Goal: Transaction & Acquisition: Obtain resource

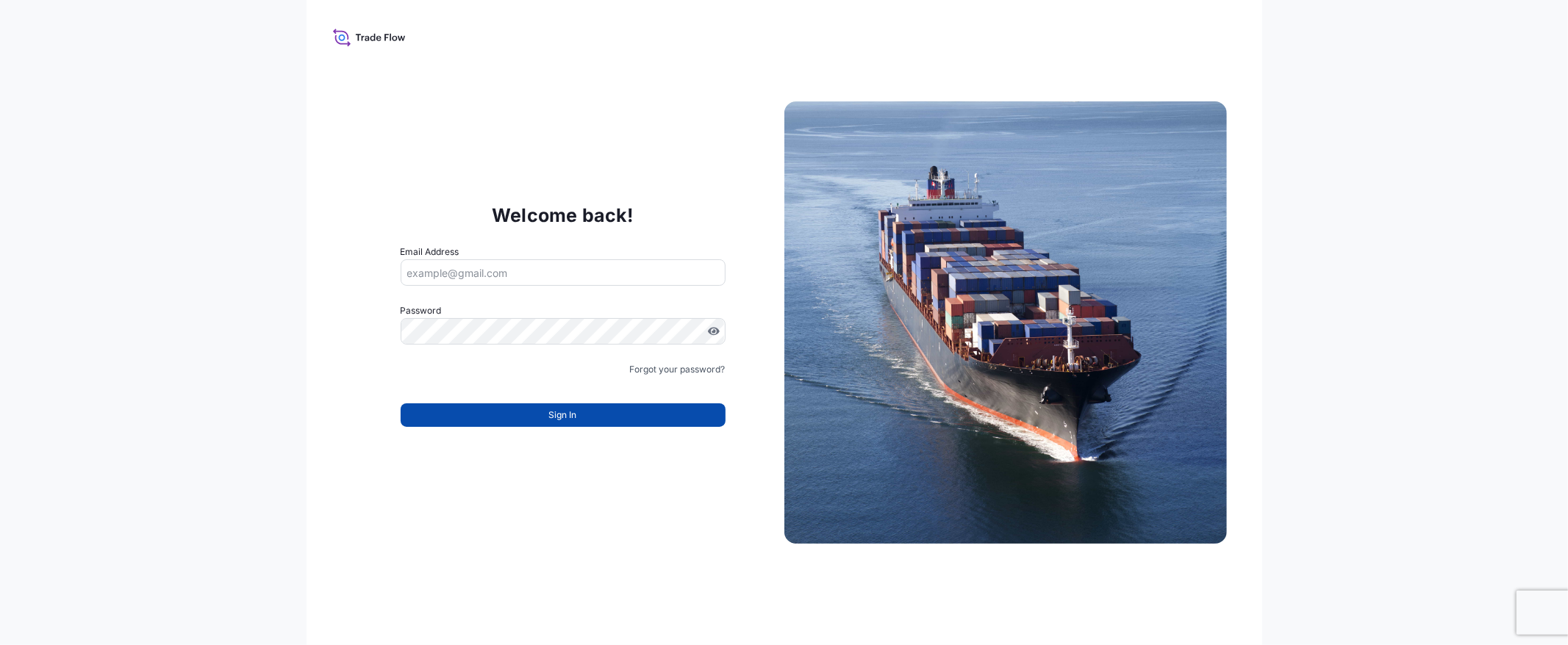
type input "[EMAIL_ADDRESS][DOMAIN_NAME]"
click at [531, 413] on button "Sign In" at bounding box center [562, 415] width 325 height 23
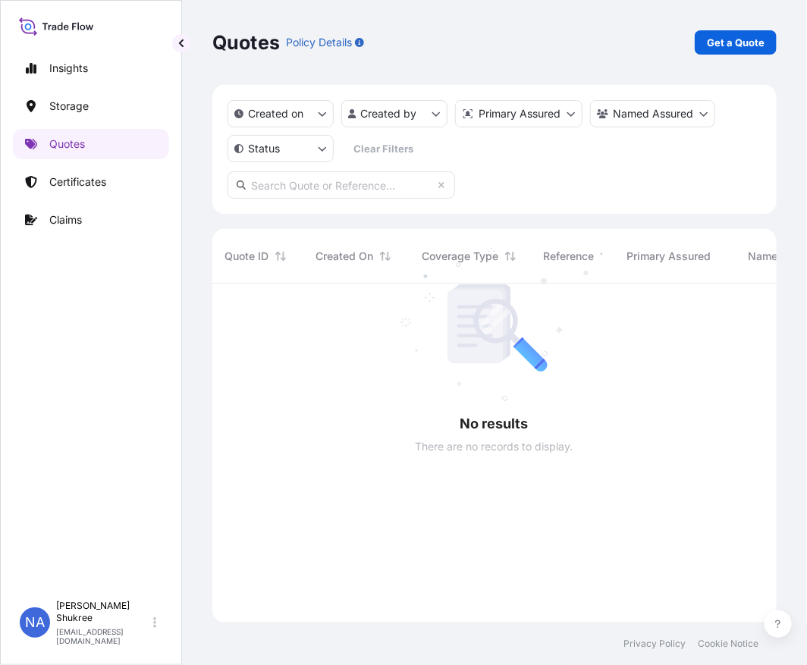
scroll to position [382, 552]
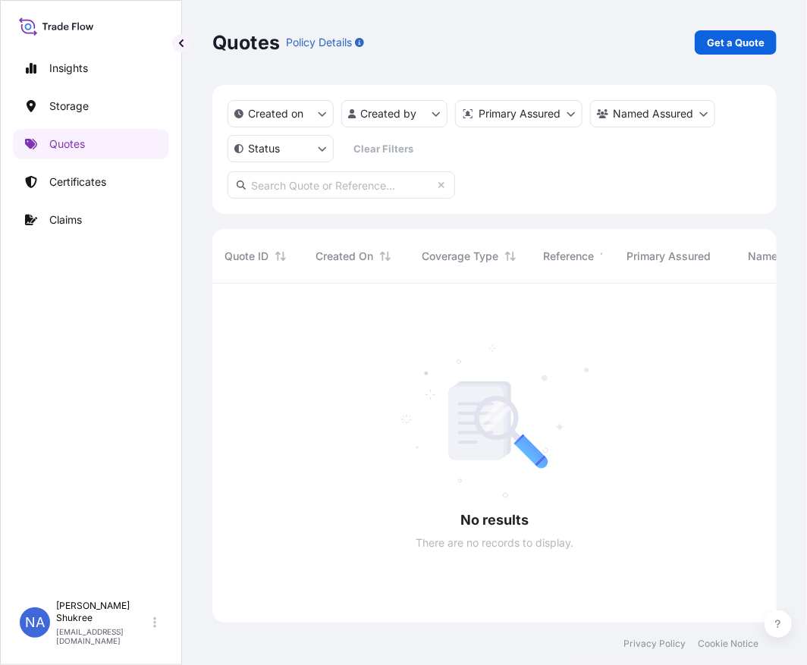
click at [721, 49] on p "Get a Quote" at bounding box center [736, 42] width 58 height 15
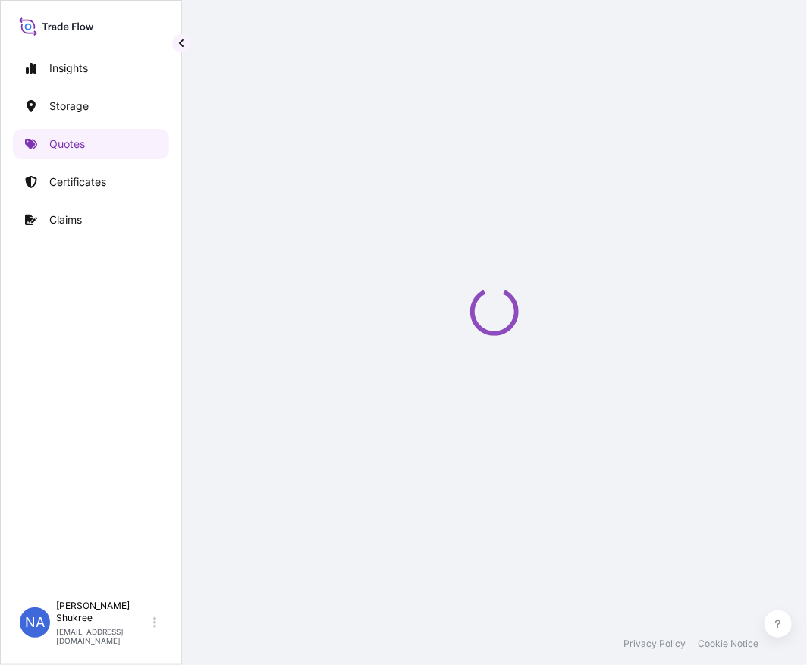
select select "Water"
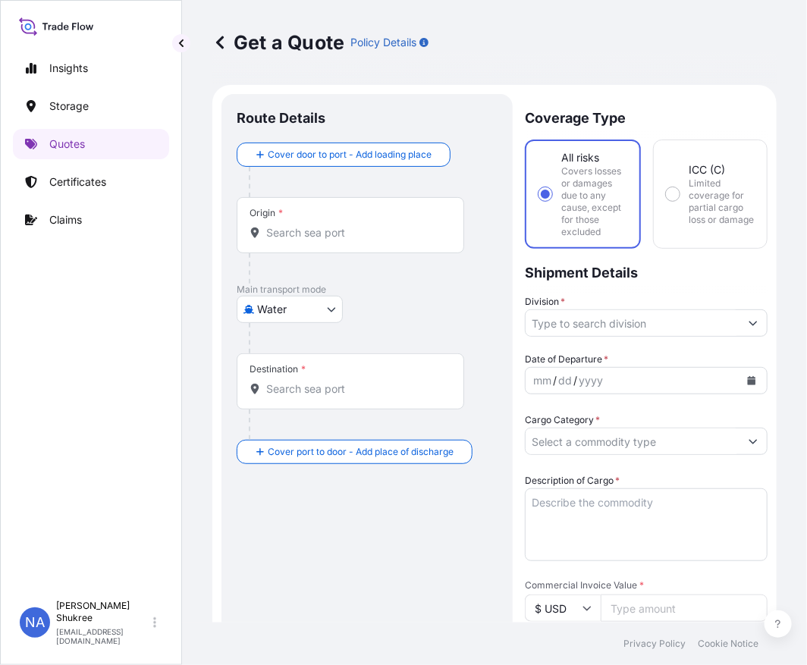
scroll to position [24, 0]
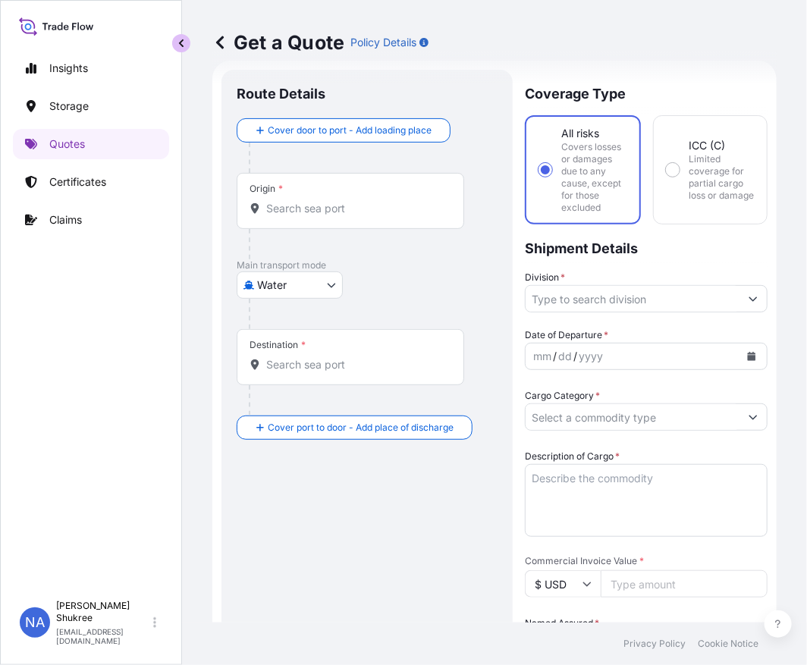
click at [180, 36] on button "button" at bounding box center [181, 43] width 18 height 18
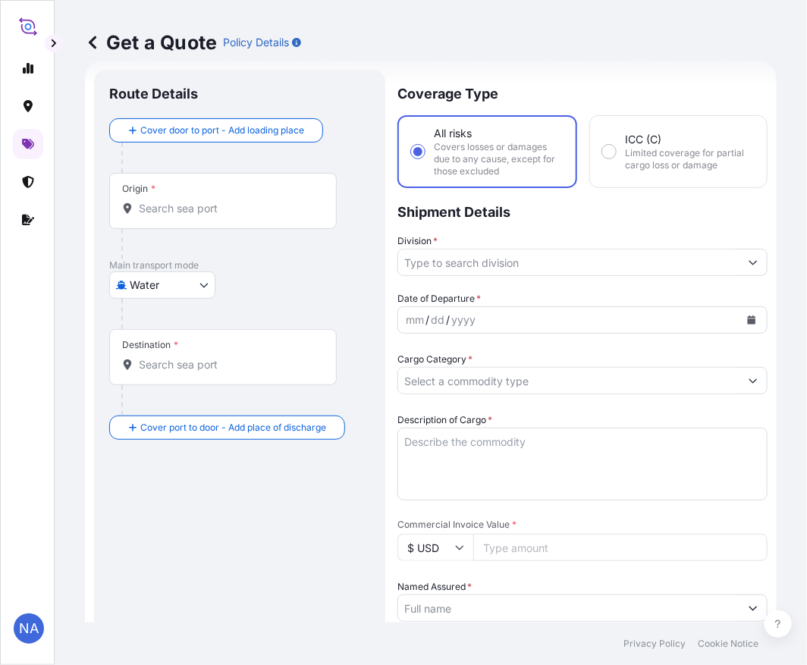
click at [181, 216] on div "Origin *" at bounding box center [223, 201] width 228 height 56
click at [181, 216] on input "Origin *" at bounding box center [228, 208] width 179 height 15
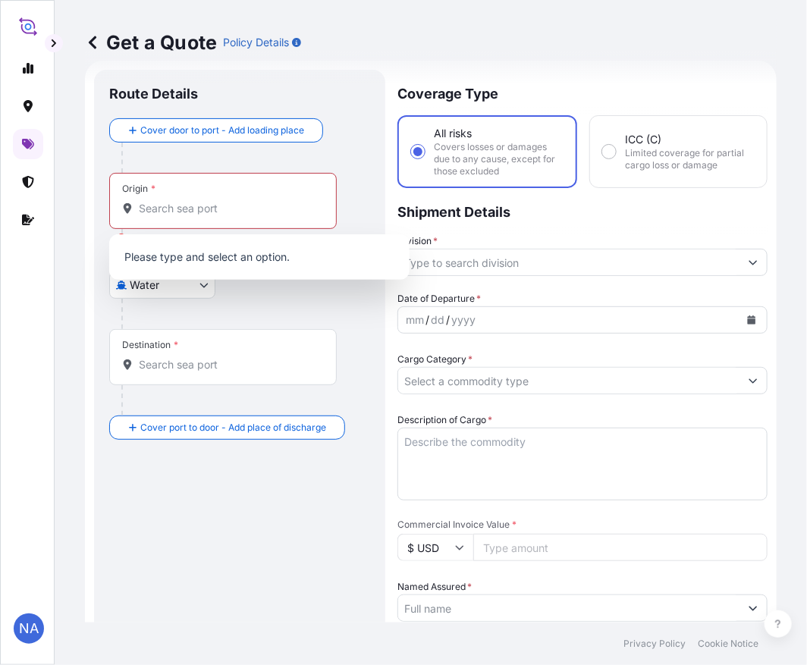
click at [181, 216] on div "Origin *" at bounding box center [223, 201] width 228 height 56
click at [181, 216] on input "Origin * Please select an origin" at bounding box center [228, 208] width 179 height 15
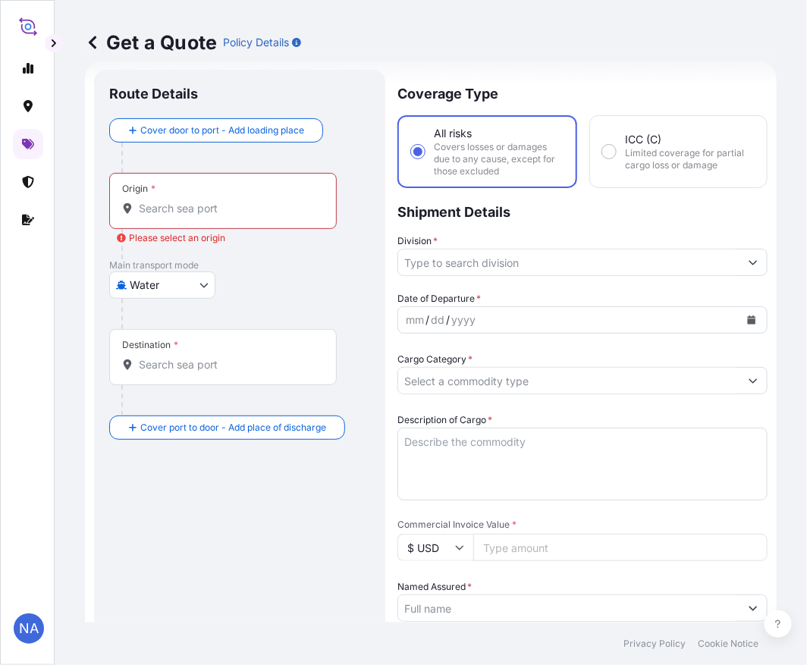
click at [182, 211] on input "Origin * Please select an origin" at bounding box center [228, 208] width 179 height 15
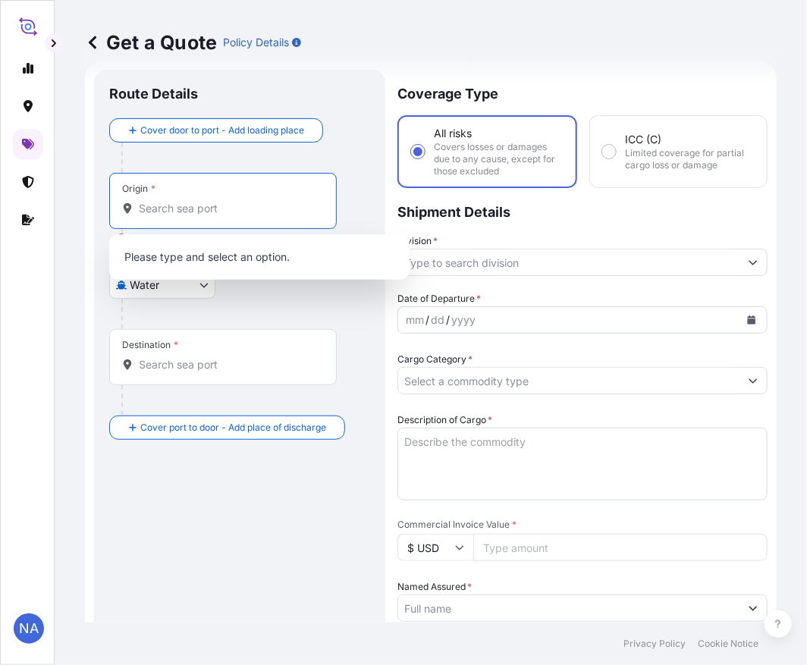
paste input "[GEOGRAPHIC_DATA], [GEOGRAPHIC_DATA]"
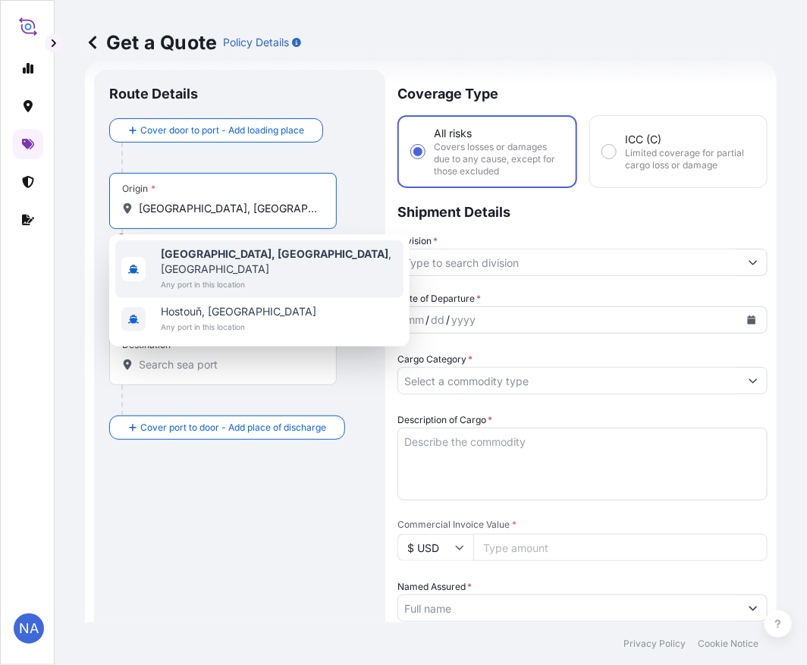
click at [195, 256] on b "[GEOGRAPHIC_DATA], [GEOGRAPHIC_DATA]" at bounding box center [275, 253] width 228 height 13
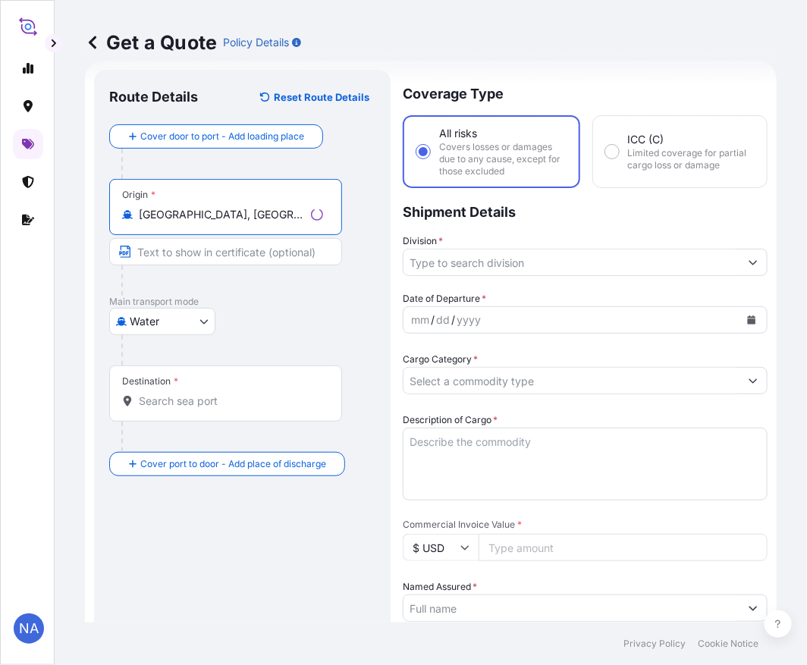
type input "[GEOGRAPHIC_DATA], [GEOGRAPHIC_DATA], [GEOGRAPHIC_DATA]"
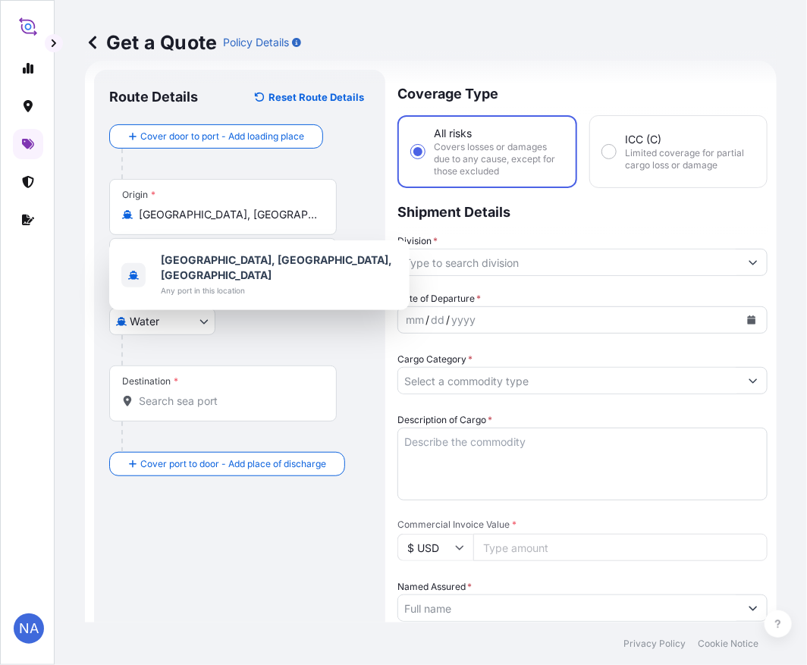
drag, startPoint x: 218, startPoint y: 413, endPoint x: 232, endPoint y: 407, distance: 15.4
click at [216, 413] on div "Destination *" at bounding box center [223, 394] width 228 height 56
click at [216, 409] on input "Destination *" at bounding box center [228, 401] width 179 height 15
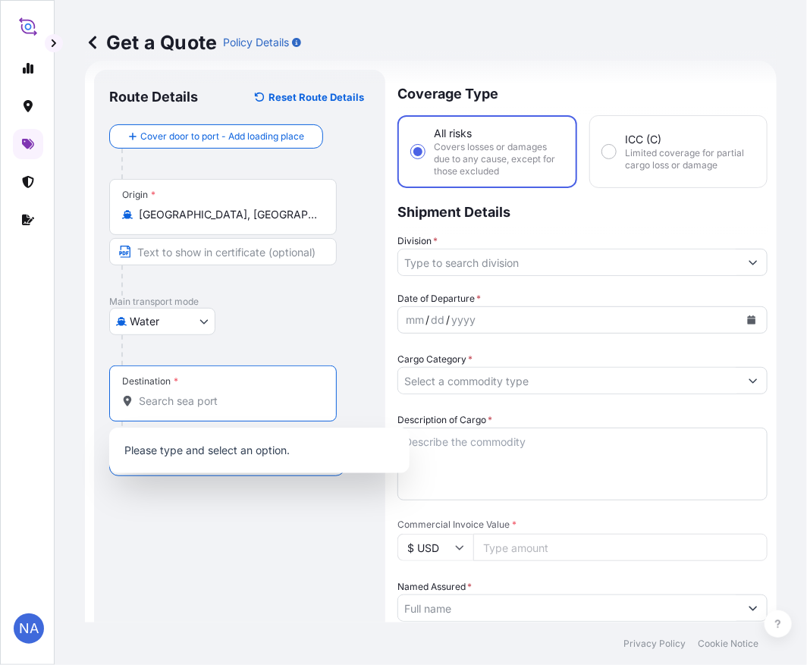
paste input "[GEOGRAPHIC_DATA], [GEOGRAPHIC_DATA]"
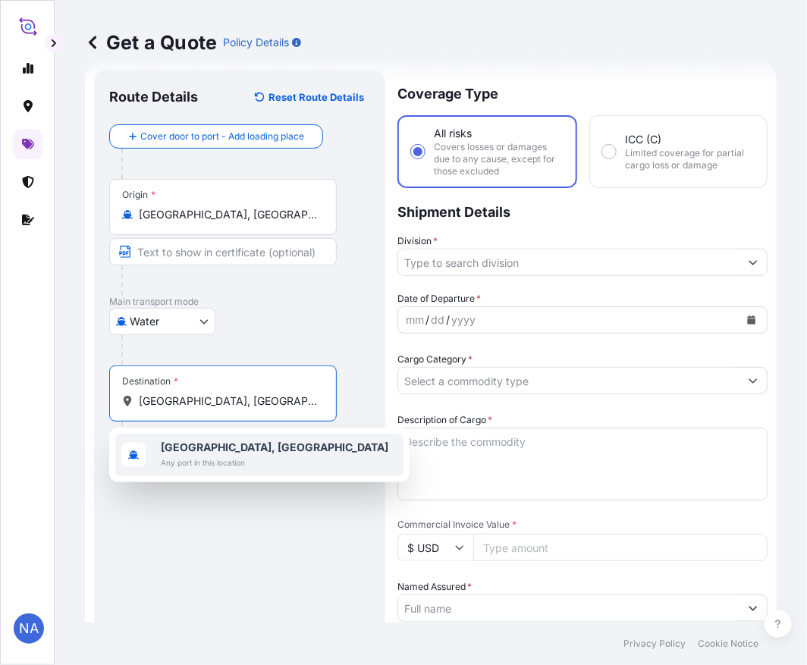
click at [209, 467] on span "Any port in this location" at bounding box center [275, 462] width 228 height 15
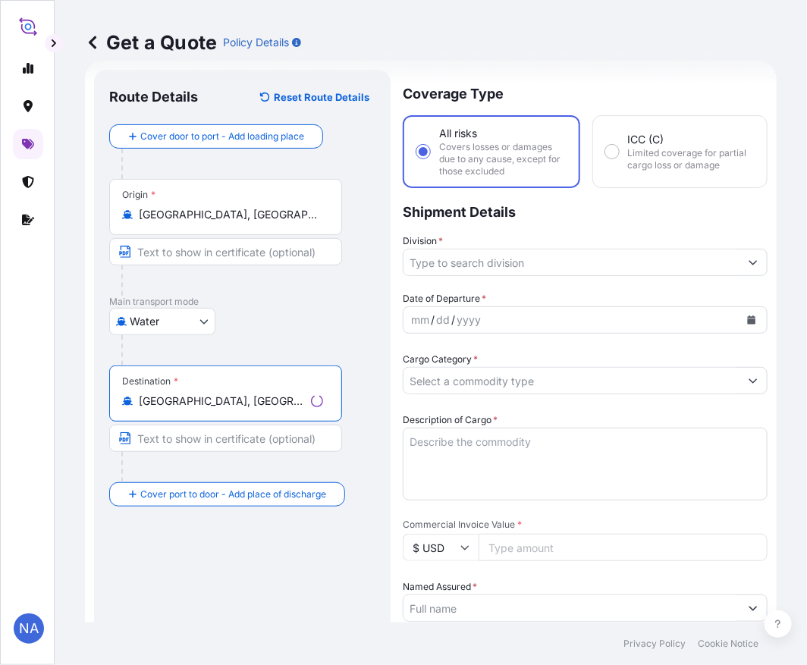
type input "[GEOGRAPHIC_DATA], [GEOGRAPHIC_DATA]"
click at [334, 317] on div "Water Air Water Inland" at bounding box center [242, 321] width 266 height 27
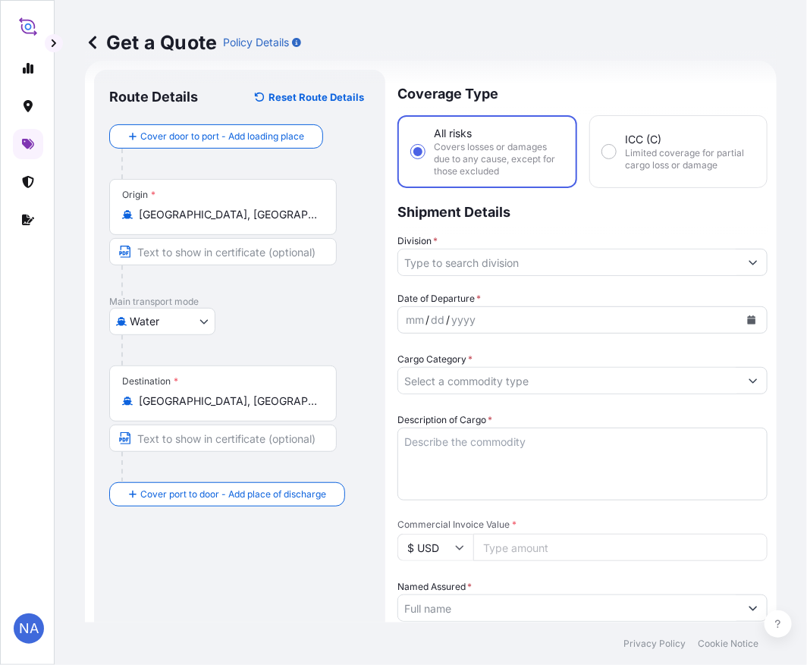
click at [431, 253] on input "Division *" at bounding box center [568, 262] width 341 height 27
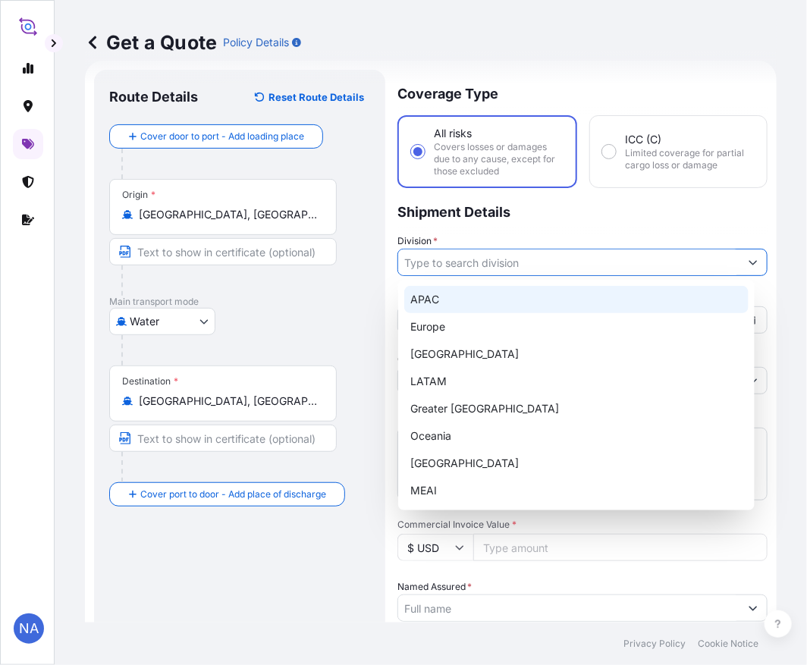
click at [453, 298] on div "APAC" at bounding box center [576, 299] width 344 height 27
type input "APAC"
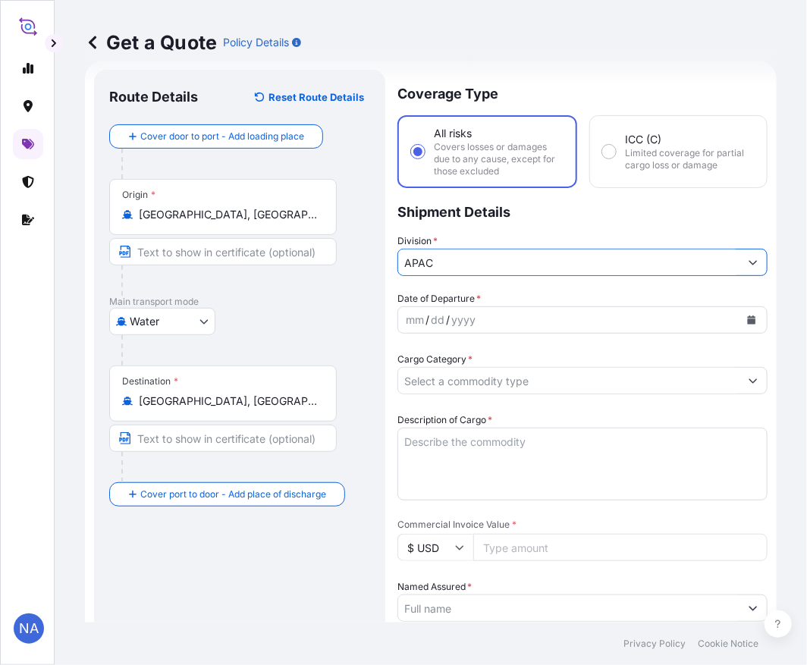
click at [567, 222] on p "Shipment Details" at bounding box center [583, 211] width 370 height 46
click at [747, 316] on icon "Calendar" at bounding box center [751, 320] width 9 height 9
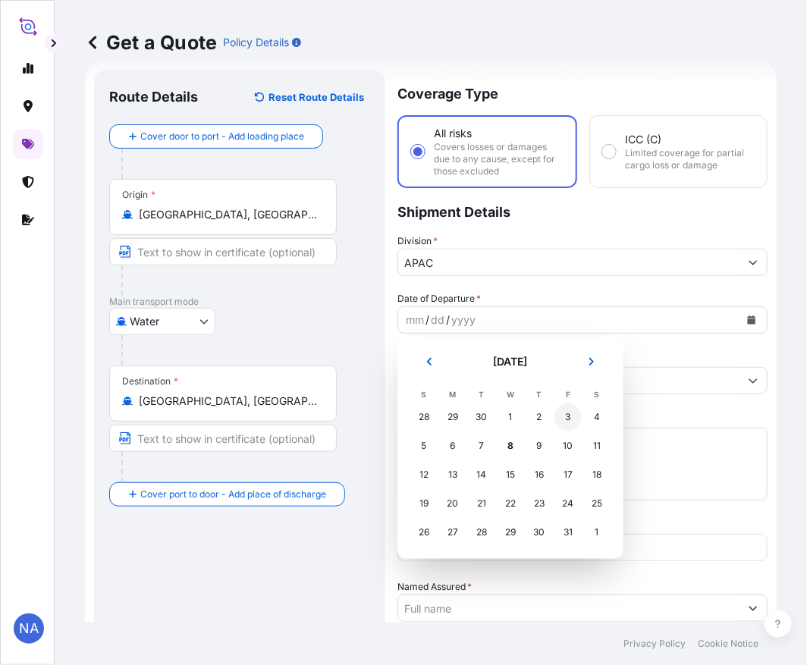
click at [558, 413] on div "3" at bounding box center [568, 417] width 27 height 27
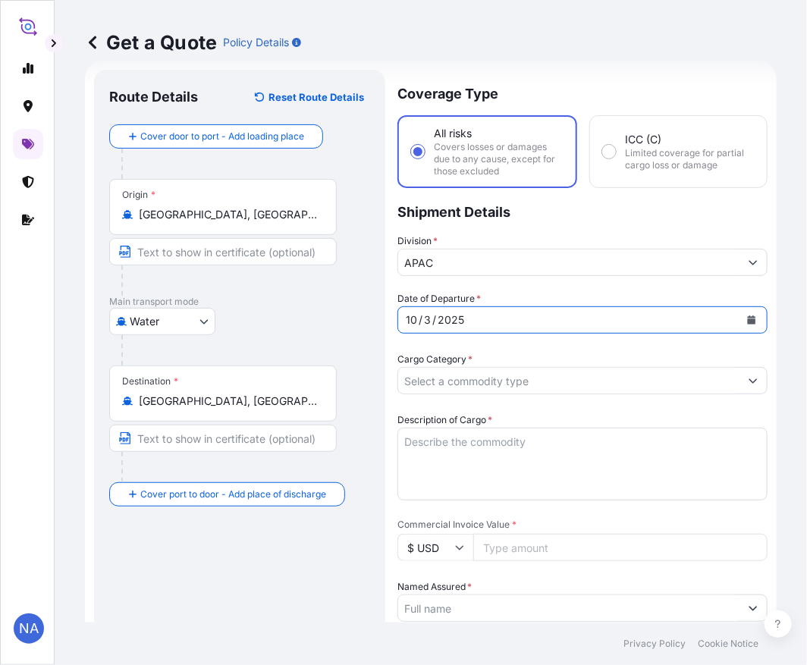
click at [539, 285] on div "Coverage Type All risks Covers losses or damages due to any cause, except for t…" at bounding box center [583, 594] width 370 height 1048
click at [517, 373] on input "Cargo Category *" at bounding box center [568, 380] width 341 height 27
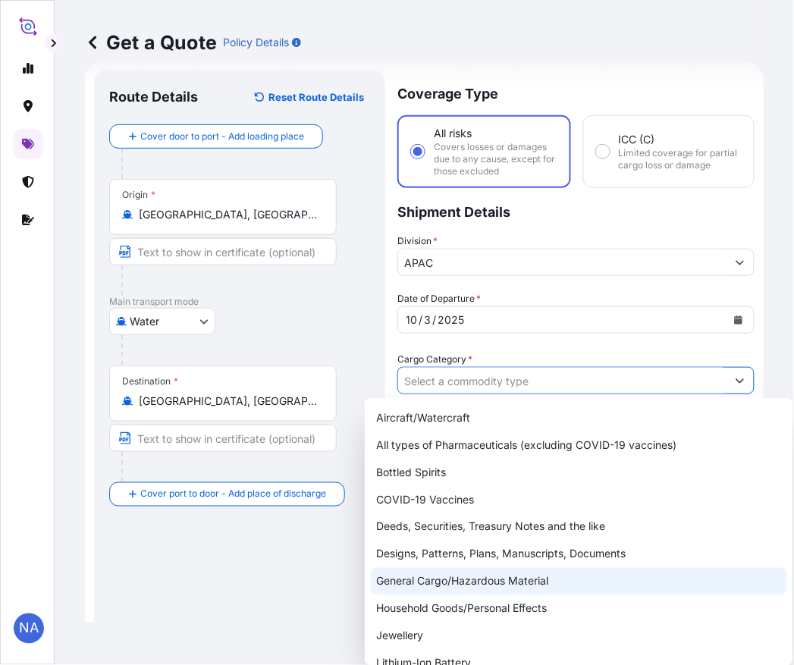
click at [432, 569] on div "General Cargo/Hazardous Material" at bounding box center [579, 581] width 416 height 27
type input "General Cargo/Hazardous Material"
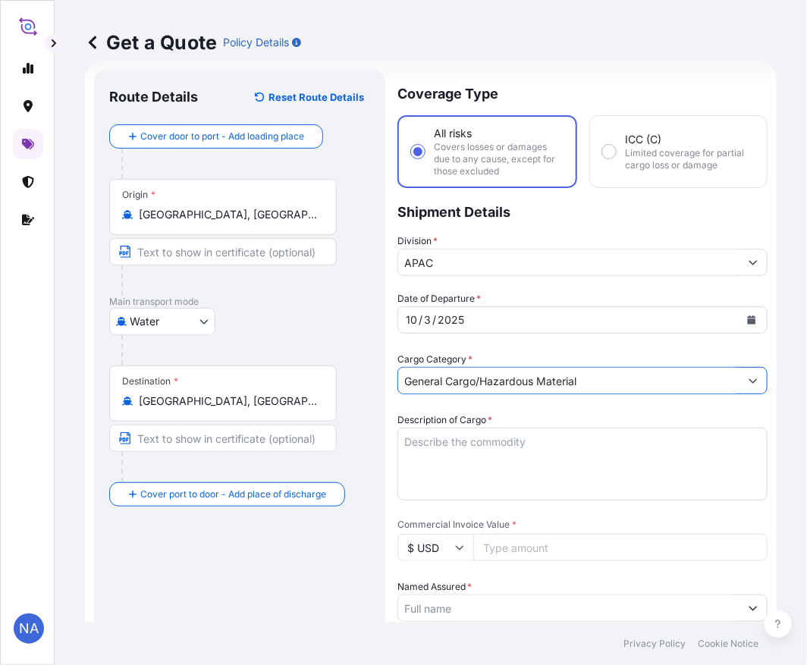
click at [472, 352] on div "Cargo Category * General Cargo/Hazardous Material" at bounding box center [583, 373] width 370 height 42
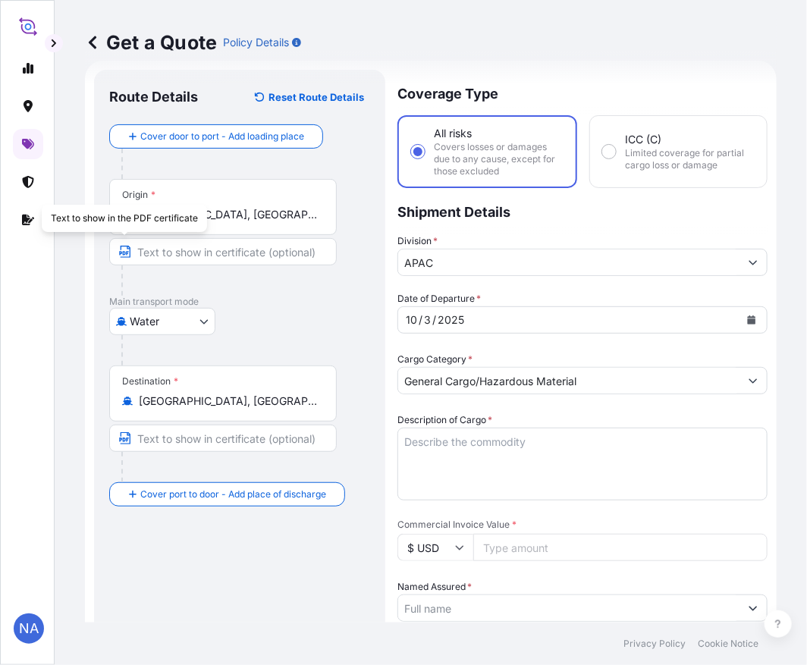
click at [480, 467] on textarea "Description of Cargo *" at bounding box center [583, 464] width 370 height 73
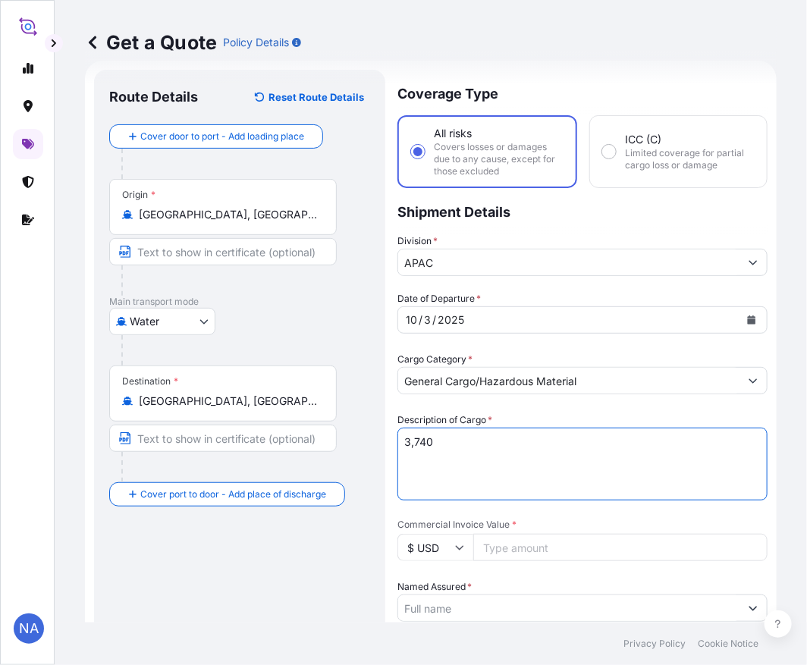
paste textarea "BAGS LOADED INTO 4 40' CONTAINER(S) PETROTHENE GA502119, 55BAG"
type textarea "3,740 BAGS LOADED INTO 4 40' CONTAINER(S) PETROTHENE GA502119, 55BAG"
click at [490, 413] on label "Description of Cargo *" at bounding box center [445, 420] width 95 height 15
click at [490, 428] on textarea "3,740 BAGS LOADED INTO 4 40' CONTAINER(S) PETROTHENE GA502119, 55BAG" at bounding box center [583, 464] width 370 height 73
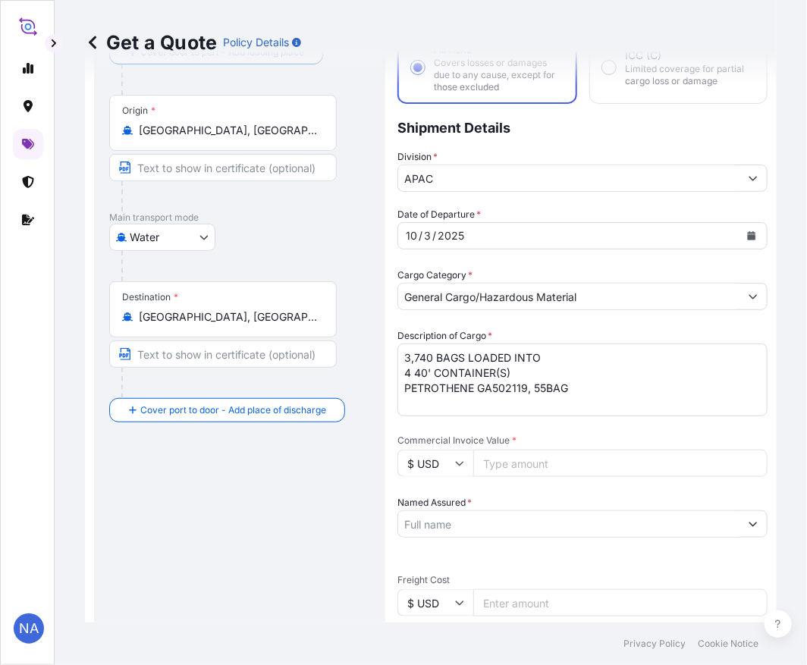
click at [520, 459] on input "Commercial Invoice Value *" at bounding box center [620, 463] width 294 height 27
paste input "82450"
type input "82450"
click at [517, 440] on span "Commercial Invoice Value *" at bounding box center [583, 441] width 370 height 12
click at [517, 450] on input "82450" at bounding box center [620, 463] width 294 height 27
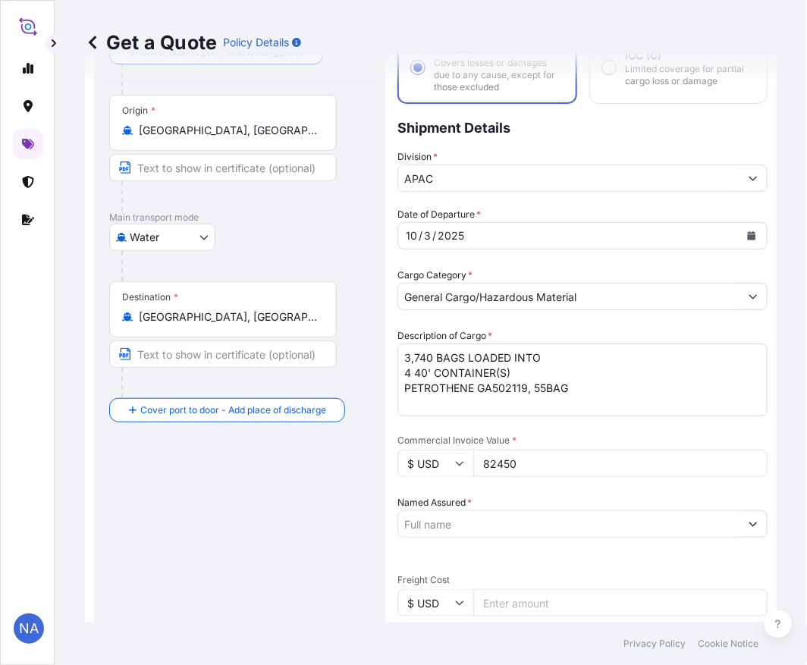
click at [487, 528] on input "Named Assured *" at bounding box center [568, 524] width 341 height 27
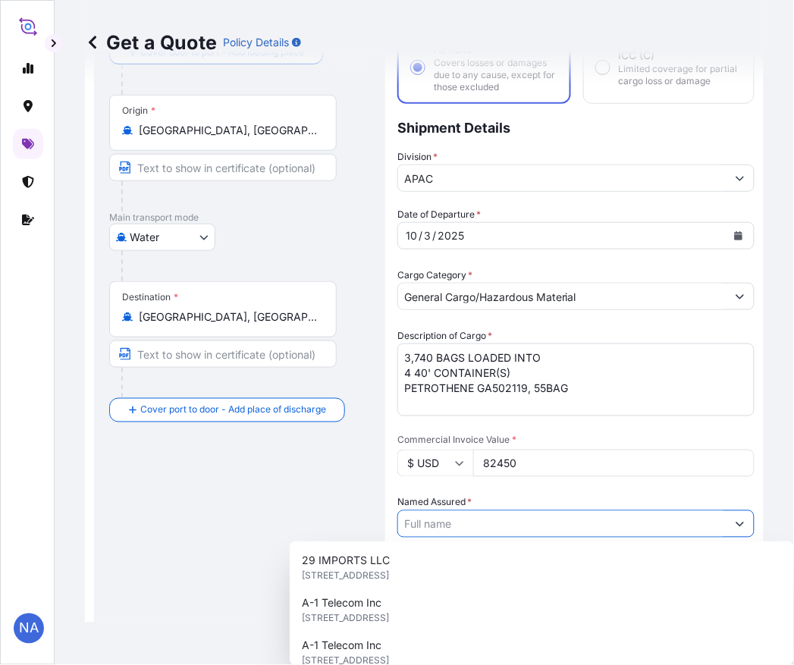
paste input "EQUISTAR CHEMICALS, LP"
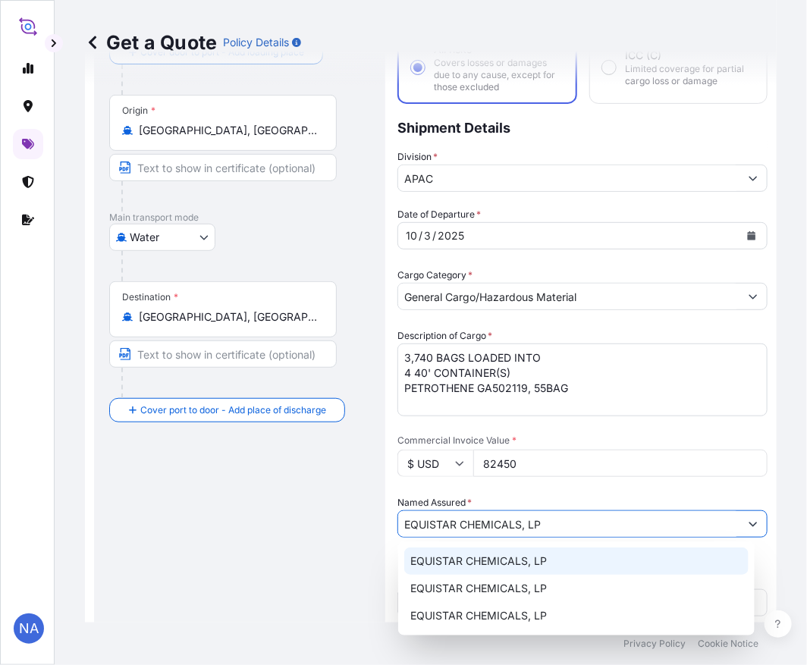
click at [459, 560] on span "EQUISTAR CHEMICALS, LP" at bounding box center [478, 561] width 137 height 15
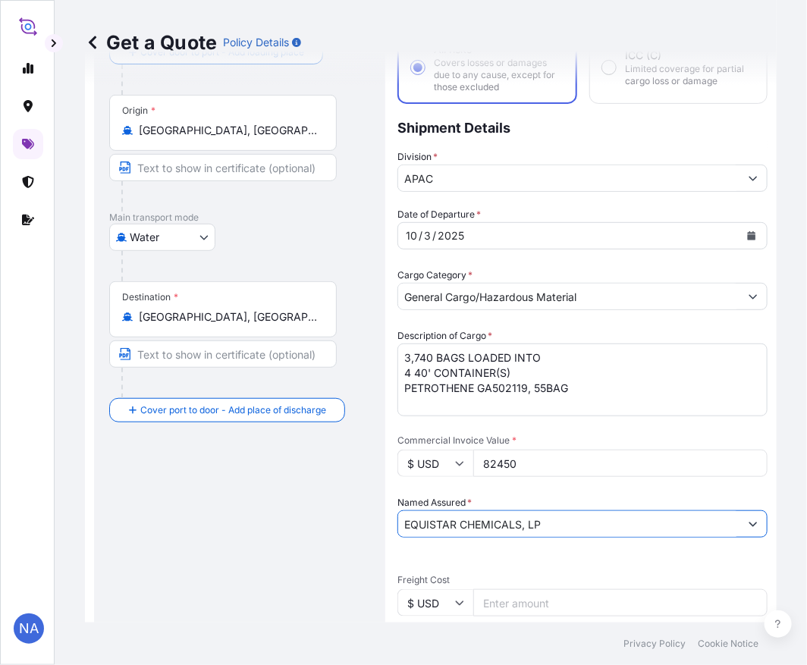
type input "EQUISTAR CHEMICALS, LP"
click at [509, 481] on div "Date of Departure * [DATE] Cargo Category * General Cargo/Hazardous Material De…" at bounding box center [583, 563] width 370 height 713
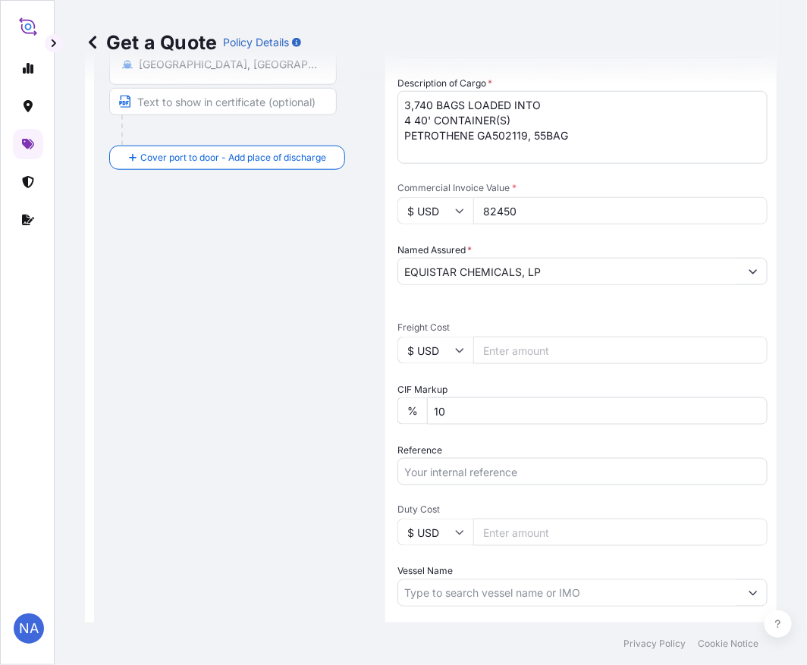
scroll to position [445, 0]
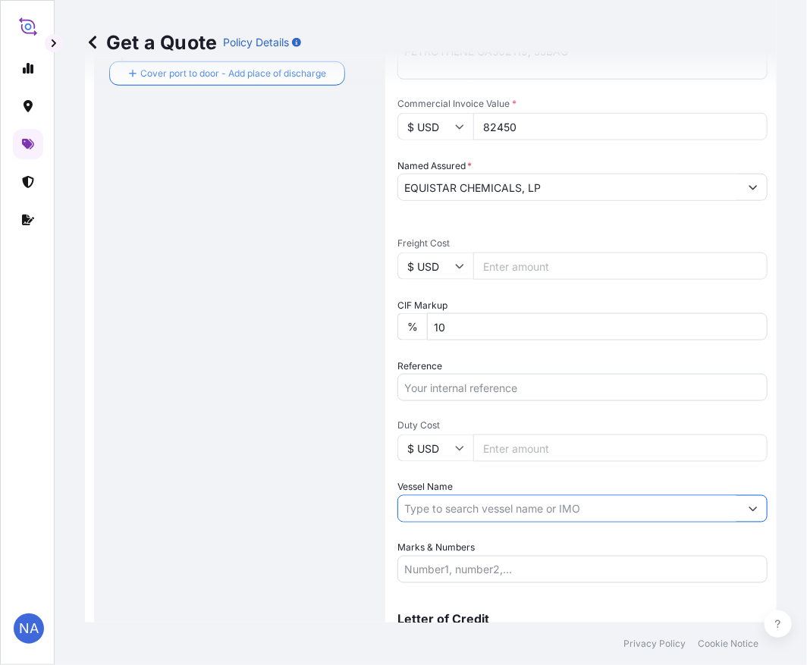
click at [448, 510] on input "Vessel Name" at bounding box center [568, 508] width 341 height 27
click at [461, 396] on input "Reference" at bounding box center [583, 387] width 370 height 27
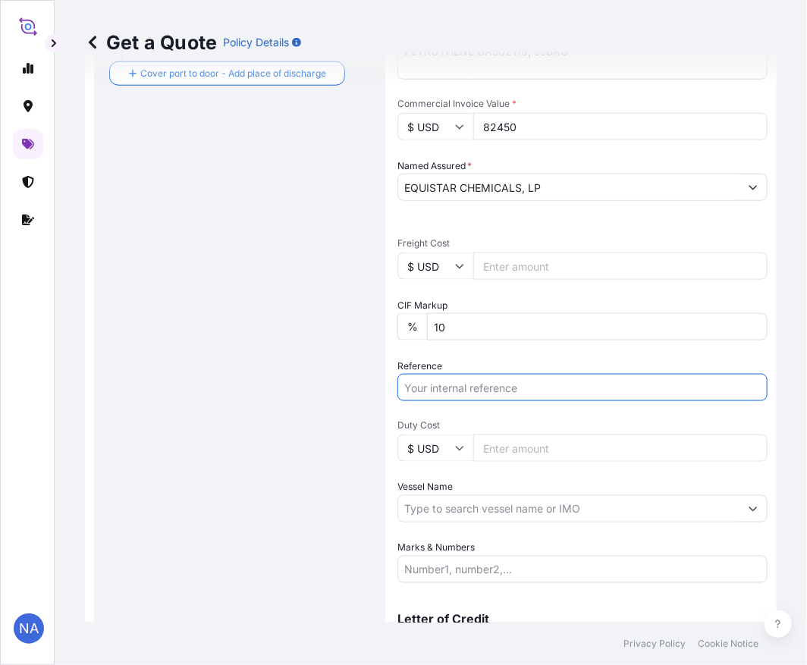
paste input "10420886603"
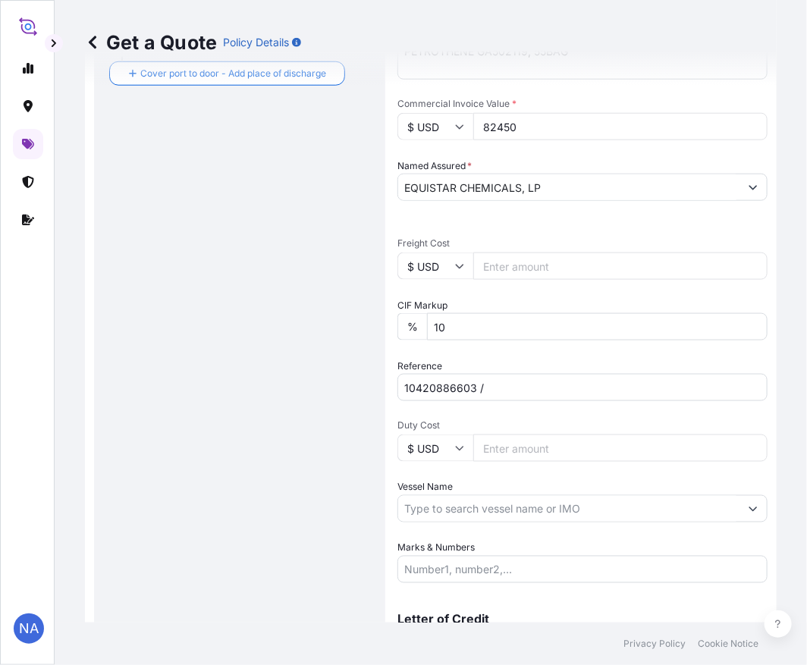
click at [536, 385] on input "10420886603 /" at bounding box center [583, 387] width 370 height 27
paste input "5013202616"
type input "10420886603 / 5013202616"
click at [520, 354] on div "Date of Departure * [DATE] Cargo Category * General Cargo/Hazardous Material De…" at bounding box center [583, 226] width 370 height 713
click at [454, 513] on input "Vessel Name" at bounding box center [568, 508] width 341 height 27
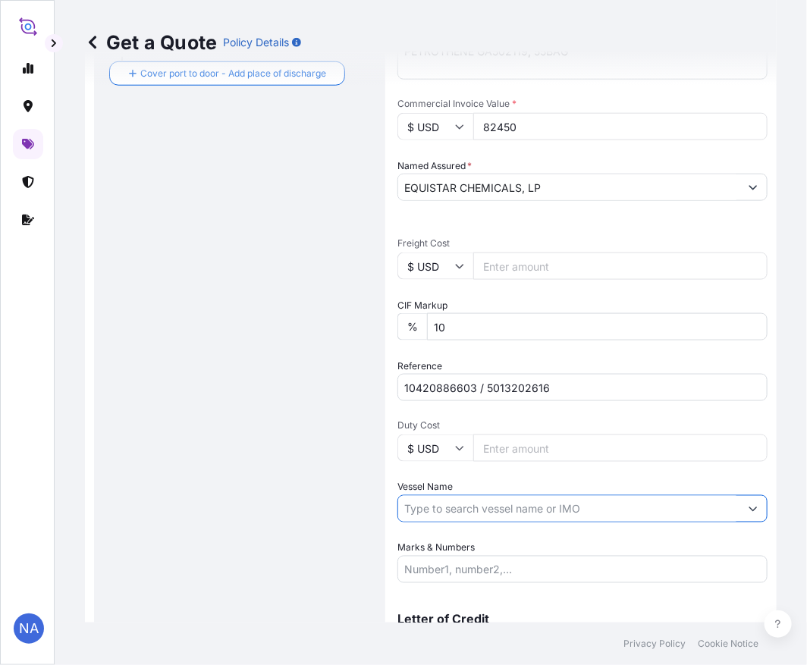
paste input "MSC TOMOKO"
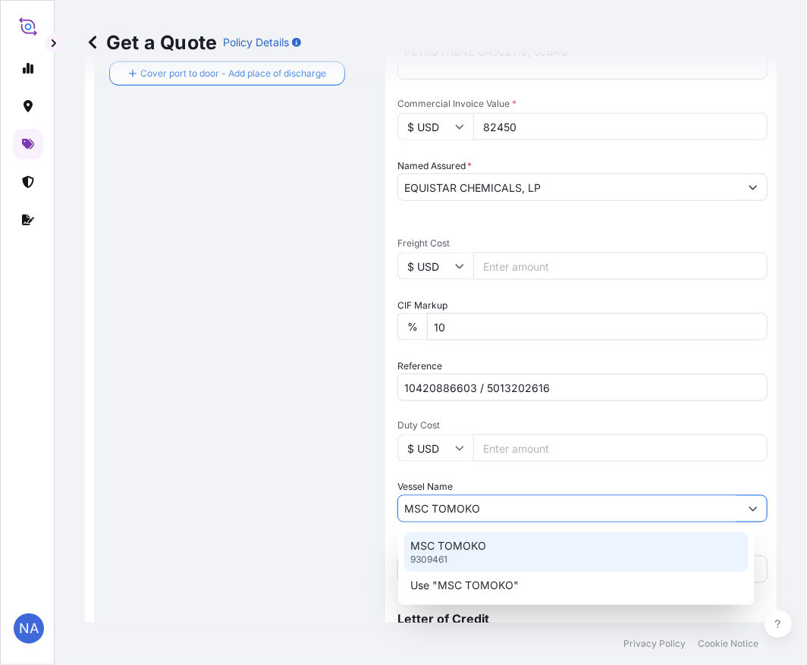
click at [445, 548] on p "MSC TOMOKO" at bounding box center [448, 546] width 76 height 15
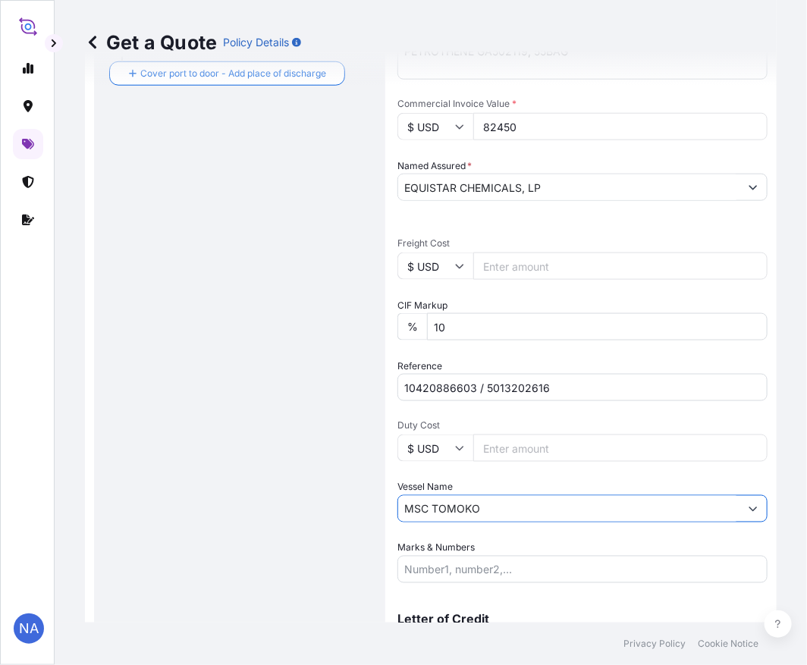
type input "MSC TOMOKO"
click at [501, 480] on div "Vessel Name MSC TOMOKO" at bounding box center [583, 501] width 370 height 42
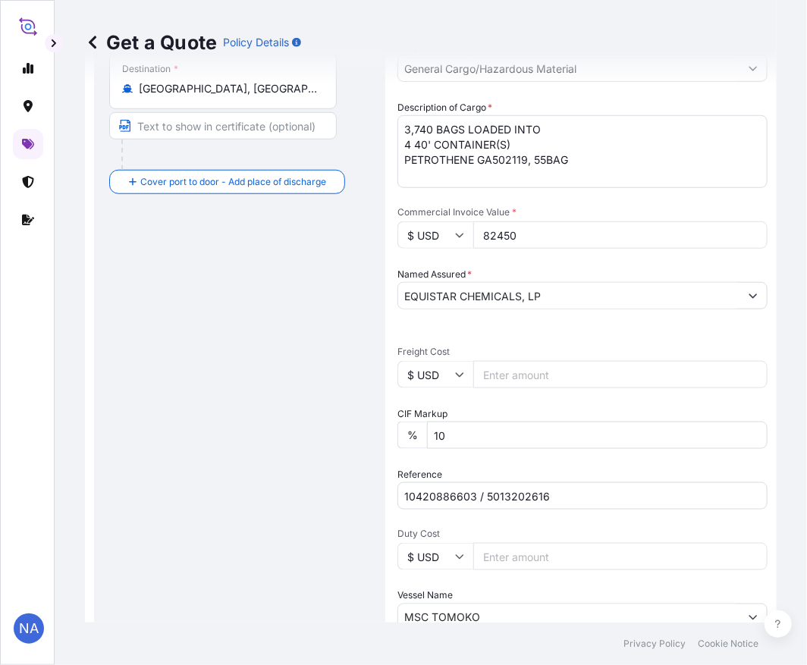
scroll to position [526, 0]
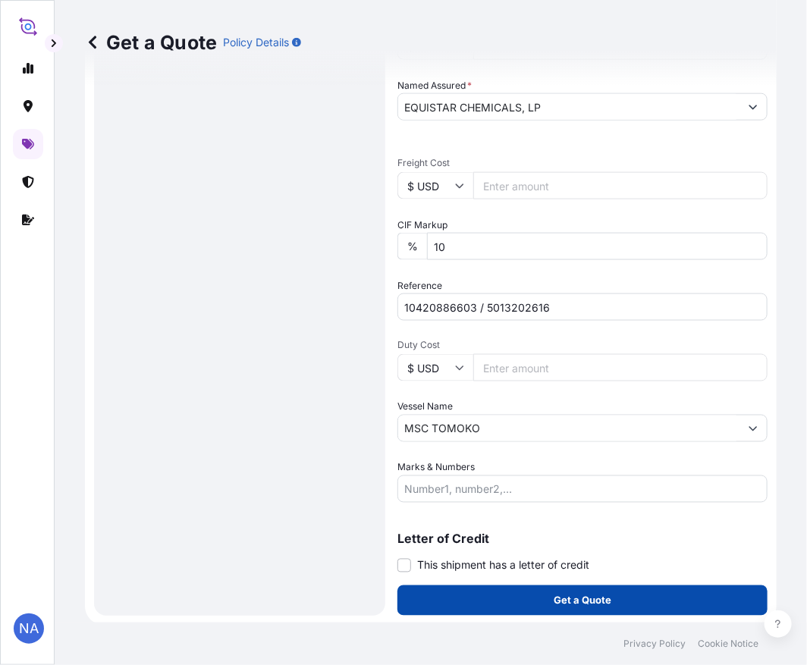
click at [445, 589] on button "Get a Quote" at bounding box center [583, 601] width 370 height 30
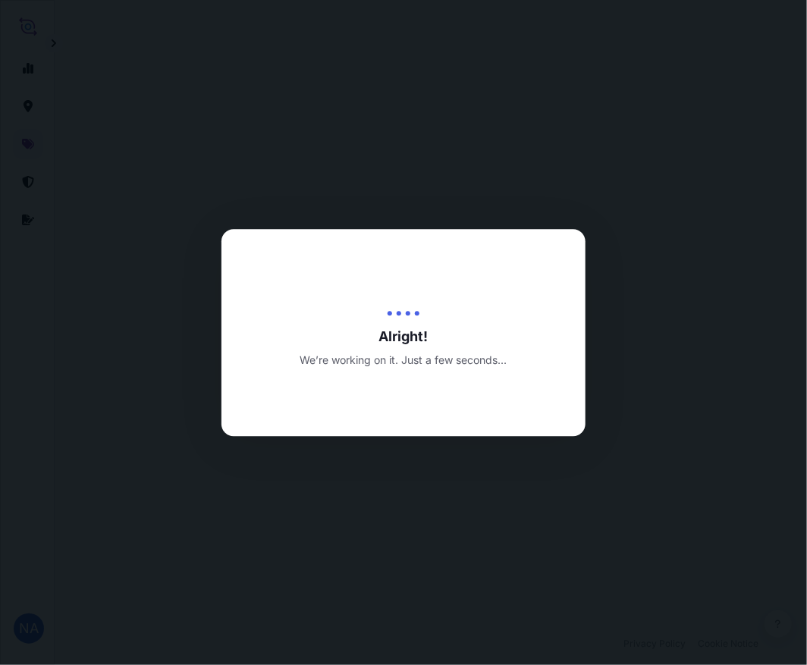
select select "Water"
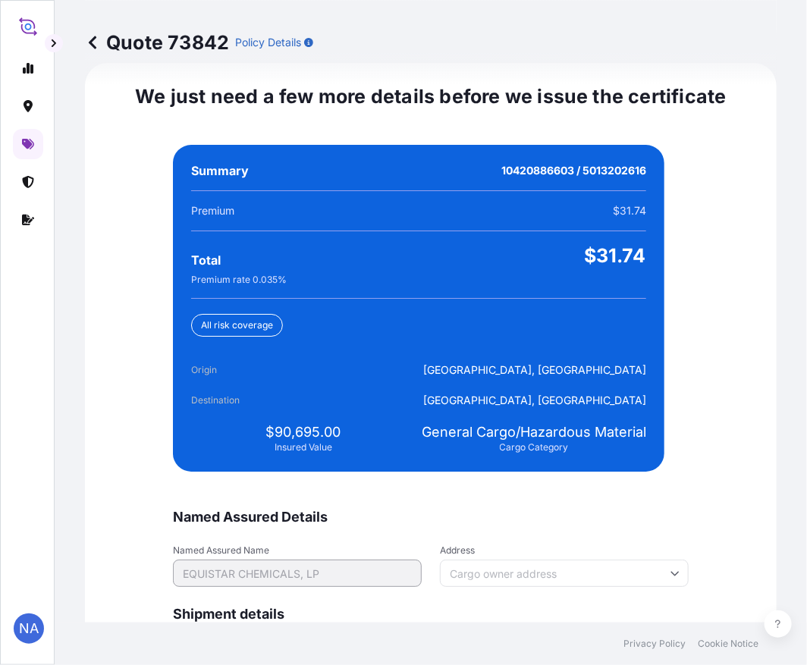
scroll to position [3566, 0]
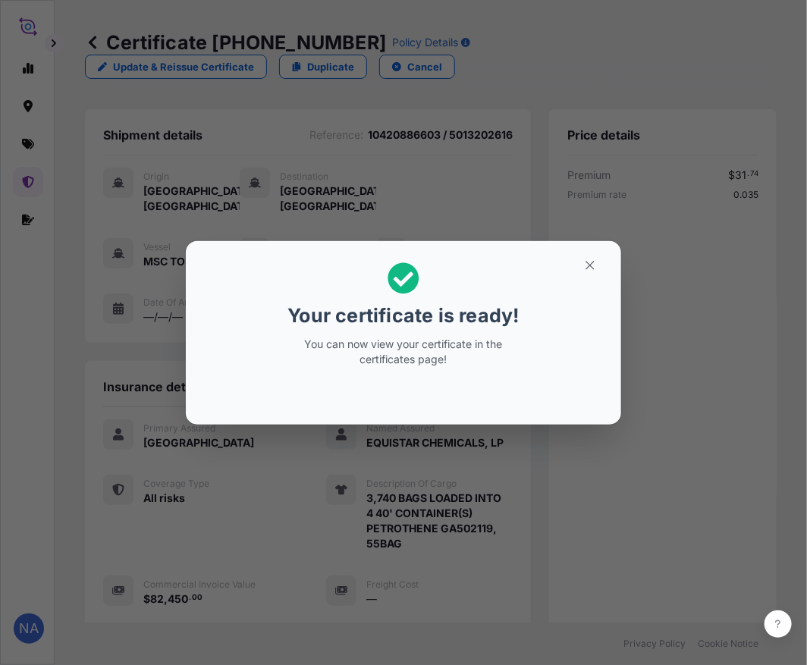
click at [312, 494] on div "Your certificate is ready! You can now view your certificate in the certificate…" at bounding box center [403, 333] width 807 height 666
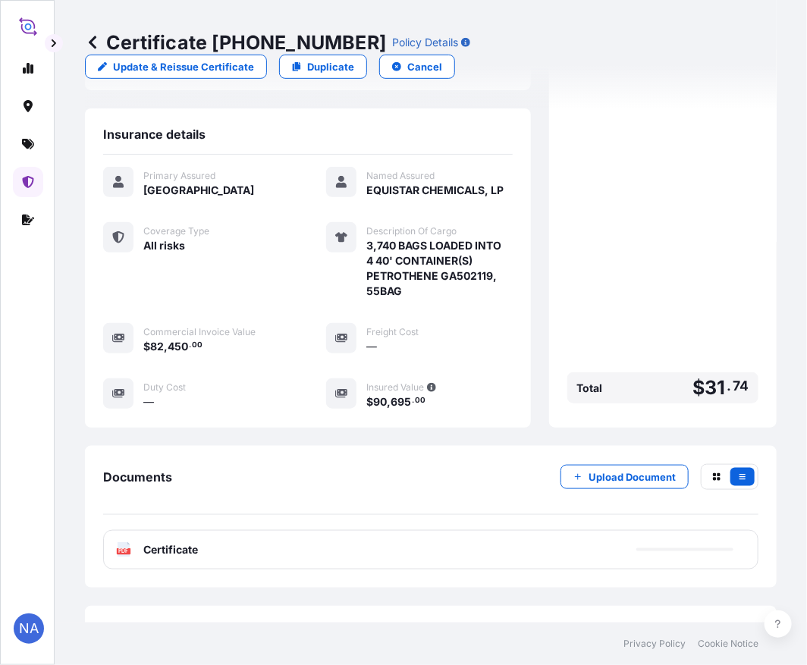
scroll to position [315, 0]
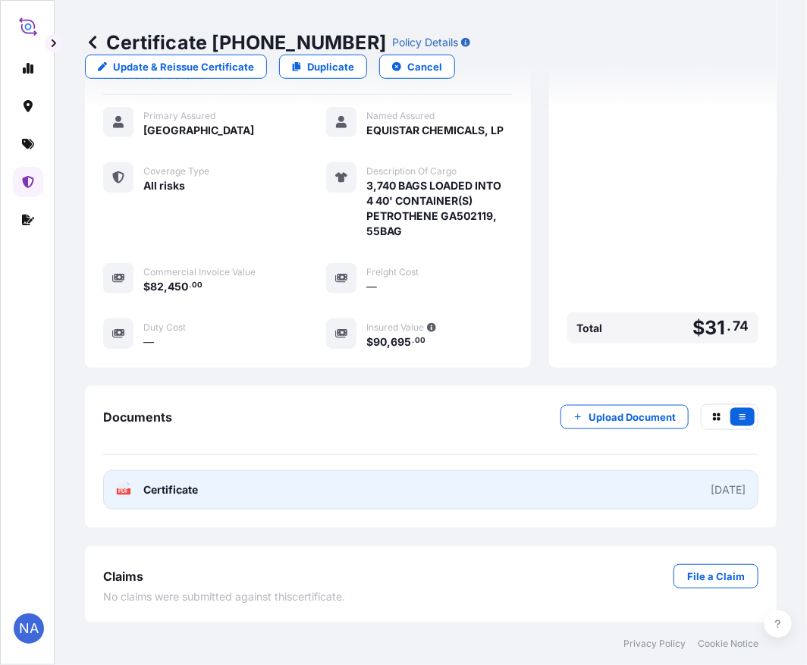
click at [180, 479] on link "PDF Certificate [DATE]" at bounding box center [430, 489] width 655 height 39
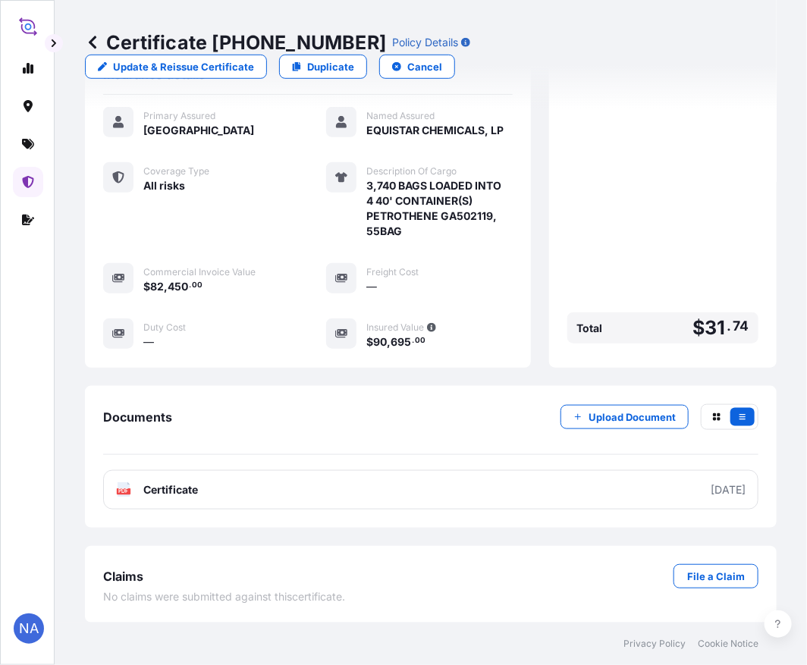
click at [36, 135] on link at bounding box center [28, 144] width 30 height 30
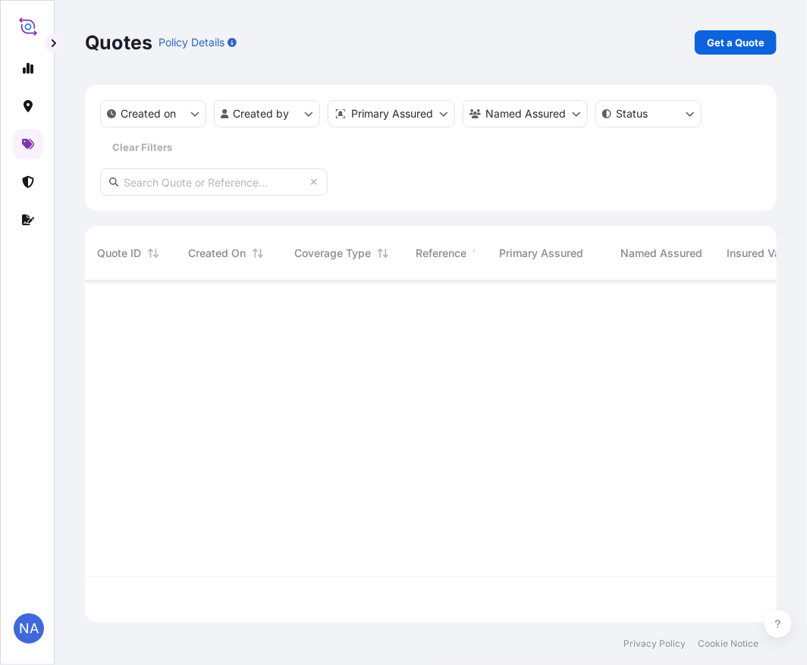
scroll to position [338, 679]
click at [704, 51] on link "Get a Quote" at bounding box center [736, 42] width 82 height 24
select select "Water"
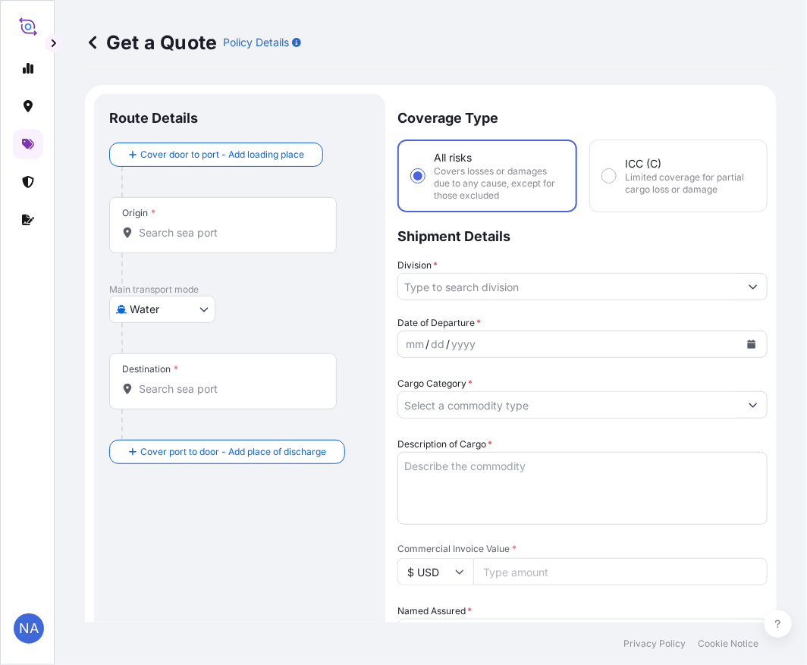
scroll to position [24, 0]
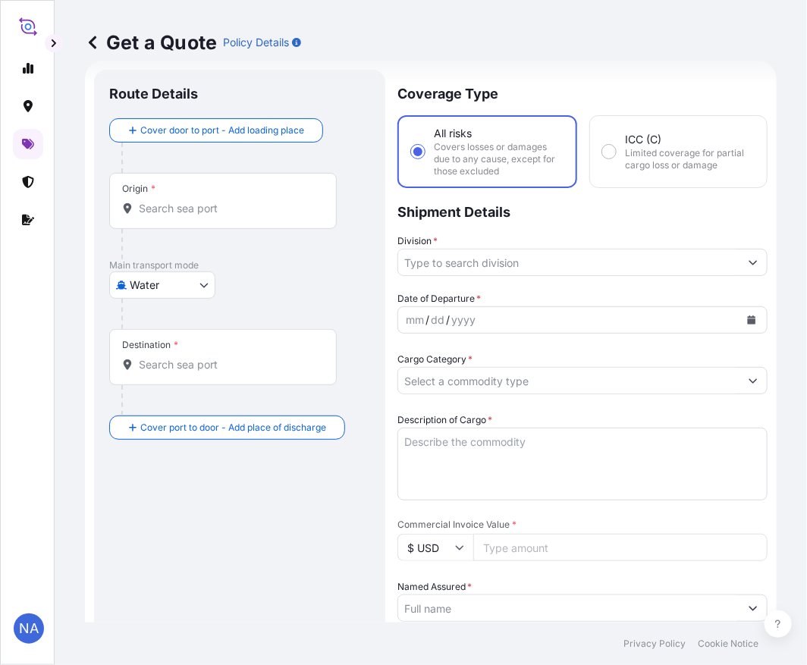
click at [274, 203] on input "Origin *" at bounding box center [228, 208] width 179 height 15
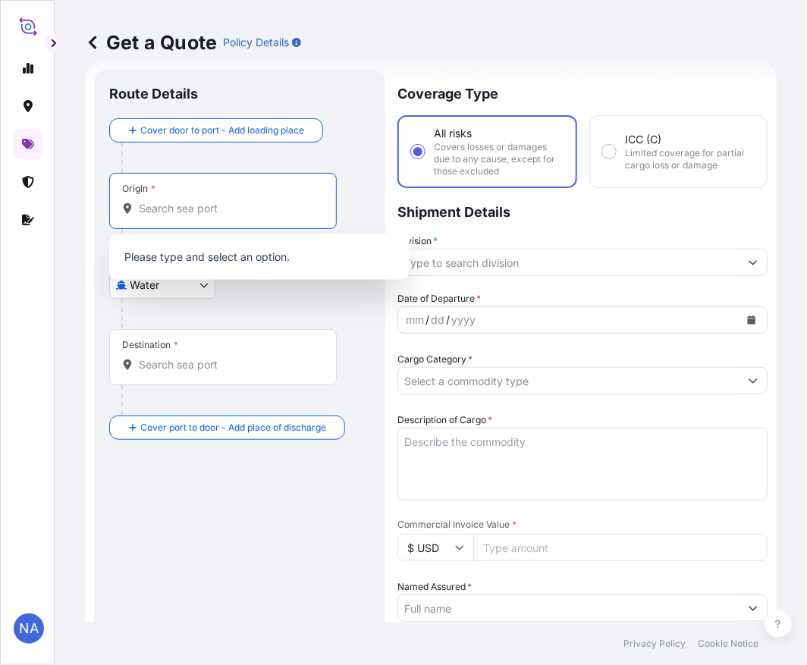
paste input "[GEOGRAPHIC_DATA], [GEOGRAPHIC_DATA]"
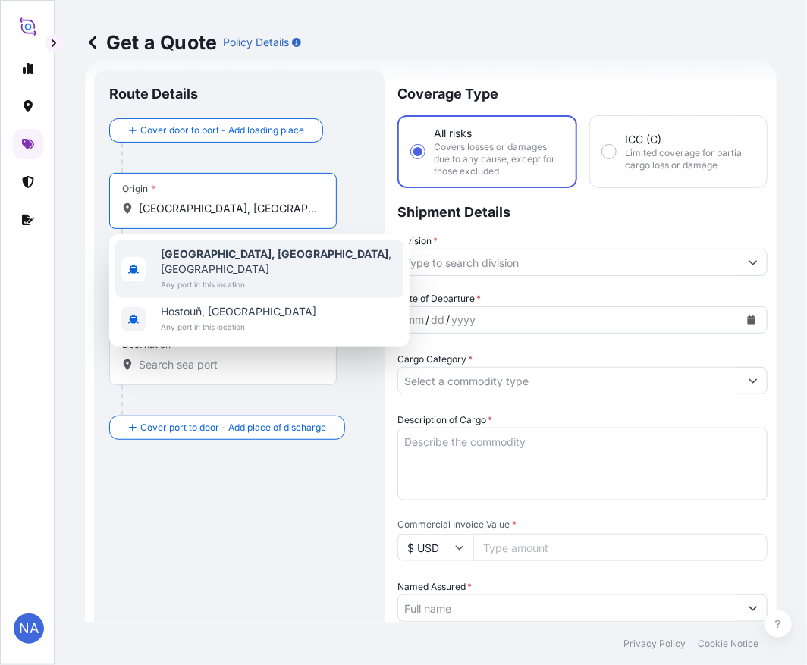
click at [266, 259] on div "[GEOGRAPHIC_DATA], [GEOGRAPHIC_DATA] , [GEOGRAPHIC_DATA] Any port in this locat…" at bounding box center [259, 269] width 288 height 58
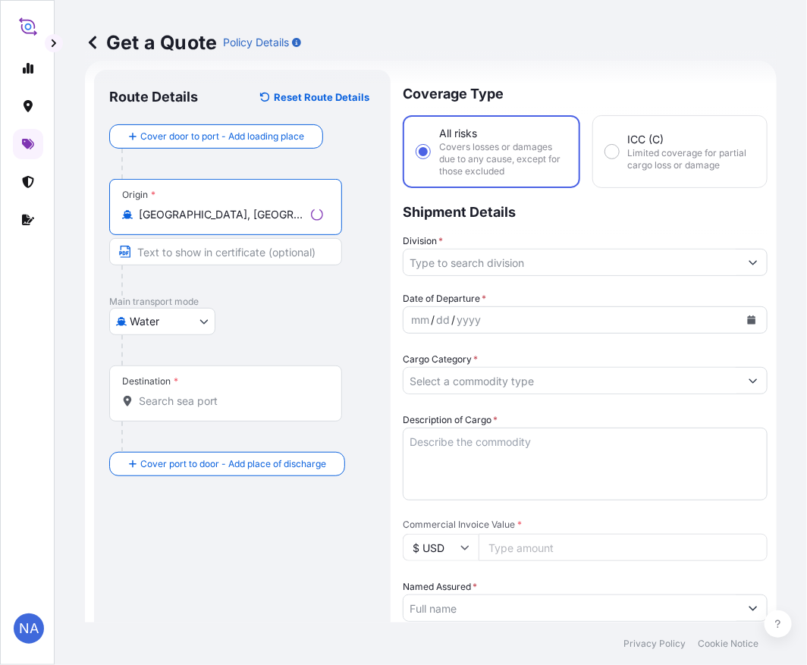
type input "[GEOGRAPHIC_DATA], [GEOGRAPHIC_DATA], [GEOGRAPHIC_DATA]"
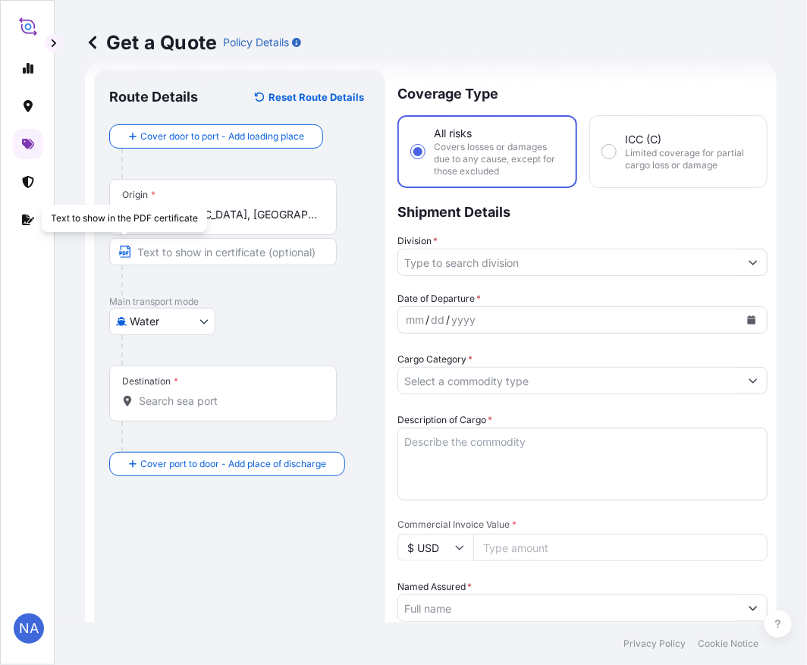
drag, startPoint x: 208, startPoint y: 399, endPoint x: 215, endPoint y: 389, distance: 12.0
click at [208, 399] on input "Destination *" at bounding box center [228, 401] width 179 height 15
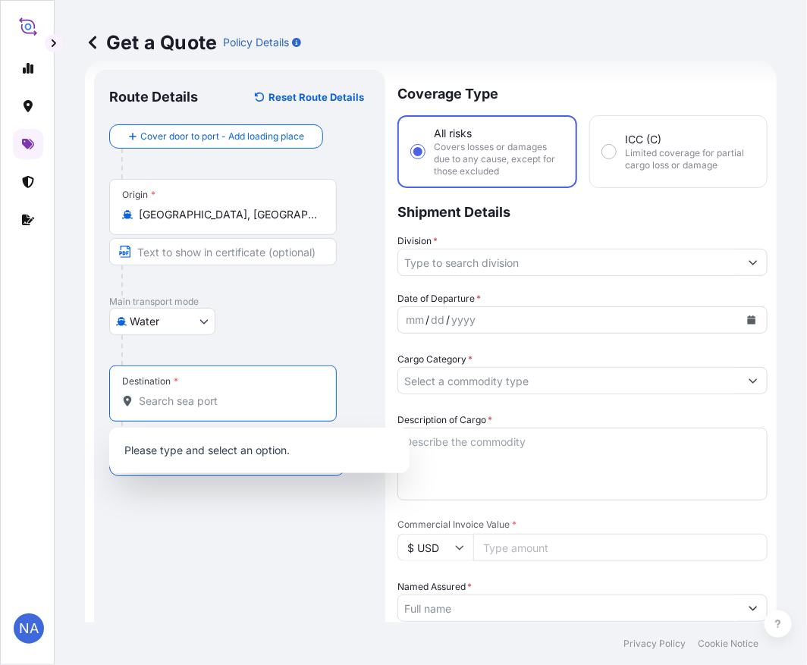
paste input "[GEOGRAPHIC_DATA], [GEOGRAPHIC_DATA]"
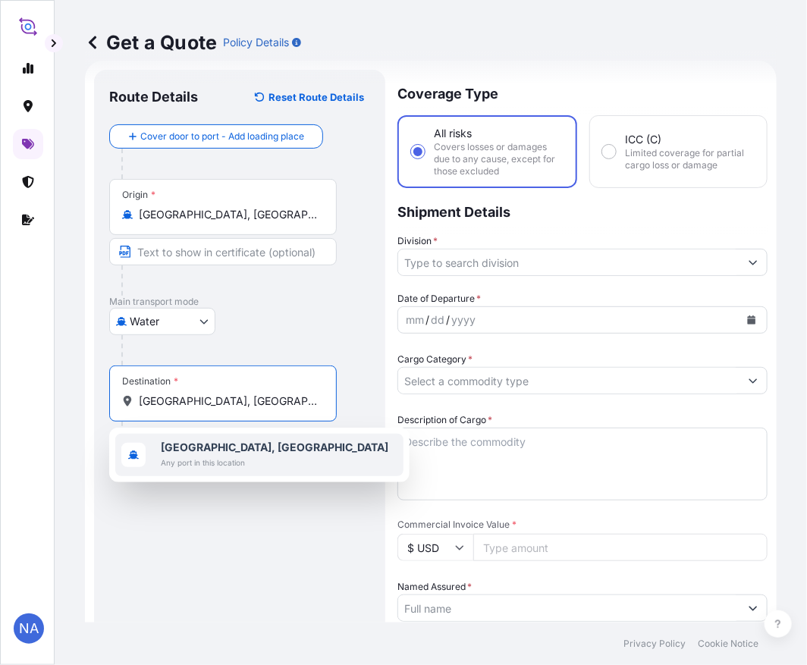
click at [255, 460] on div "[GEOGRAPHIC_DATA], [GEOGRAPHIC_DATA] Any port in this location" at bounding box center [259, 455] width 288 height 42
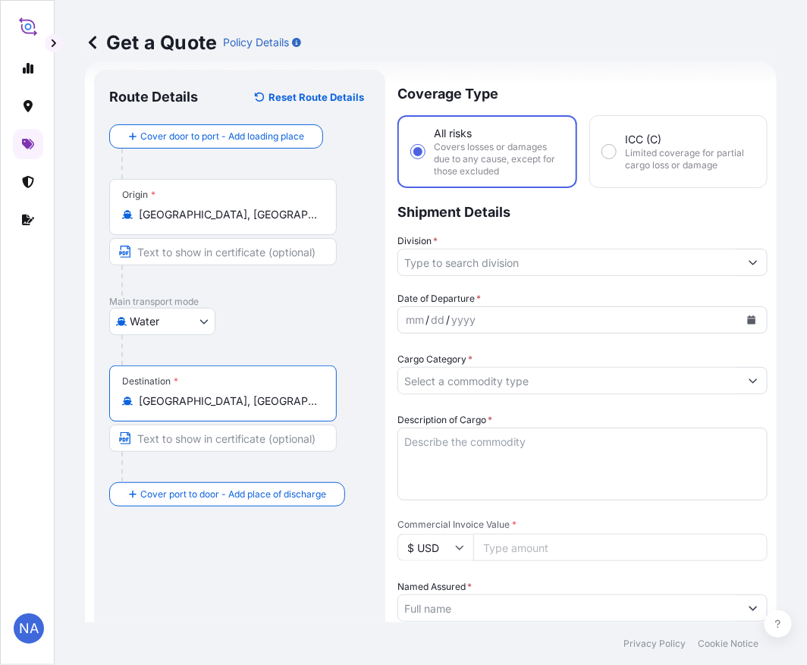
type input "[GEOGRAPHIC_DATA], [GEOGRAPHIC_DATA]"
click at [505, 253] on input "Division *" at bounding box center [568, 262] width 341 height 27
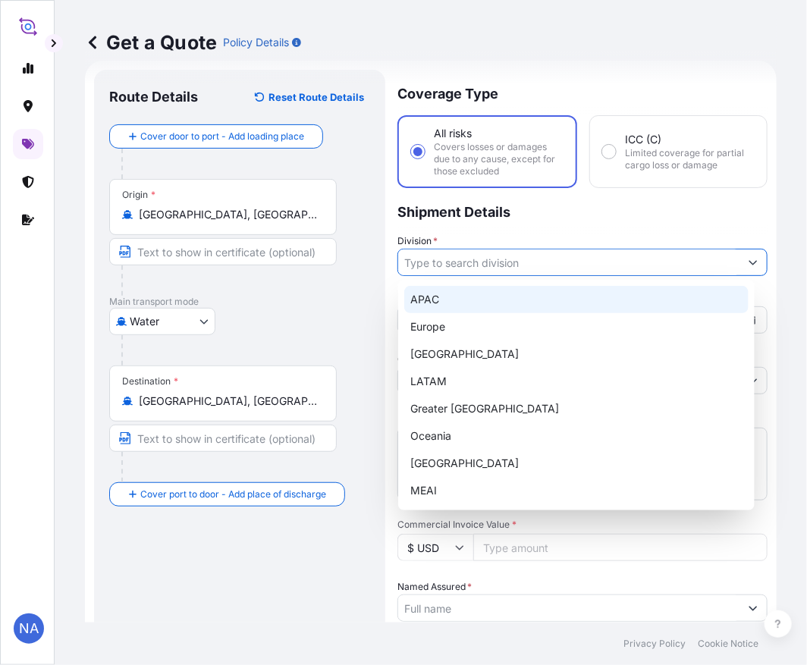
click at [420, 297] on div "APAC" at bounding box center [576, 299] width 344 height 27
type input "APAC"
click at [421, 298] on div "APAC" at bounding box center [576, 299] width 344 height 27
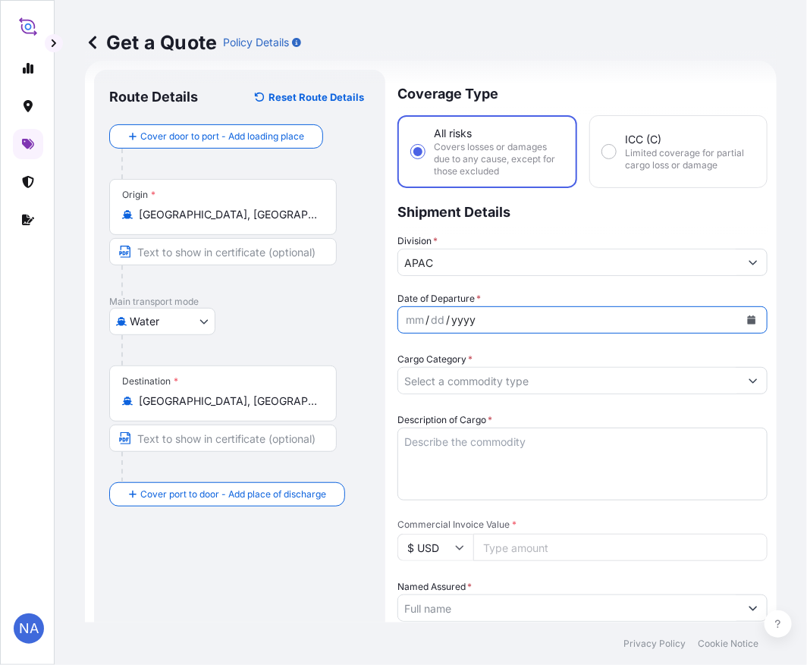
click at [458, 326] on div "yyyy" at bounding box center [463, 320] width 27 height 18
click at [746, 319] on button "Calendar" at bounding box center [752, 320] width 24 height 24
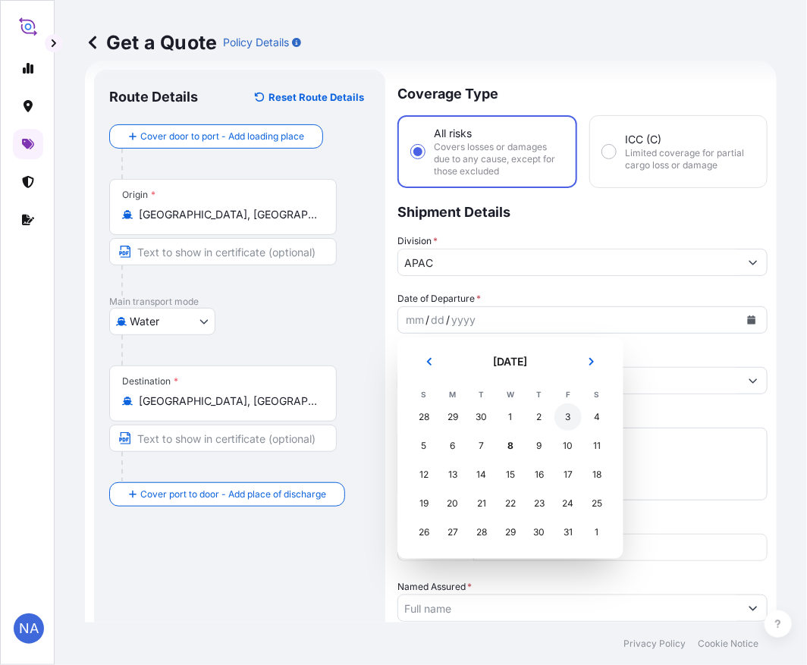
click at [572, 413] on div "3" at bounding box center [568, 417] width 27 height 27
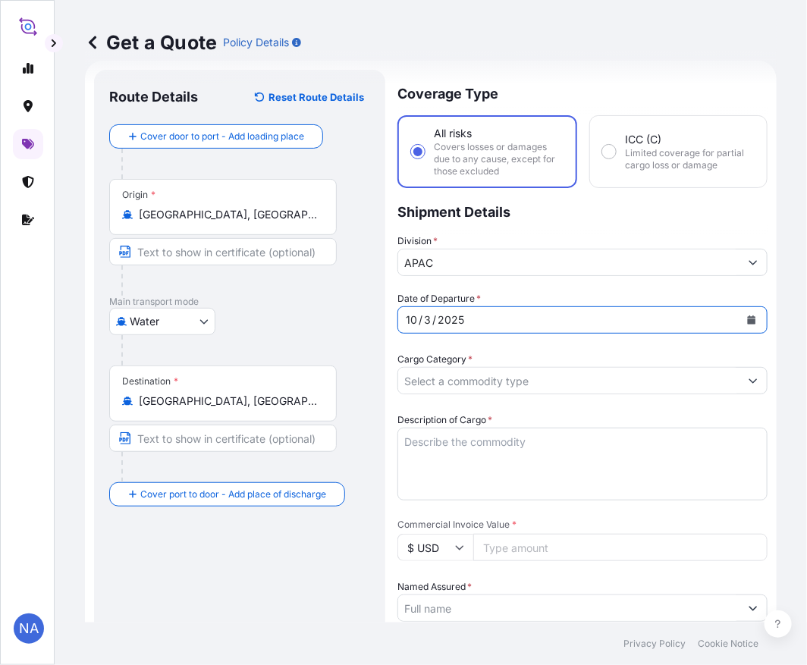
click at [605, 297] on div "Date of Departure * [DATE]" at bounding box center [583, 312] width 370 height 42
click at [571, 375] on input "Cargo Category *" at bounding box center [568, 380] width 341 height 27
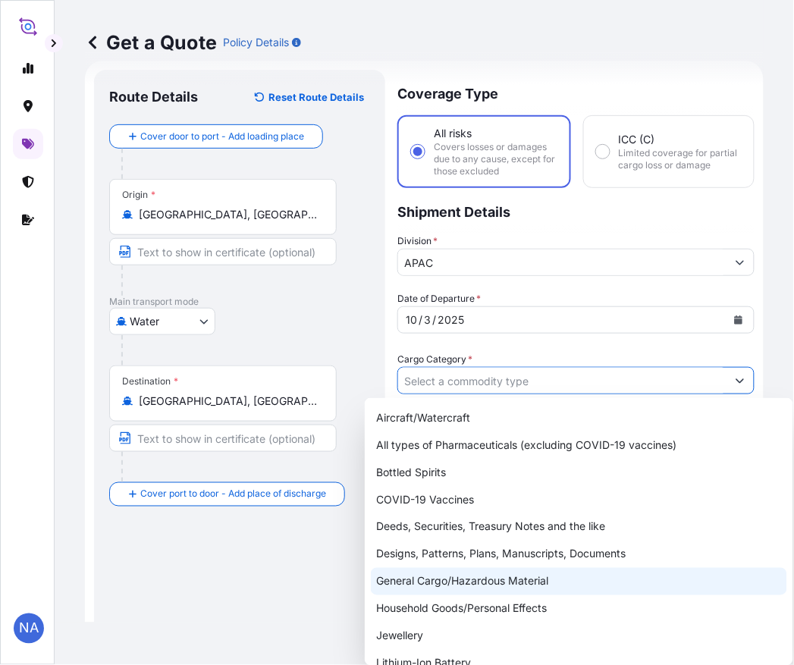
click at [417, 581] on div "General Cargo/Hazardous Material" at bounding box center [579, 581] width 416 height 27
type input "General Cargo/Hazardous Material"
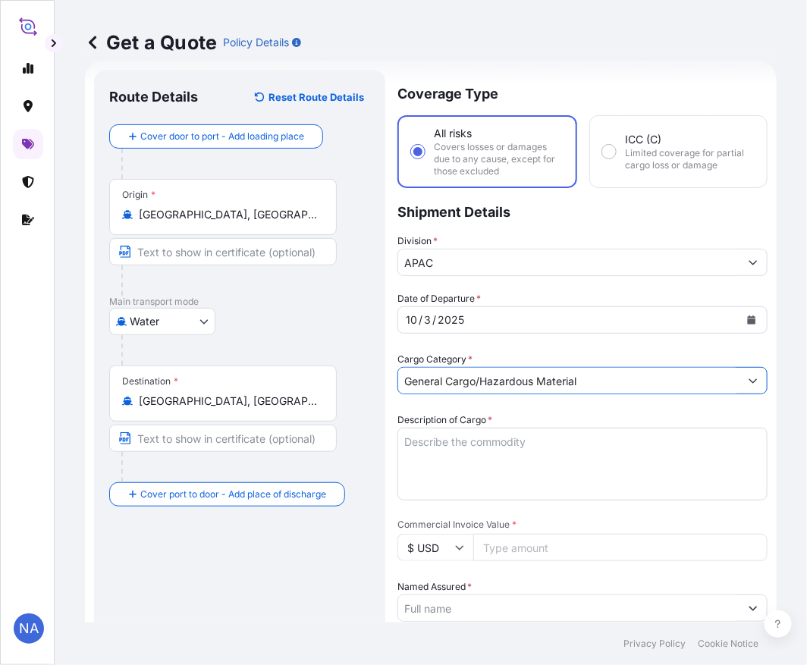
click at [718, 345] on div "Date of Departure * [DATE] Cargo Category * General Cargo/Hazardous Material De…" at bounding box center [583, 647] width 370 height 713
click at [532, 456] on textarea "Description of Cargo *" at bounding box center [583, 464] width 370 height 73
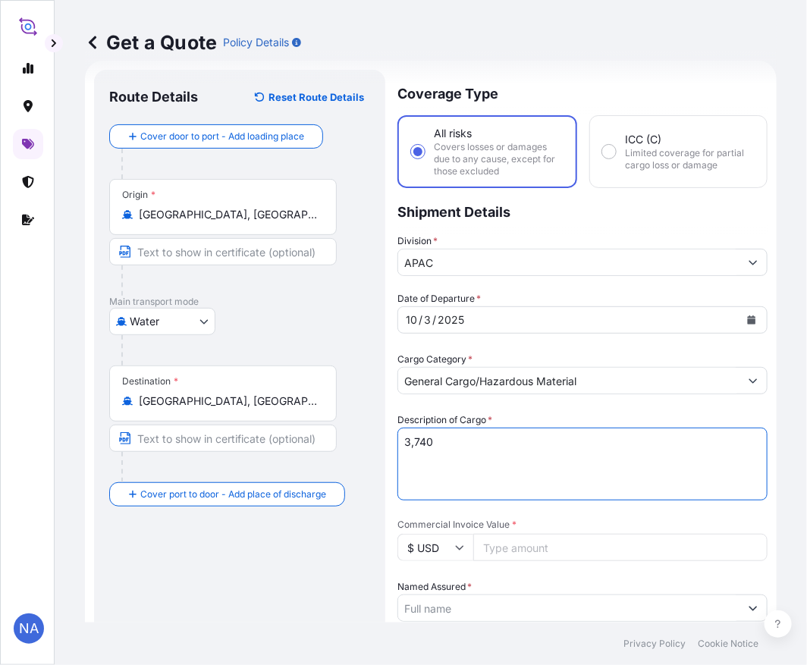
paste textarea "BAGS LOADED INTO 4 40' CONTAINER(S) ALATHON M5370, 55BAG"
type textarea "3,740 BAGS LOADED INTO 4 40' CONTAINER(S) ALATHON M5370, 55BAG"
click at [495, 419] on div "Description of Cargo * 3,740 BAGS LOADED INTO 4 40' CONTAINER(S) ALATHON M5370,…" at bounding box center [583, 457] width 370 height 88
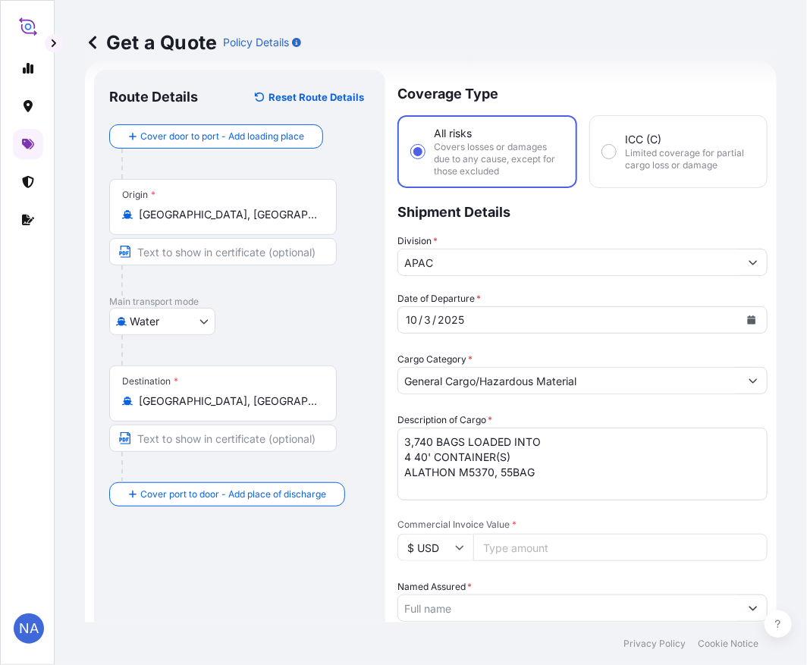
click at [513, 539] on input "Commercial Invoice Value *" at bounding box center [620, 547] width 294 height 27
paste input "77435.0"
type input "77435.02"
click at [552, 501] on div "Date of Departure * [DATE] Cargo Category * General Cargo/Hazardous Material De…" at bounding box center [583, 647] width 370 height 713
click at [534, 505] on div "Date of Departure * [DATE] Cargo Category * General Cargo/Hazardous Material De…" at bounding box center [583, 647] width 370 height 713
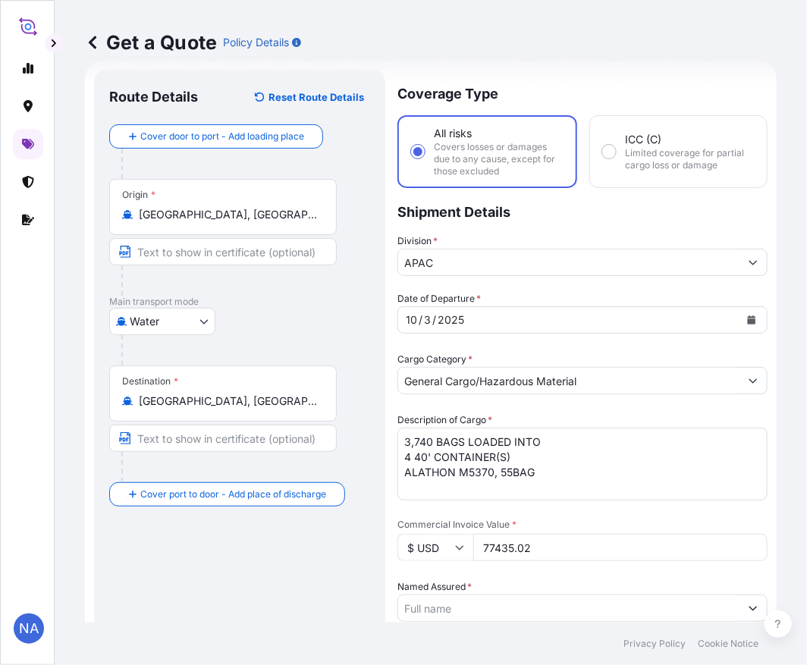
scroll to position [193, 0]
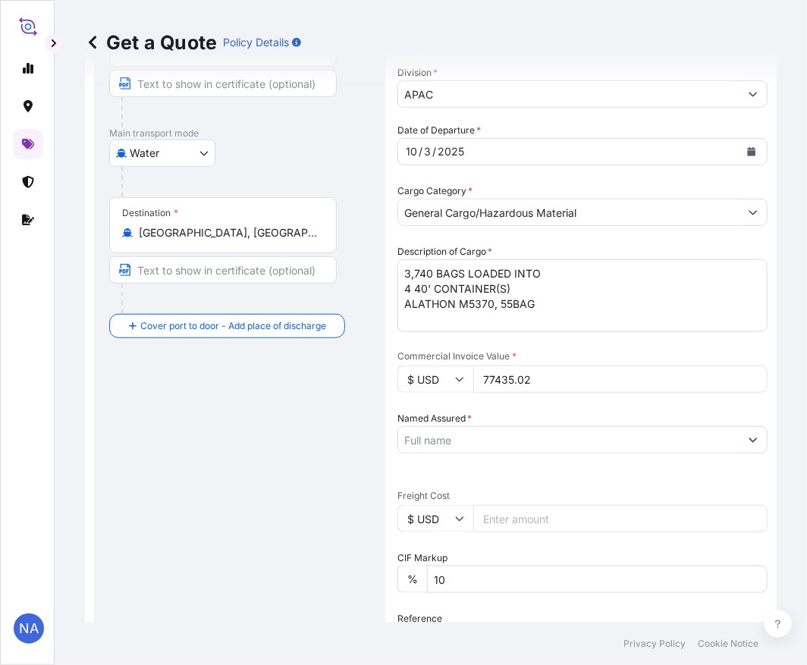
click at [426, 432] on input "Named Assured *" at bounding box center [568, 439] width 341 height 27
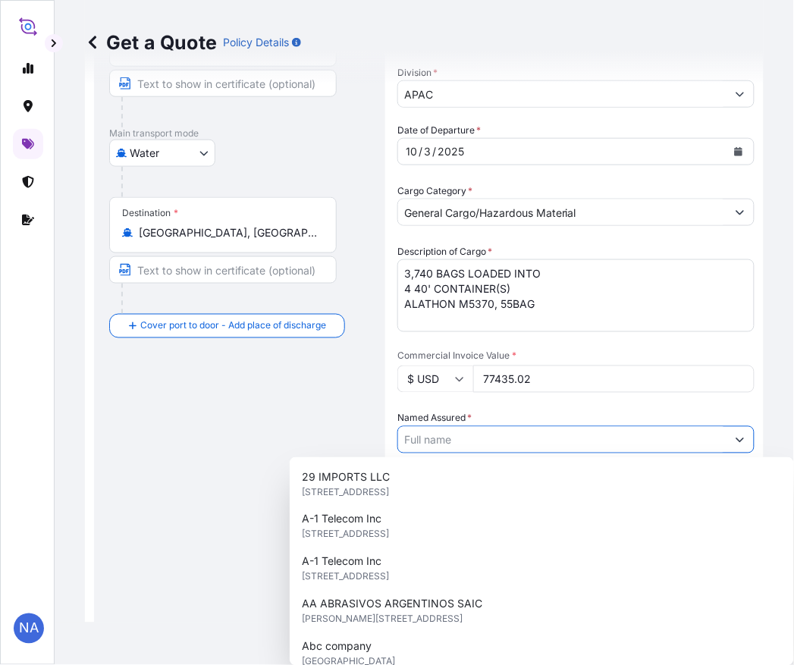
paste input "EQUISTAR CHEMICALS, LP"
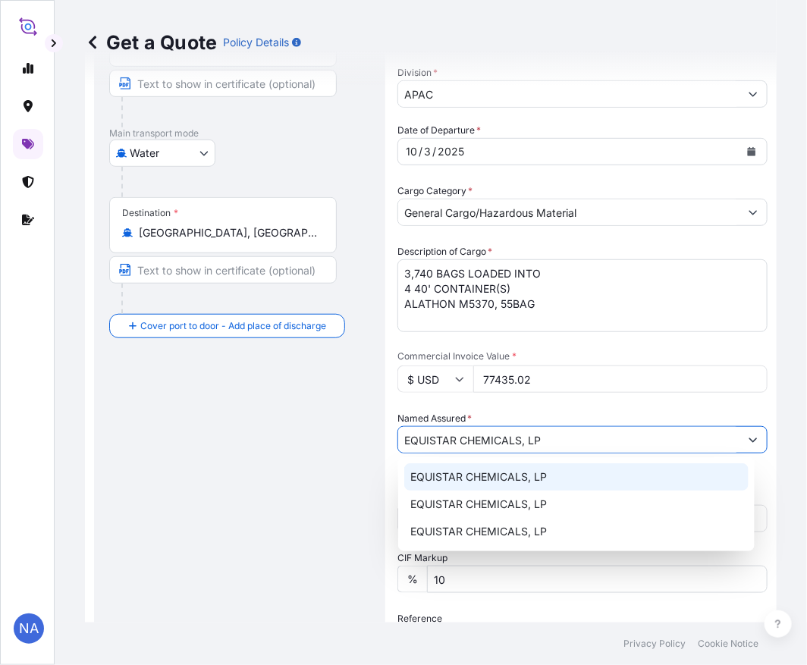
click at [448, 486] on div "EQUISTAR CHEMICALS, LP" at bounding box center [576, 477] width 344 height 27
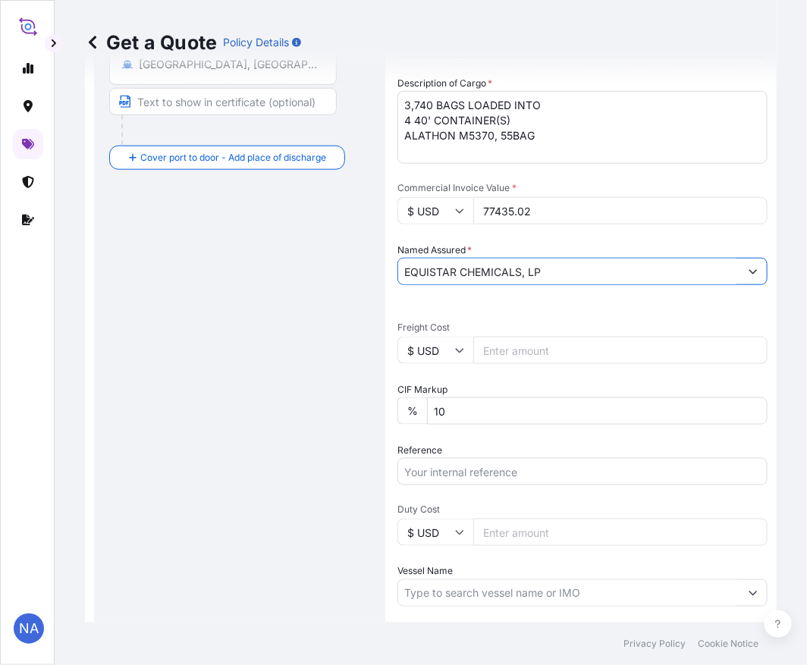
scroll to position [445, 0]
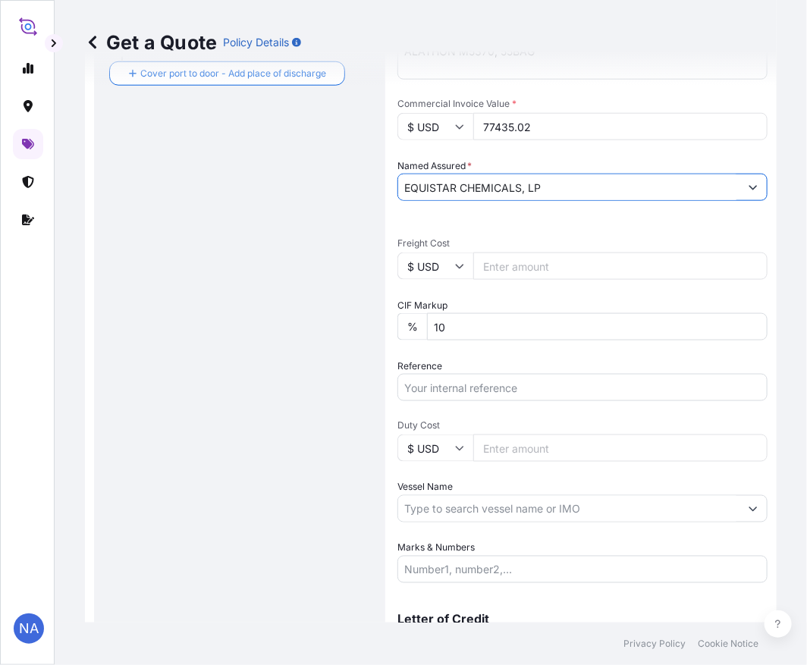
type input "EQUISTAR CHEMICALS, LP"
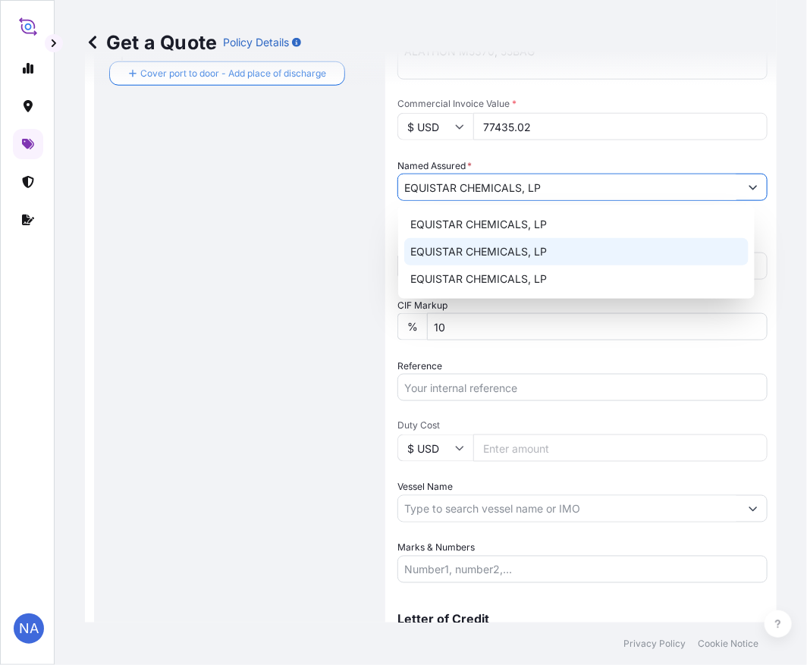
click at [459, 377] on input "Reference" at bounding box center [583, 387] width 370 height 27
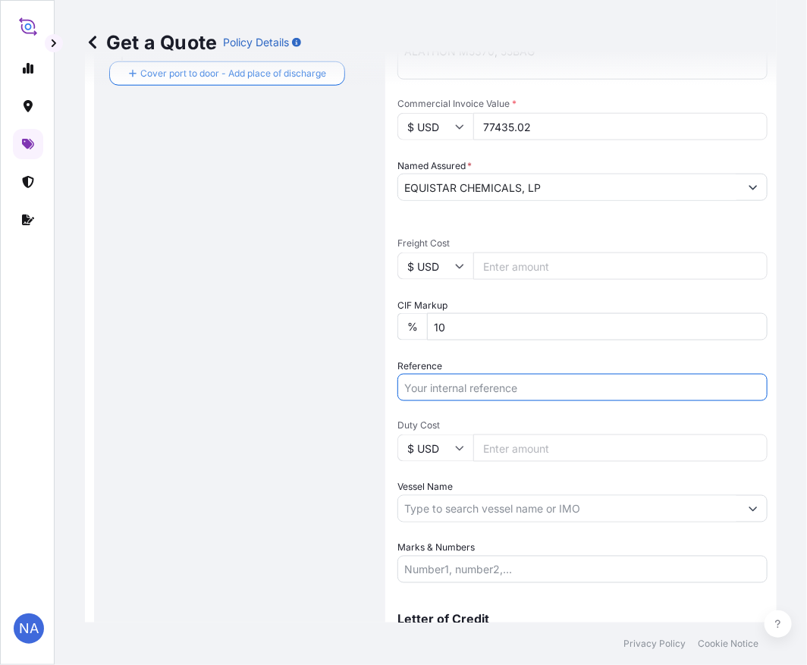
paste input "10420888652"
click at [501, 385] on input "10420888652 /" at bounding box center [583, 387] width 370 height 27
paste input "5013206455"
type input "10420888652 / 5013206455"
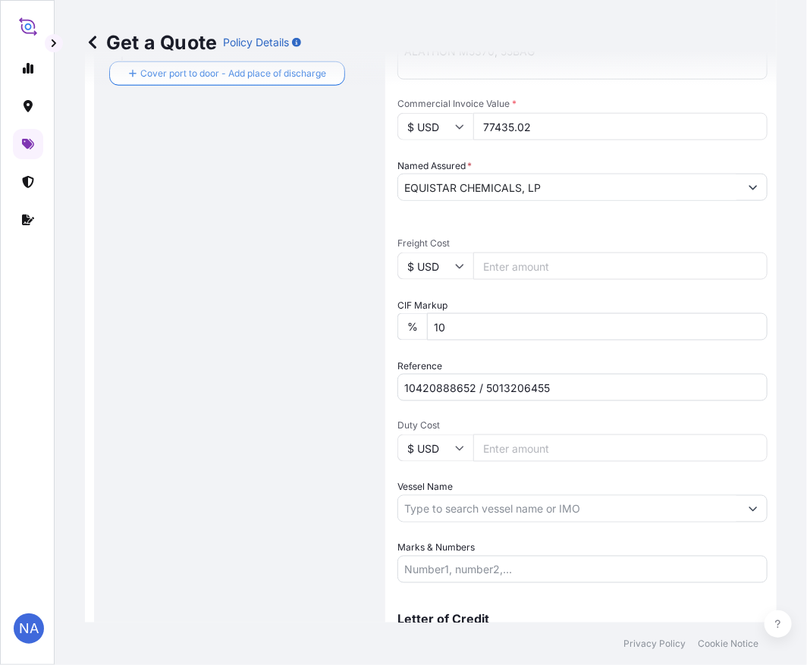
click at [499, 360] on div "Reference 10420888652 / 5013206455" at bounding box center [583, 380] width 370 height 42
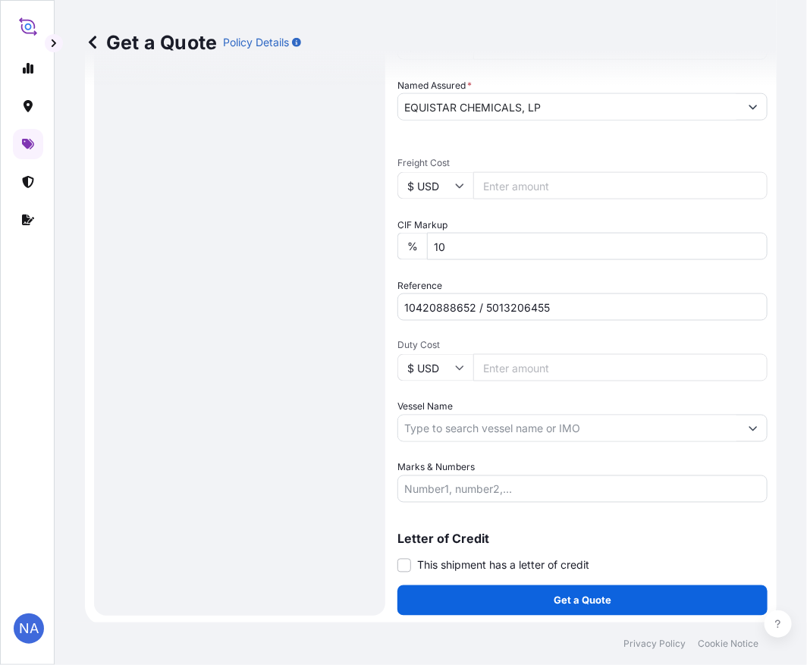
click at [420, 435] on input "Vessel Name" at bounding box center [568, 428] width 341 height 27
paste input "MSC TOMOKO"
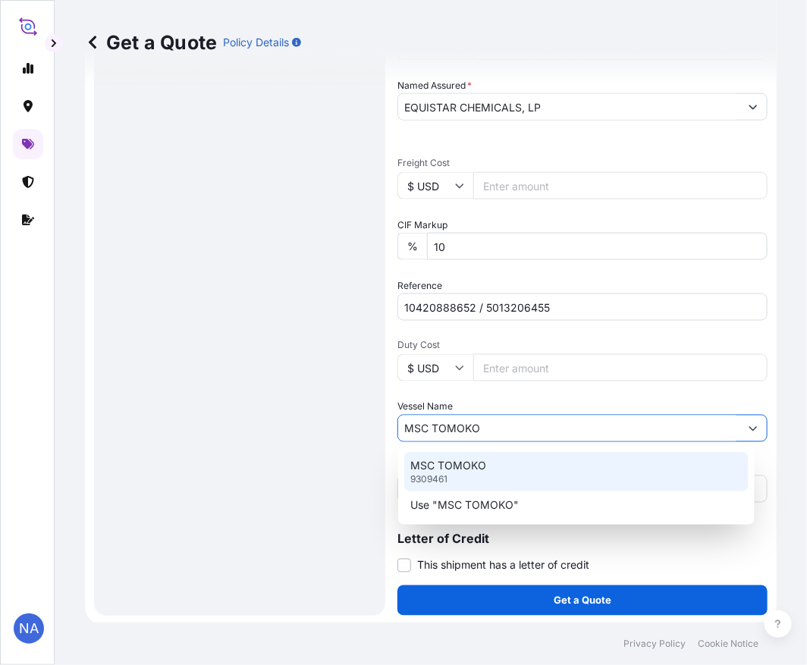
click at [467, 466] on p "MSC TOMOKO" at bounding box center [448, 465] width 76 height 15
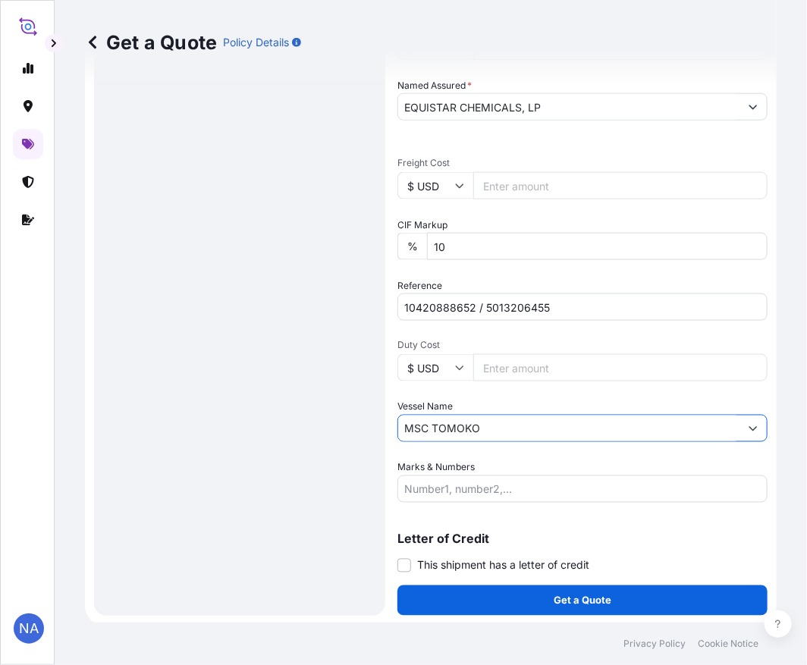
type input "MSC TOMOKO"
click at [482, 403] on div "Vessel Name MSC TOMOKO" at bounding box center [583, 421] width 370 height 42
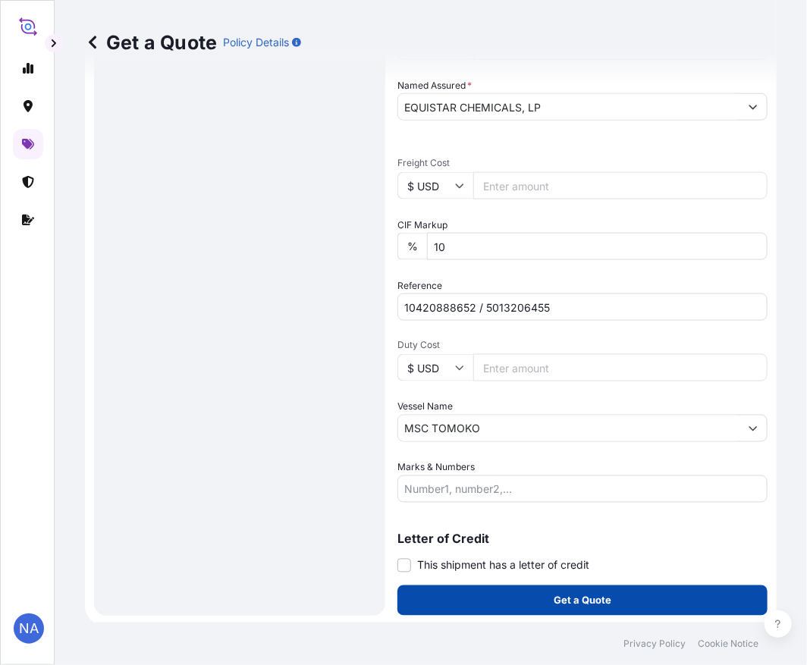
click at [449, 594] on button "Get a Quote" at bounding box center [583, 601] width 370 height 30
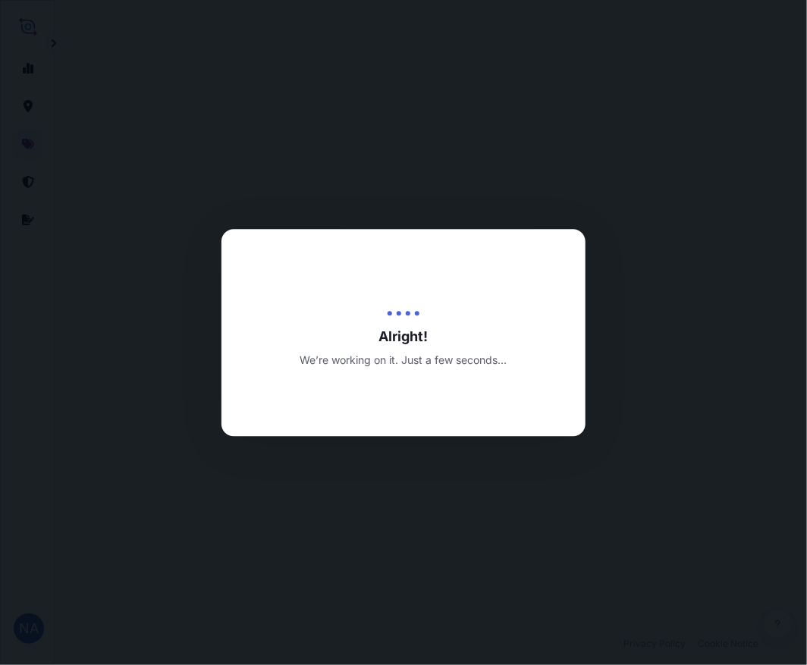
select select "Water"
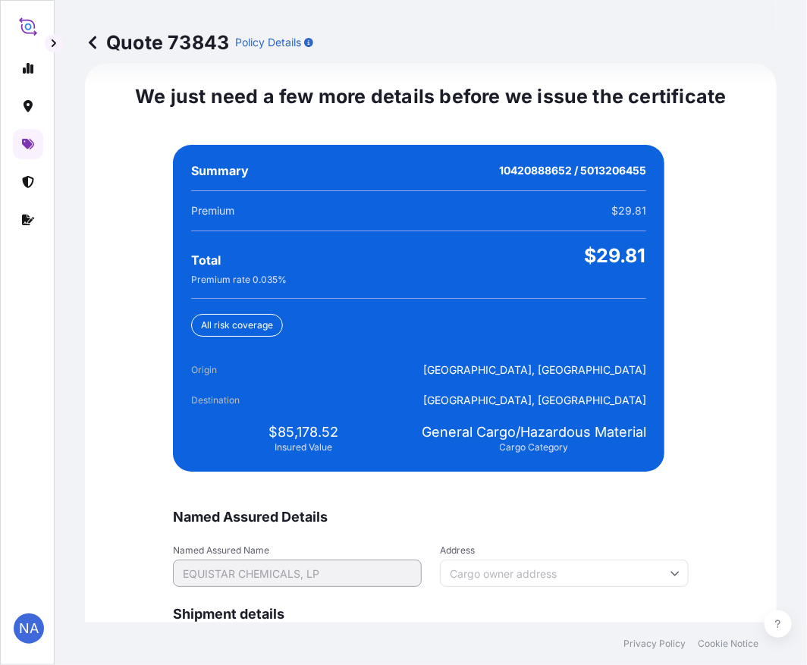
scroll to position [3566, 0]
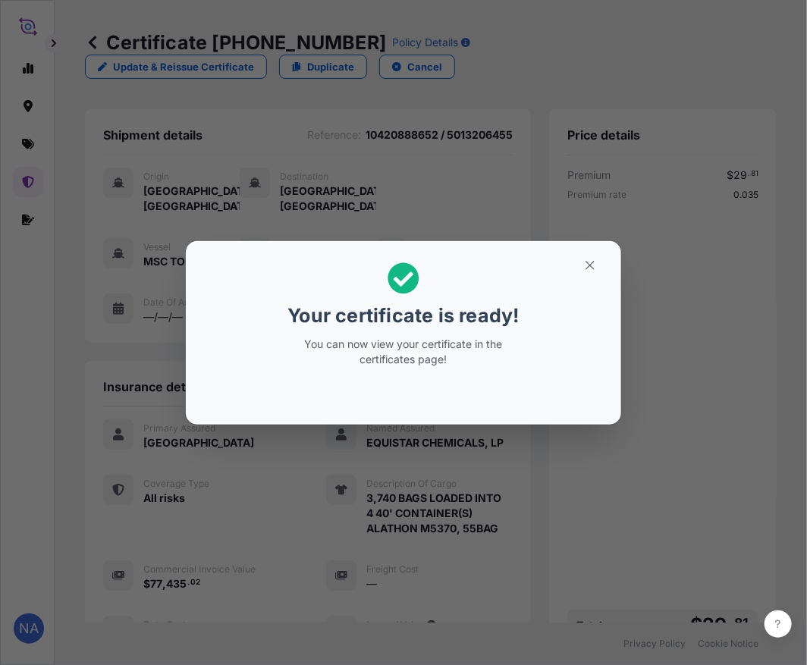
click at [529, 575] on div "Your certificate is ready! You can now view your certificate in the certificate…" at bounding box center [403, 333] width 807 height 666
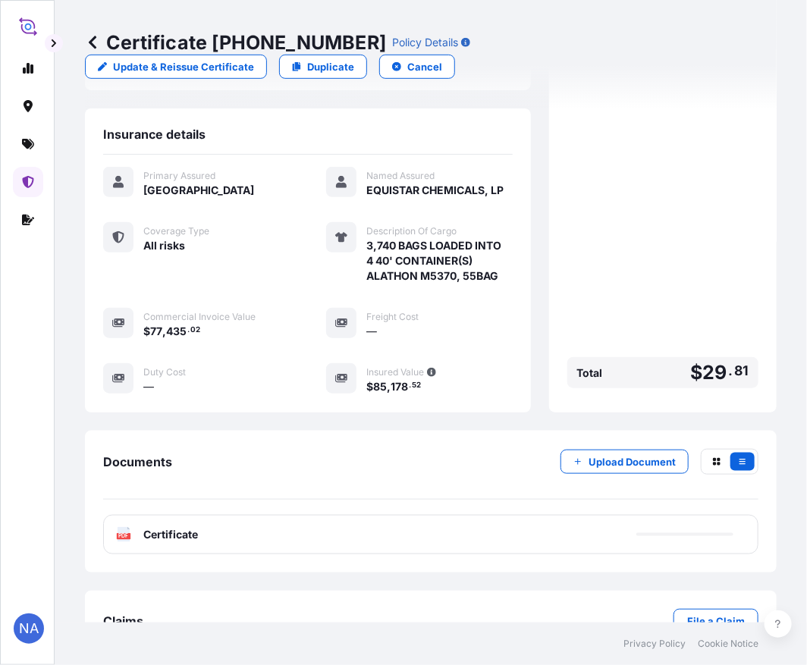
scroll to position [300, 0]
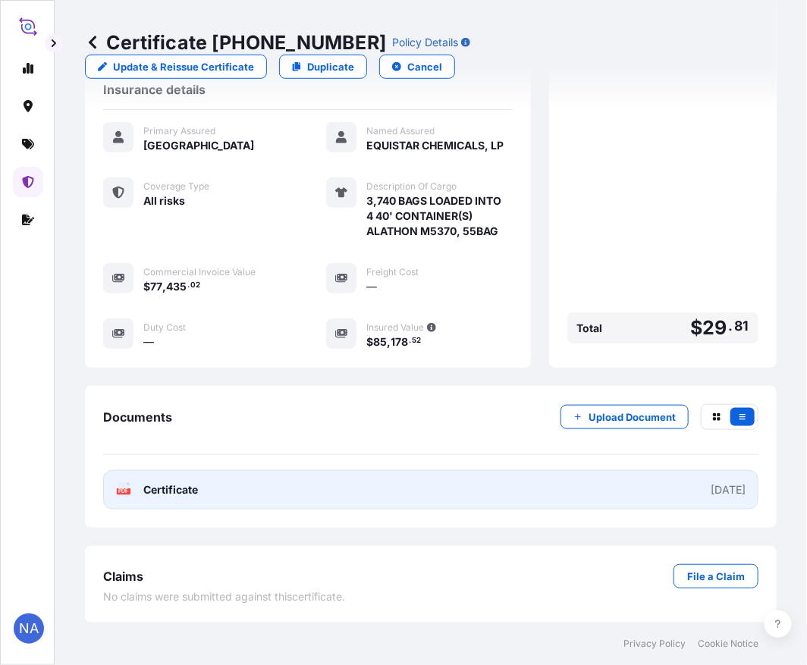
click at [322, 496] on link "PDF Certificate [DATE]" at bounding box center [430, 489] width 655 height 39
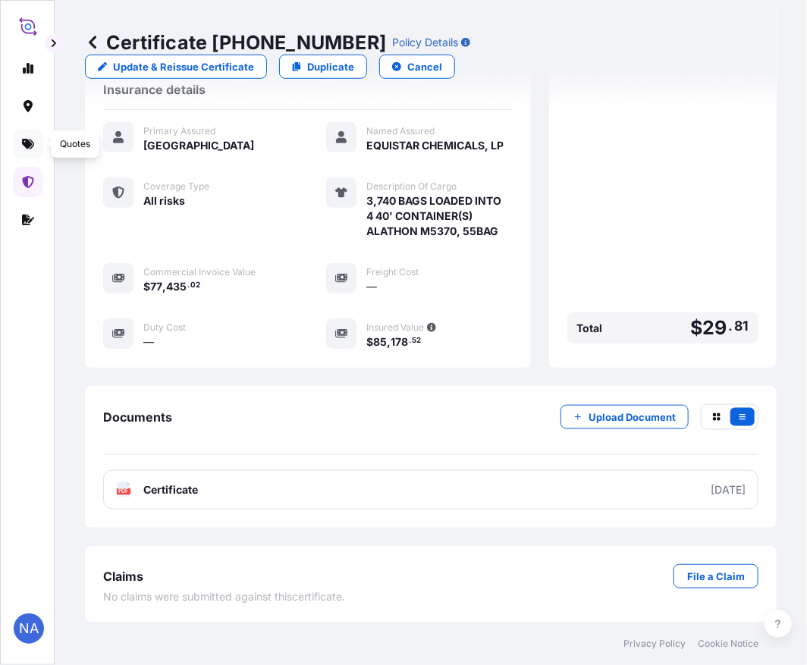
click at [36, 146] on link at bounding box center [28, 144] width 30 height 30
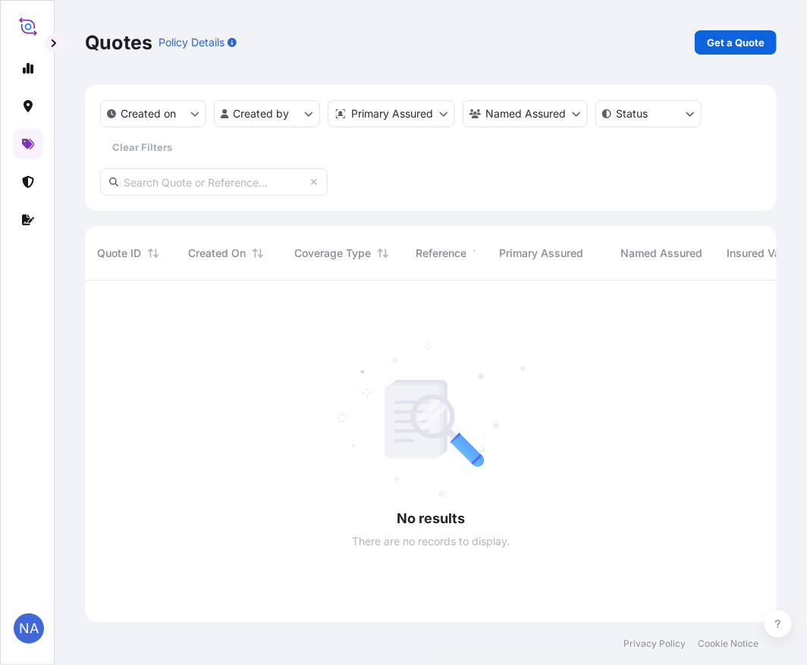
scroll to position [385, 679]
click at [709, 48] on p "Get a Quote" at bounding box center [736, 42] width 58 height 15
select select "Water"
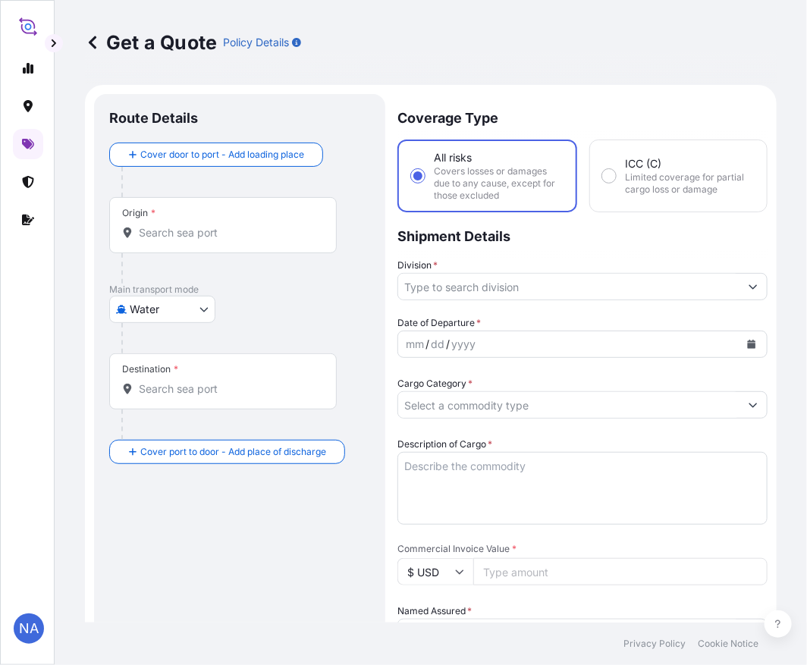
scroll to position [24, 0]
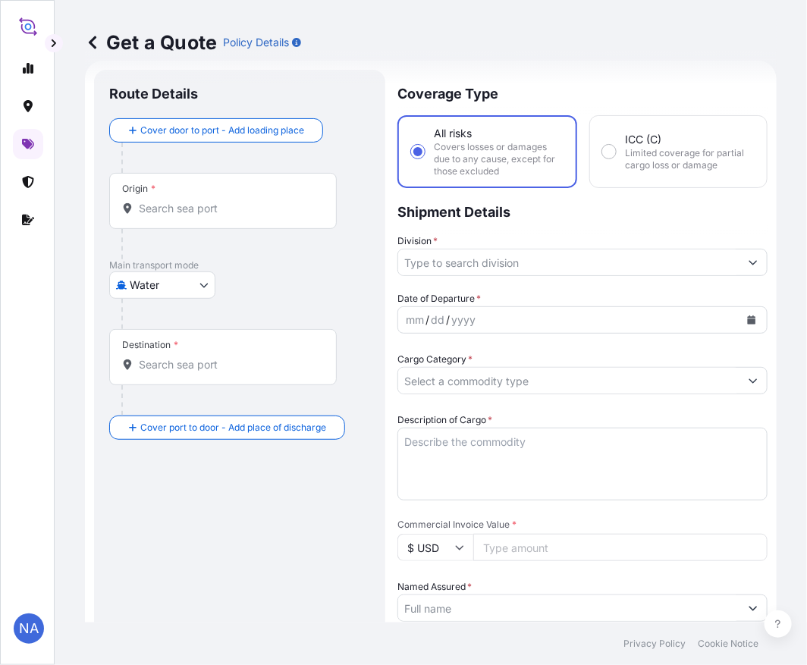
click at [193, 193] on div "Origin *" at bounding box center [223, 201] width 228 height 56
click at [193, 201] on input "Origin *" at bounding box center [228, 208] width 179 height 15
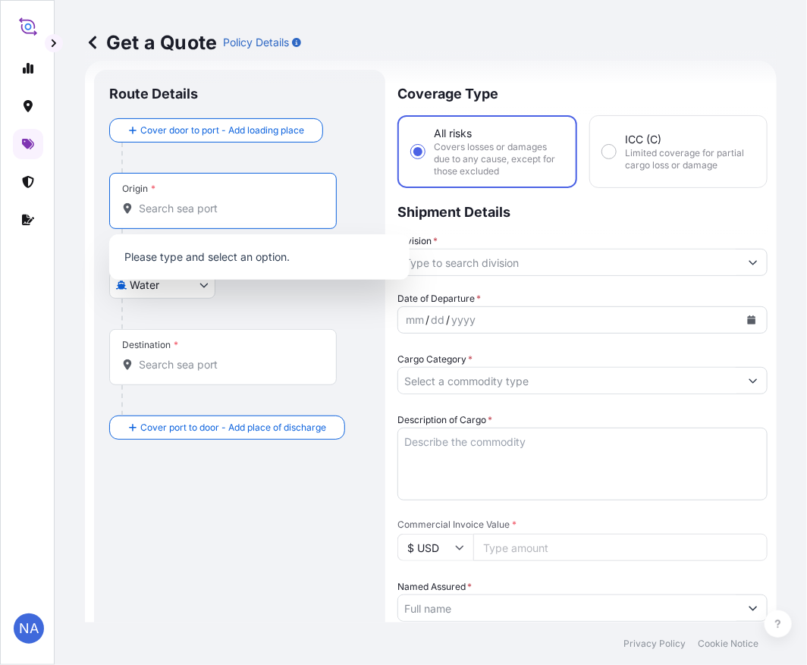
paste input "[GEOGRAPHIC_DATA], [GEOGRAPHIC_DATA]"
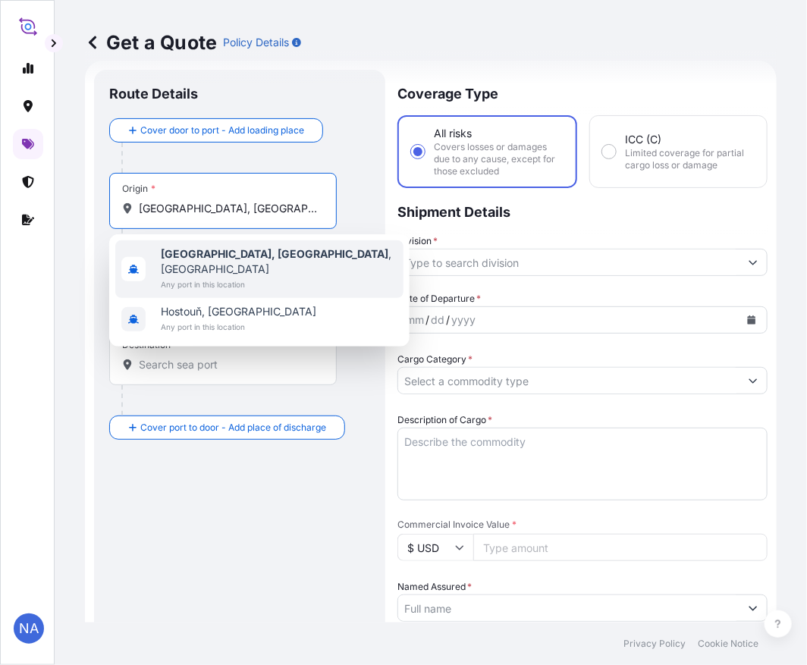
click at [208, 277] on span "Any port in this location" at bounding box center [279, 284] width 237 height 15
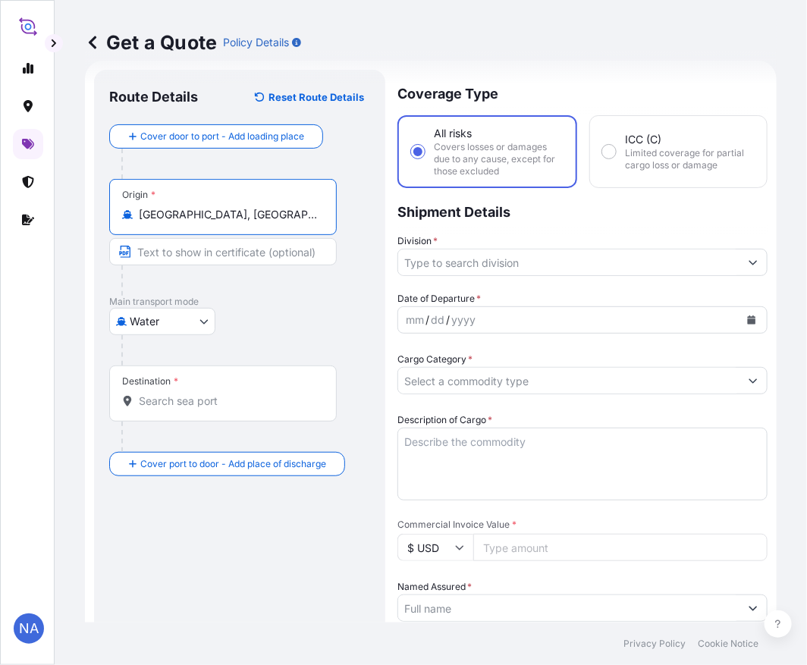
type input "[GEOGRAPHIC_DATA], [GEOGRAPHIC_DATA], [GEOGRAPHIC_DATA]"
click at [181, 398] on input "Destination *" at bounding box center [228, 401] width 179 height 15
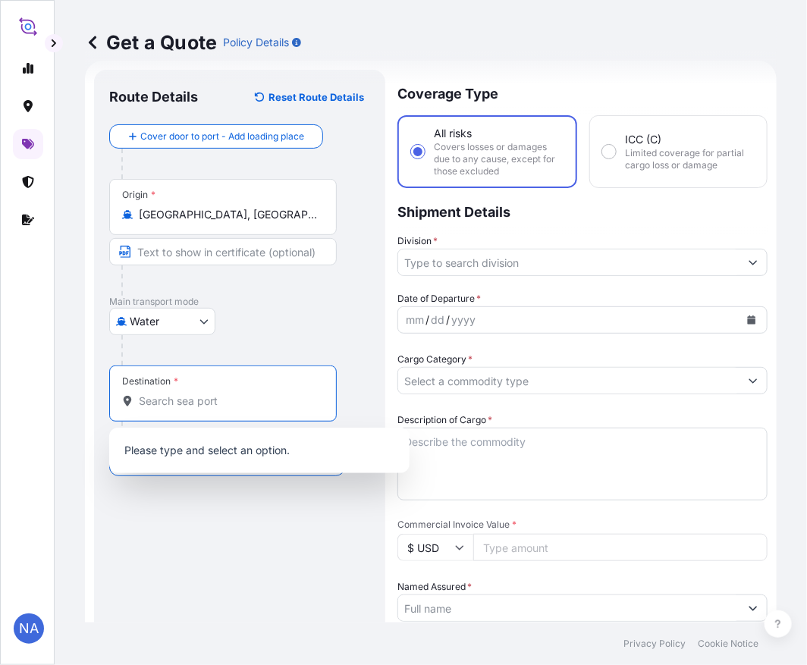
paste input "ASHDOD, [GEOGRAPHIC_DATA]"
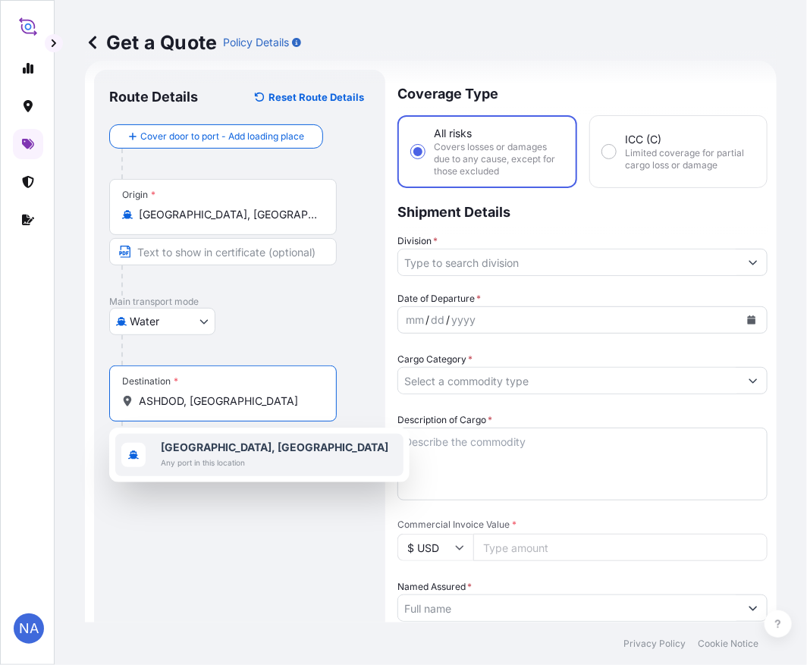
click at [191, 453] on span "[GEOGRAPHIC_DATA], [GEOGRAPHIC_DATA]" at bounding box center [275, 447] width 228 height 15
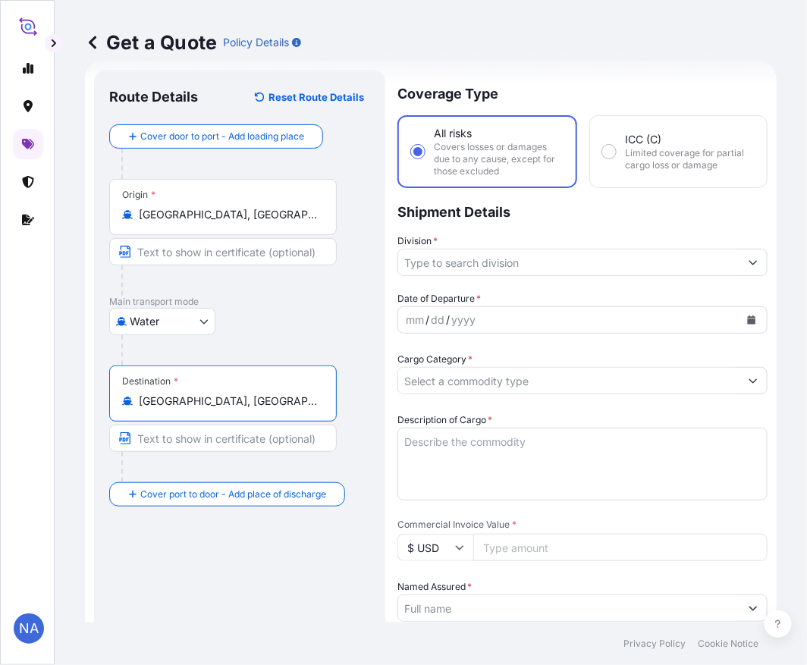
type input "[GEOGRAPHIC_DATA], [GEOGRAPHIC_DATA]"
click at [472, 267] on input "Division *" at bounding box center [568, 262] width 341 height 27
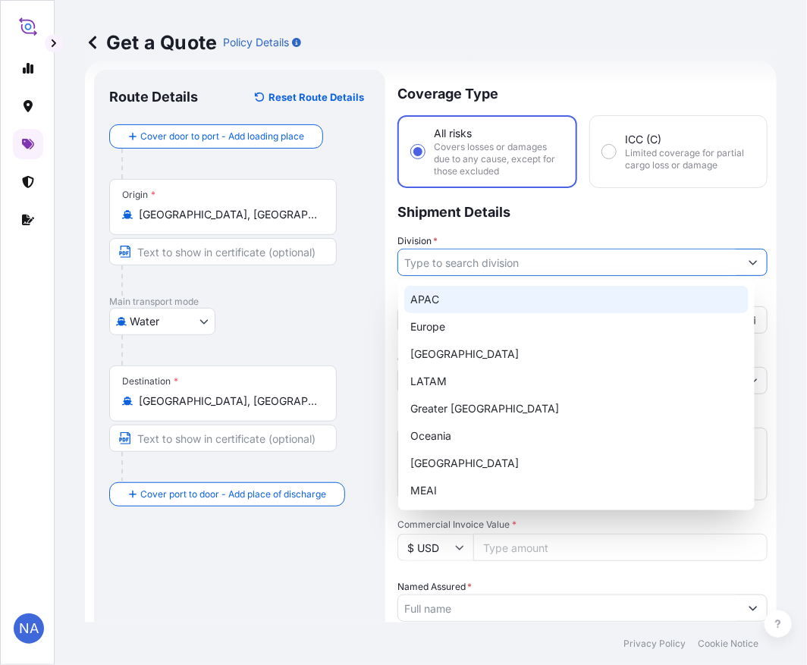
click at [468, 304] on div "APAC" at bounding box center [576, 299] width 344 height 27
type input "APAC"
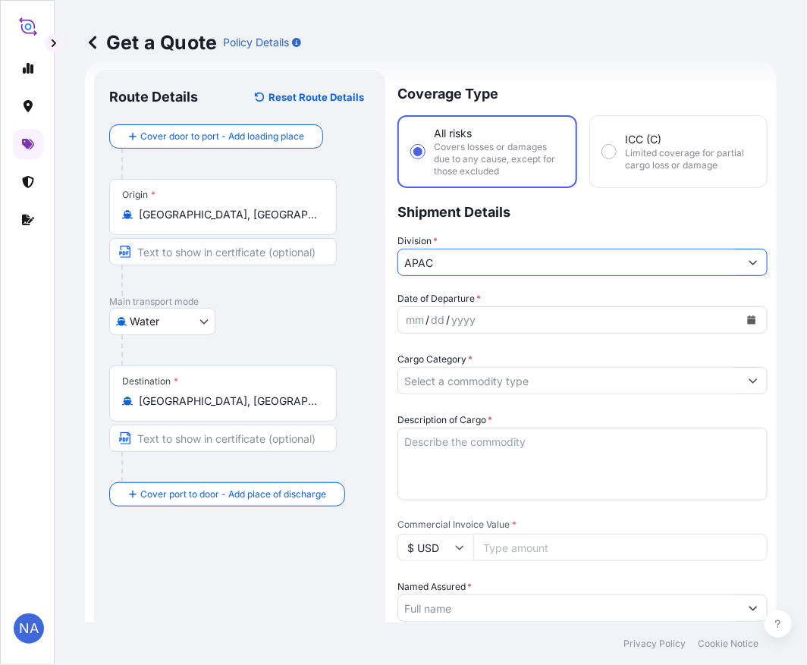
click at [510, 228] on p "Shipment Details" at bounding box center [583, 211] width 370 height 46
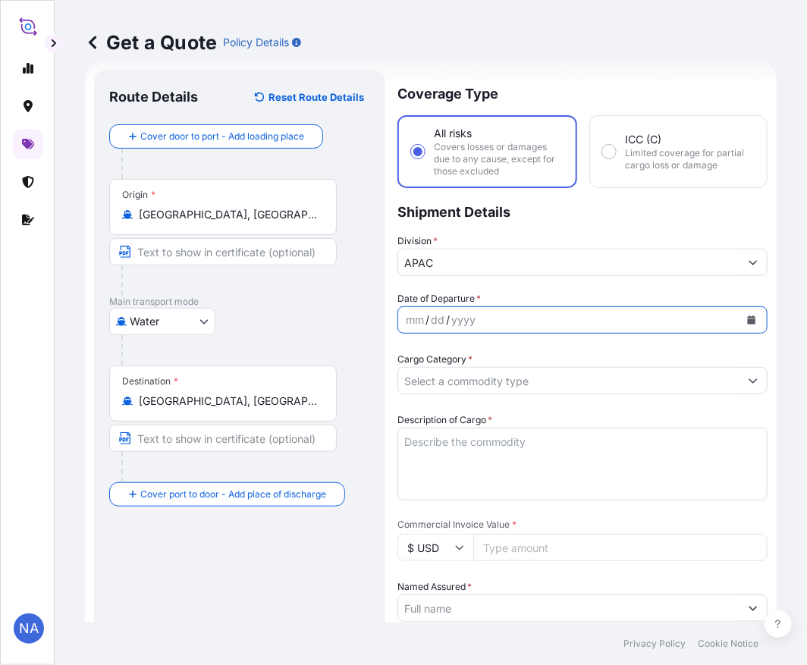
click at [740, 312] on button "Calendar" at bounding box center [752, 320] width 24 height 24
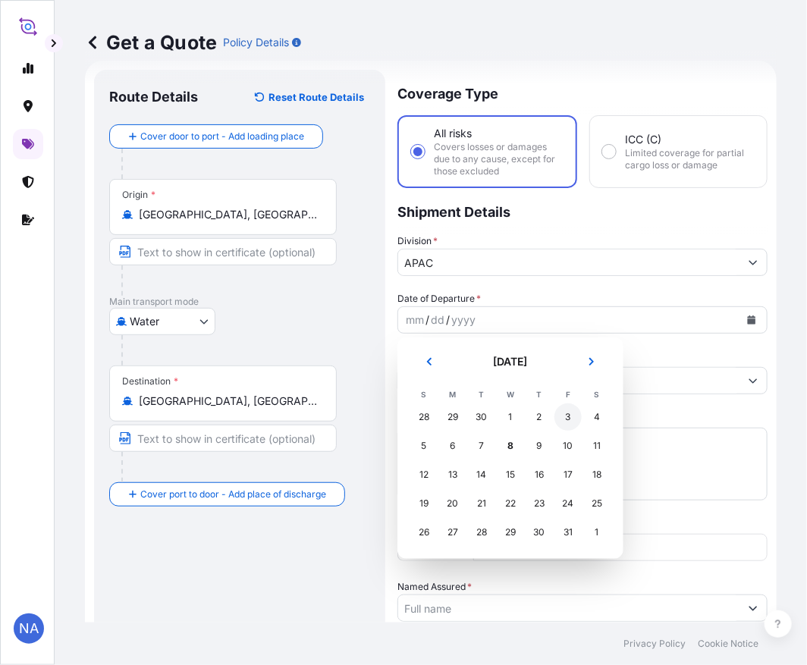
click at [564, 420] on div "3" at bounding box center [568, 417] width 27 height 27
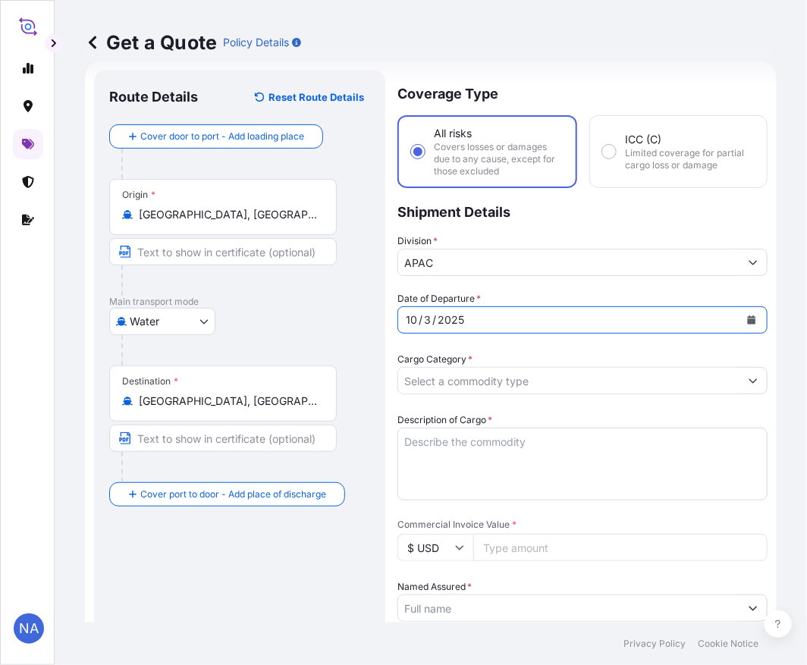
click at [643, 291] on div "Date of Departure * [DATE]" at bounding box center [583, 312] width 370 height 42
click at [559, 384] on input "Cargo Category *" at bounding box center [568, 380] width 341 height 27
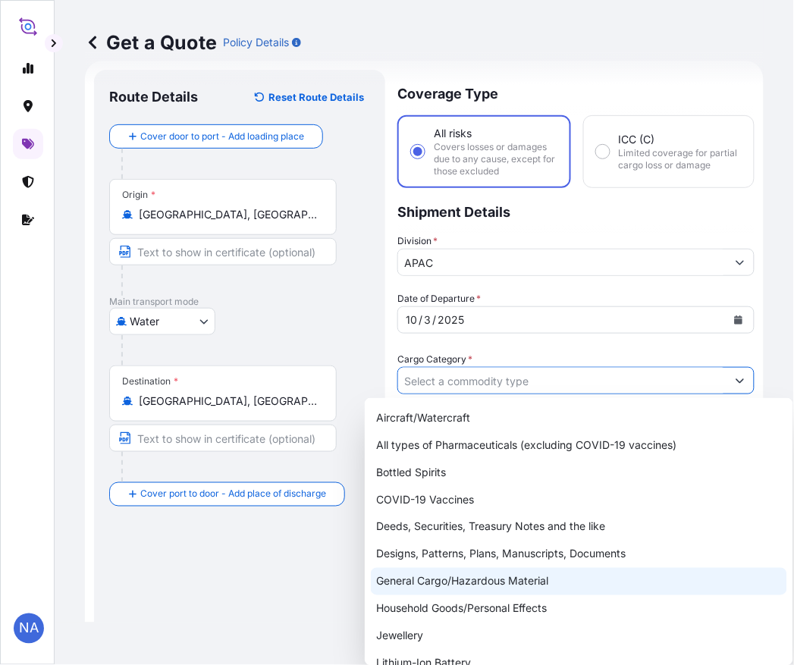
click at [428, 579] on div "General Cargo/Hazardous Material" at bounding box center [579, 581] width 416 height 27
type input "General Cargo/Hazardous Material"
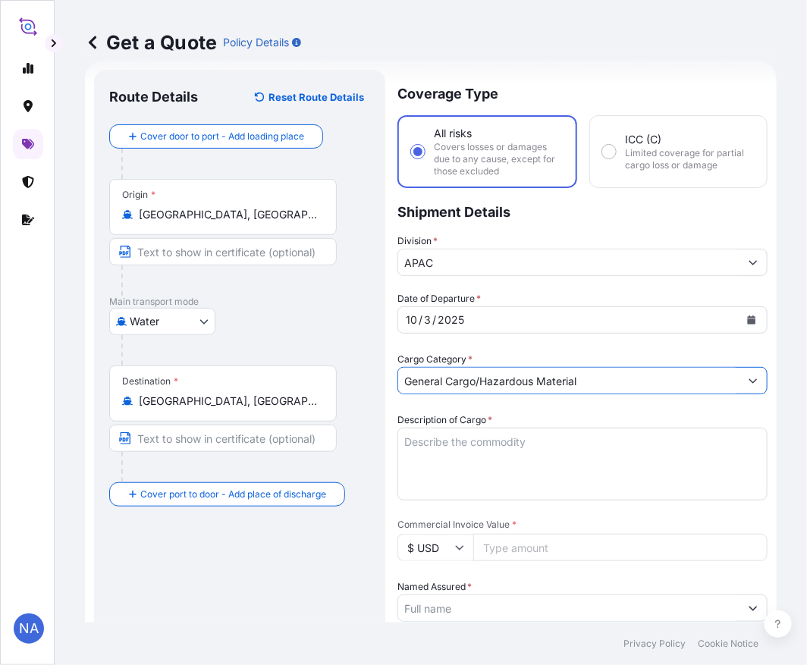
click at [516, 341] on div "Date of Departure * [DATE] Cargo Category * General Cargo/Hazardous Material De…" at bounding box center [583, 647] width 370 height 713
click at [478, 463] on textarea "Description of Cargo *" at bounding box center [583, 464] width 370 height 73
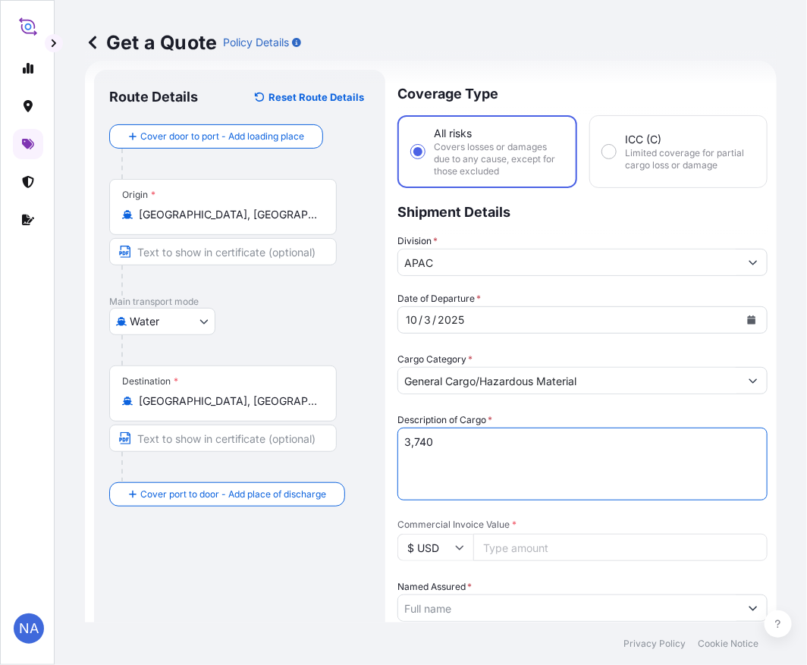
paste textarea "BAGS LOADED INTO 4 40' CONTAINER(S) PETROTHENE GA564189, 55BAG"
click at [481, 428] on textarea "3,740 BAGS LOADED INTO 4 40' CONTAINER(S) PETROTHENE GA564189, 55BAG" at bounding box center [583, 464] width 370 height 73
type textarea "3,740 BAGS LOADED INTO 4 40' CONTAINER(S) PETROTHENE GA564189, 55BAG"
click at [509, 418] on div "Description of Cargo * 3,740 BAGS LOADED INTO 4 40' CONTAINER(S) PETROTHENE GA5…" at bounding box center [583, 457] width 370 height 88
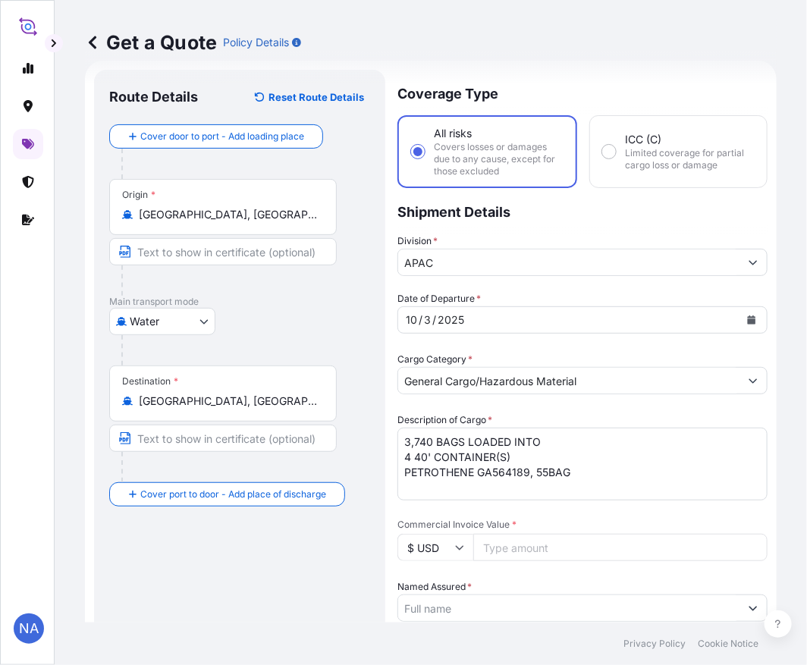
scroll to position [277, 0]
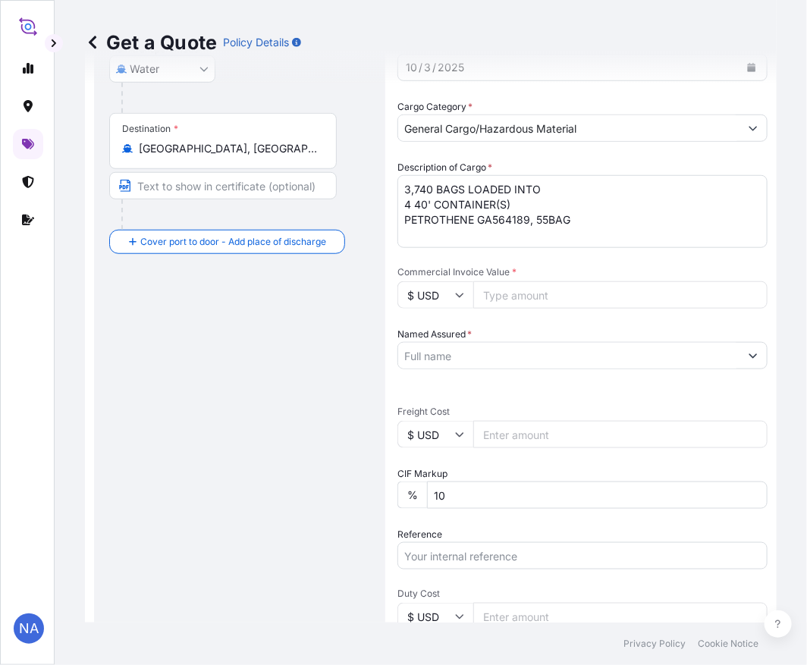
click at [534, 291] on input "Commercial Invoice Value *" at bounding box center [620, 294] width 294 height 27
paste input "85000"
type input "85000"
click at [552, 267] on span "Commercial Invoice Value *" at bounding box center [583, 272] width 370 height 12
click at [552, 281] on input "85000" at bounding box center [620, 294] width 294 height 27
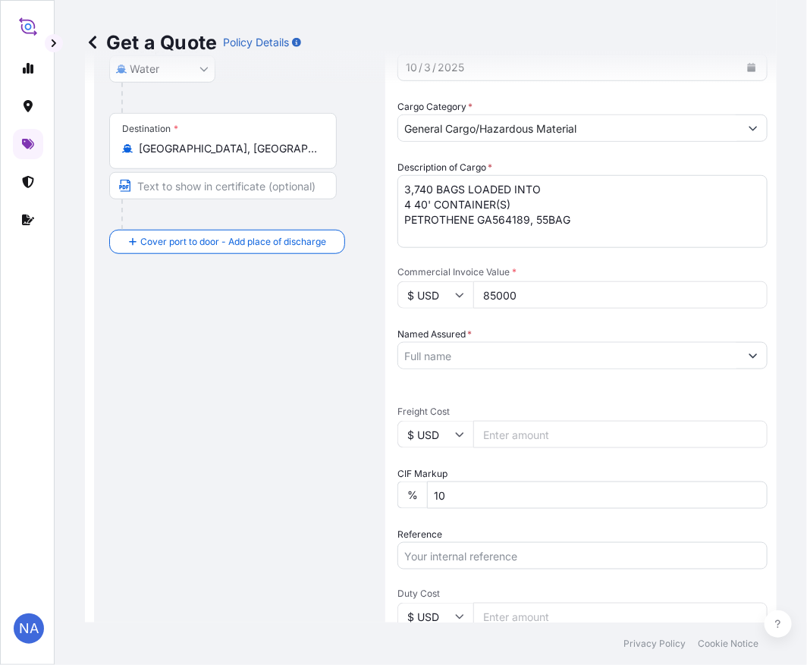
click at [498, 357] on input "Named Assured *" at bounding box center [568, 355] width 341 height 27
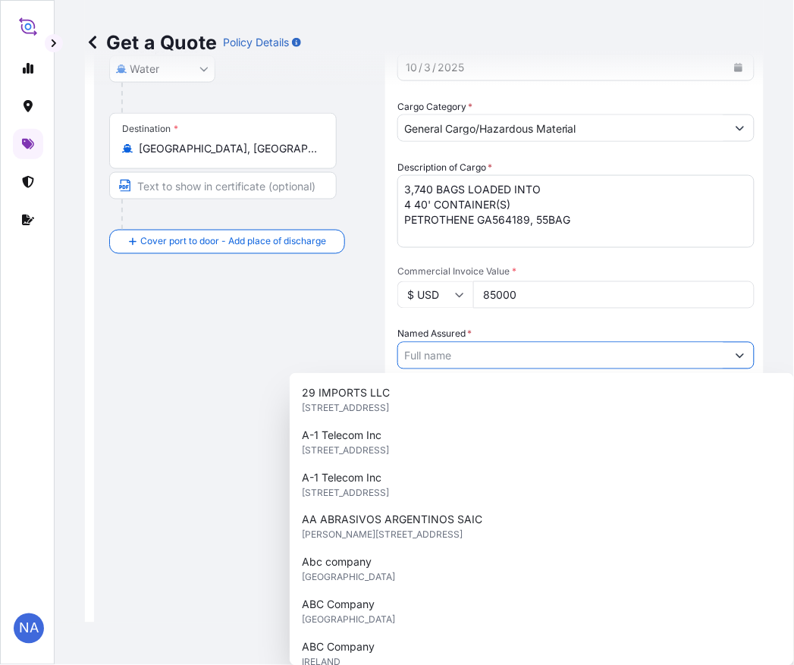
paste input "EQUISTAR CHEMICALS, LP"
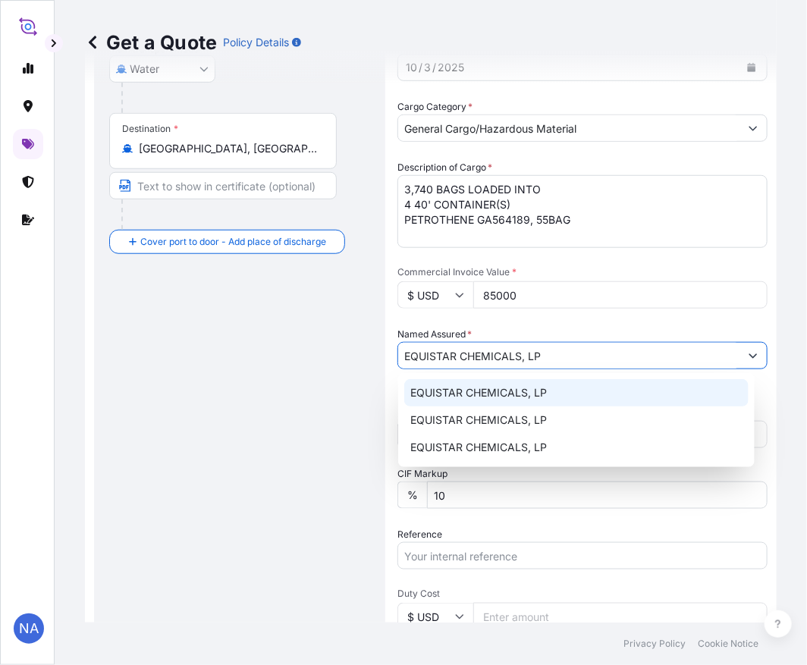
click at [442, 398] on span "EQUISTAR CHEMICALS, LP" at bounding box center [478, 392] width 137 height 15
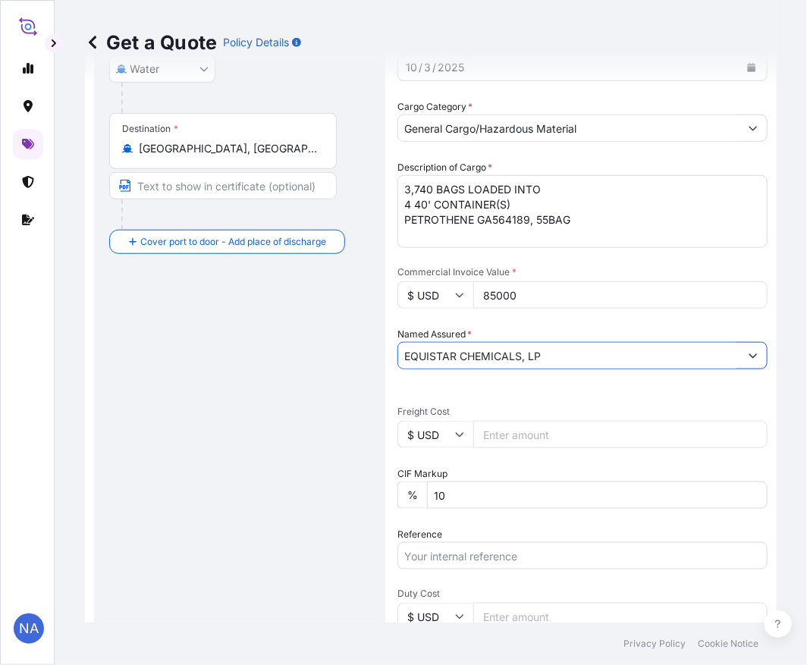
type input "EQUISTAR CHEMICALS, LP"
click at [458, 319] on div "Date of Departure * [DATE] Cargo Category * General Cargo/Hazardous Material De…" at bounding box center [583, 395] width 370 height 713
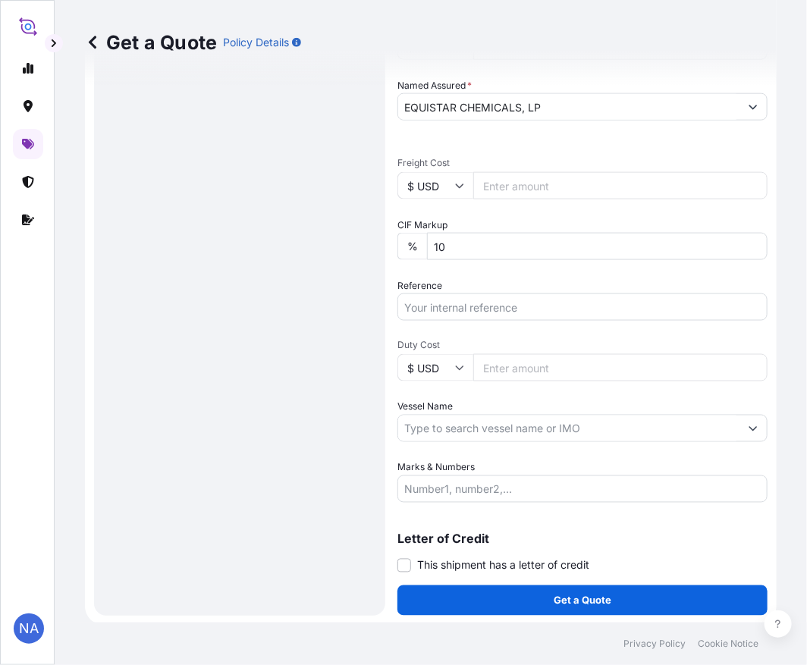
click at [454, 422] on input "Vessel Name" at bounding box center [568, 428] width 341 height 27
paste input "MSC TOMOKO"
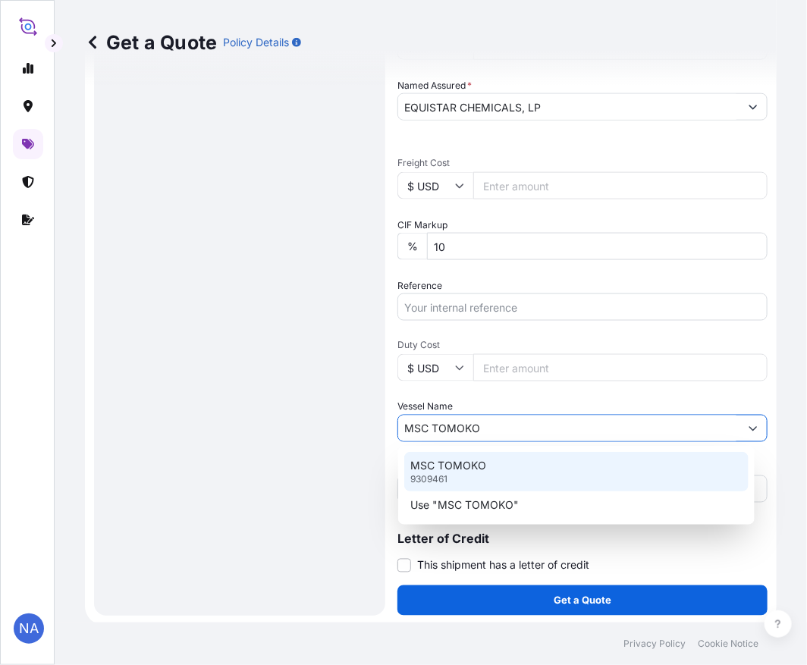
click at [458, 468] on p "MSC TOMOKO" at bounding box center [448, 465] width 76 height 15
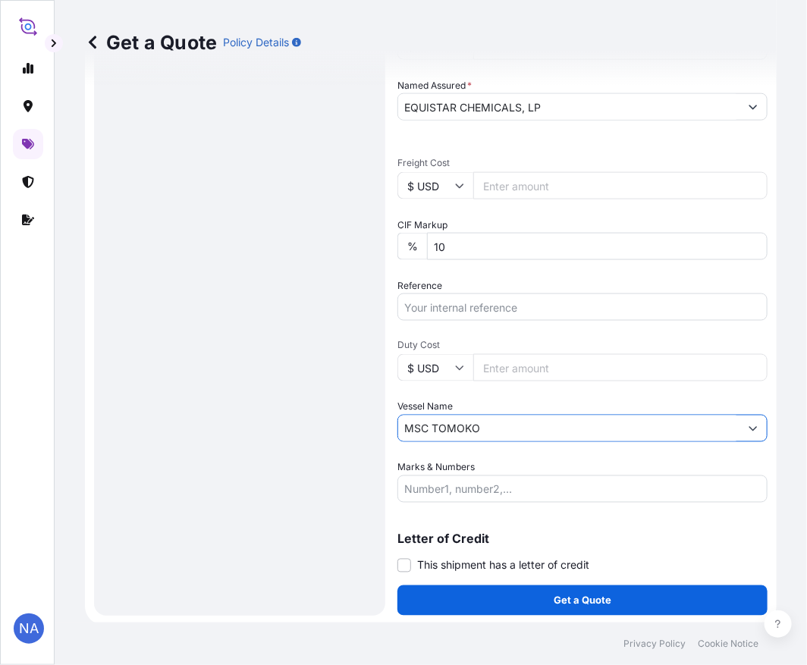
type input "MSC TOMOKO"
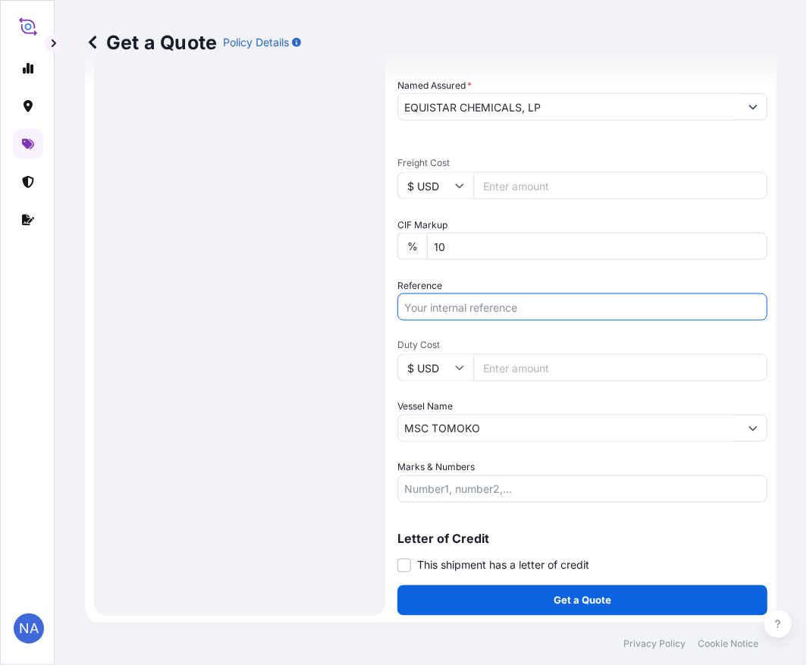
click at [474, 311] on input "Reference" at bounding box center [583, 307] width 370 height 27
paste input "10420886542"
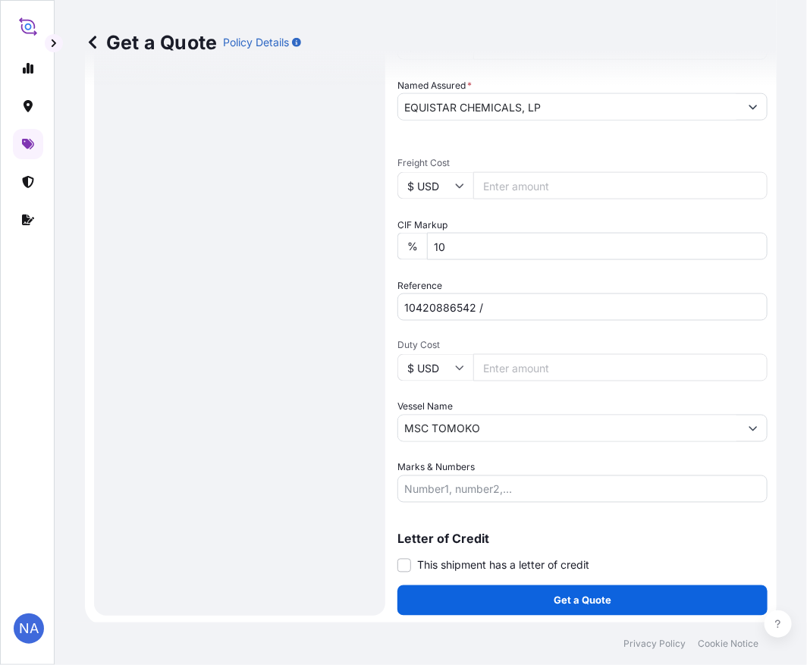
click at [537, 309] on input "10420886542 /" at bounding box center [583, 307] width 370 height 27
paste input "5013197697"
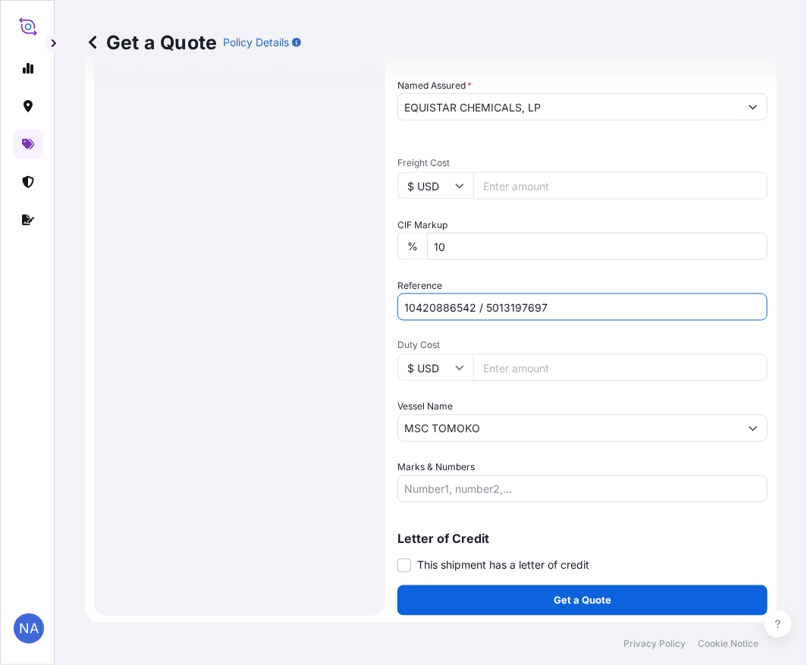
type input "10420886542 / 5013197697"
click at [454, 275] on div "Date of Departure * [DATE] Cargo Category * General Cargo/Hazardous Material De…" at bounding box center [583, 146] width 370 height 713
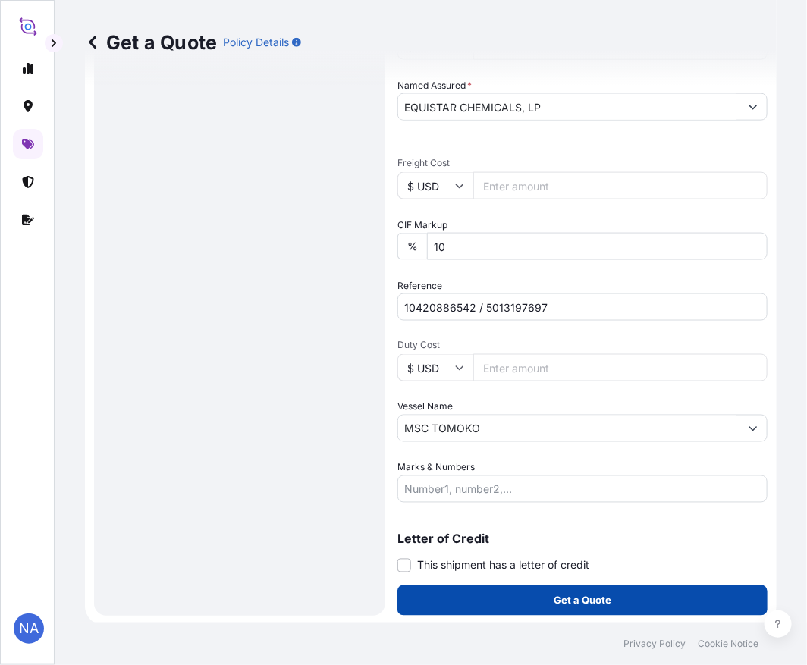
click at [476, 611] on button "Get a Quote" at bounding box center [583, 601] width 370 height 30
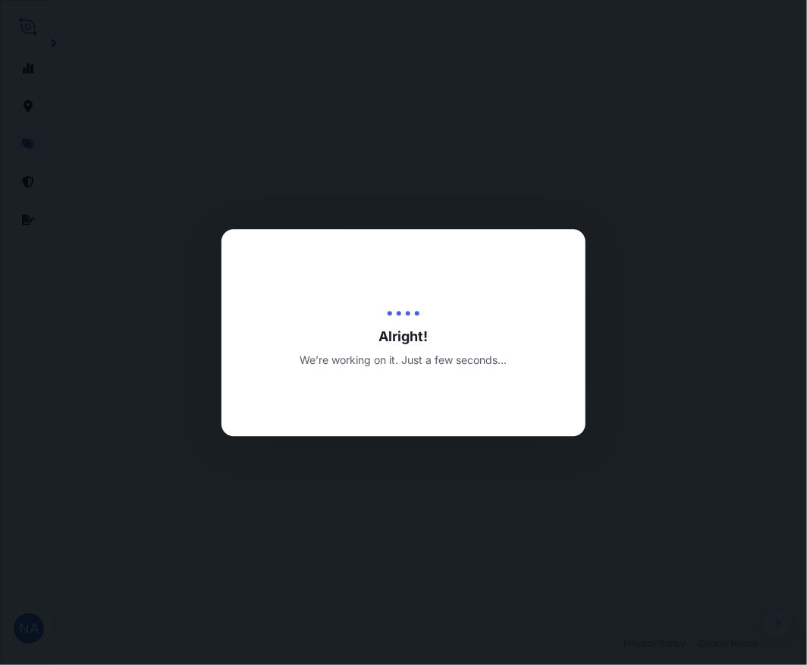
select select "Water"
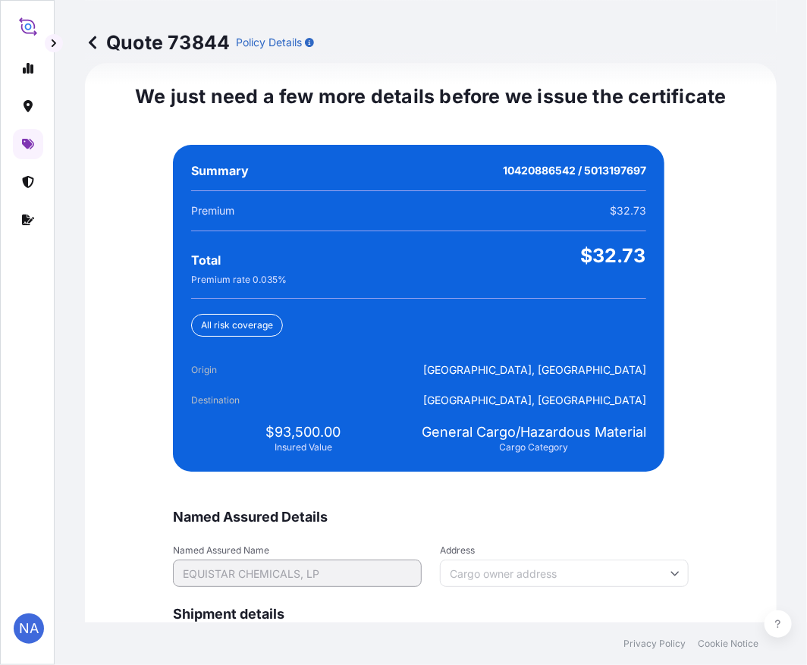
scroll to position [3566, 0]
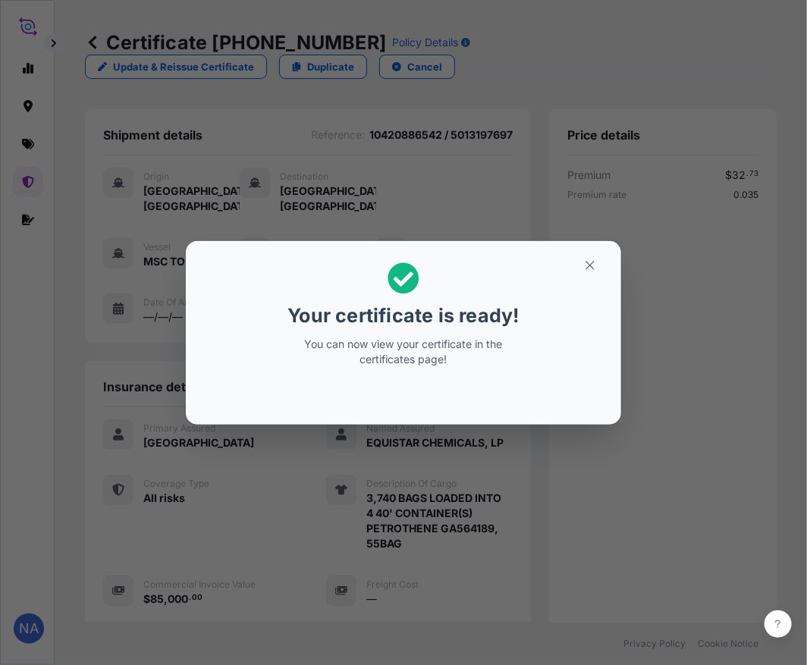
click at [529, 542] on div "Your certificate is ready! You can now view your certificate in the certificate…" at bounding box center [403, 333] width 807 height 666
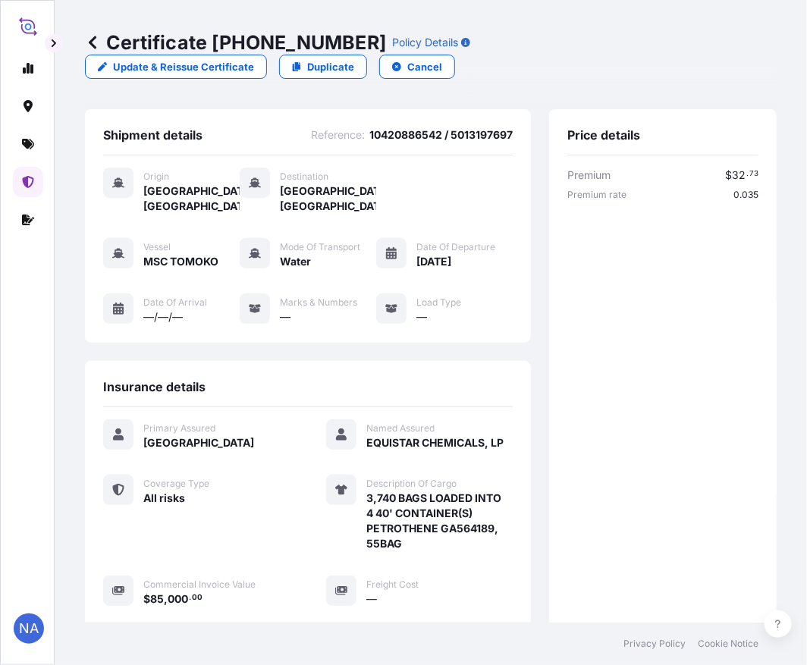
scroll to position [315, 0]
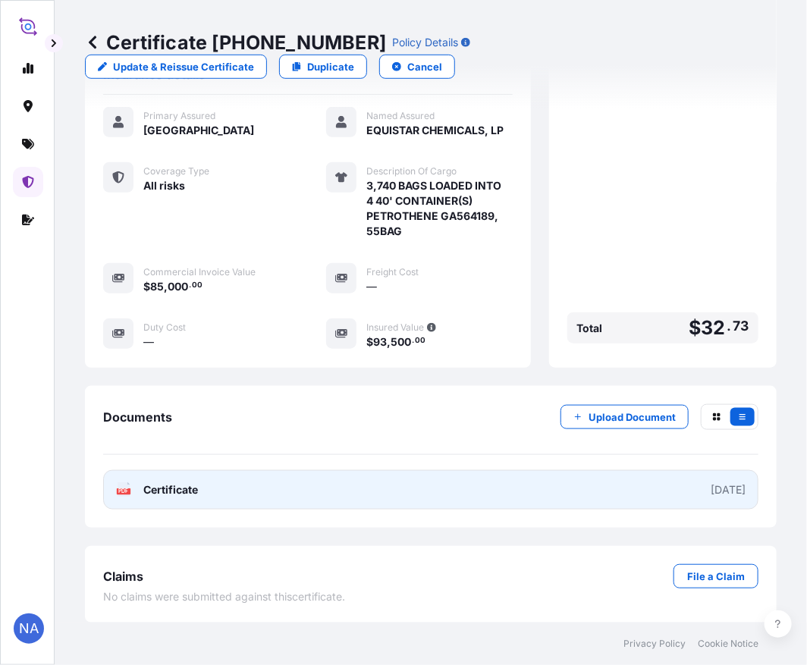
click at [346, 479] on link "PDF Certificate [DATE]" at bounding box center [430, 489] width 655 height 39
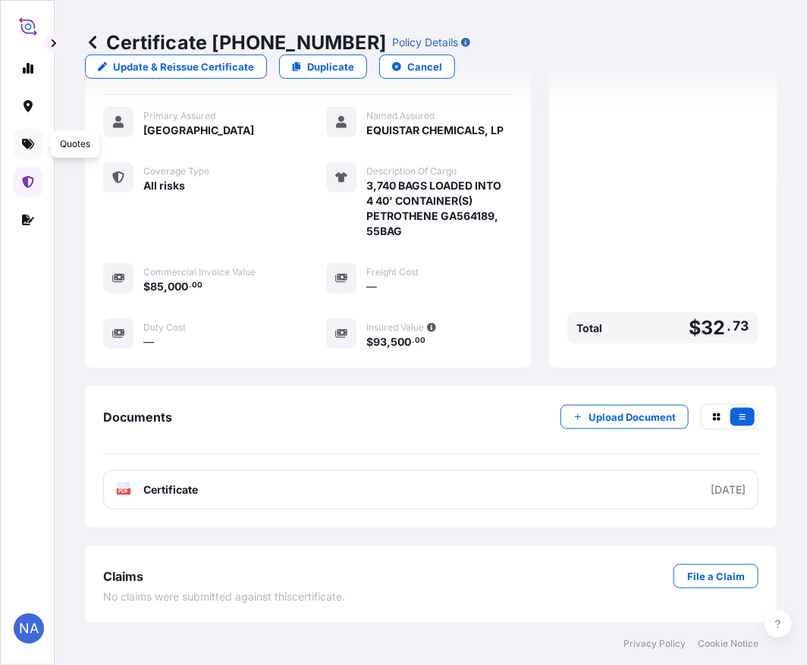
click at [35, 156] on link at bounding box center [28, 144] width 30 height 30
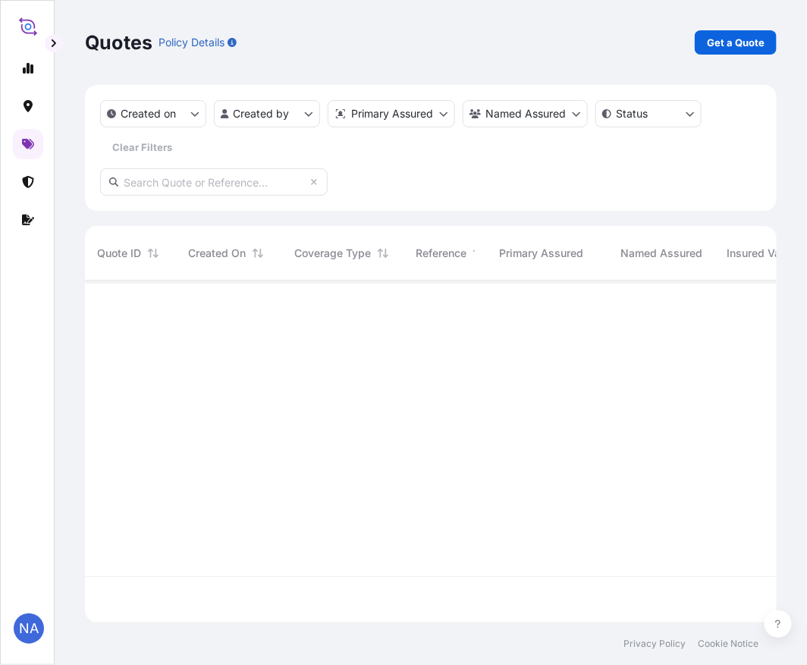
scroll to position [338, 679]
click at [713, 38] on p "Get a Quote" at bounding box center [736, 42] width 58 height 15
select select "Water"
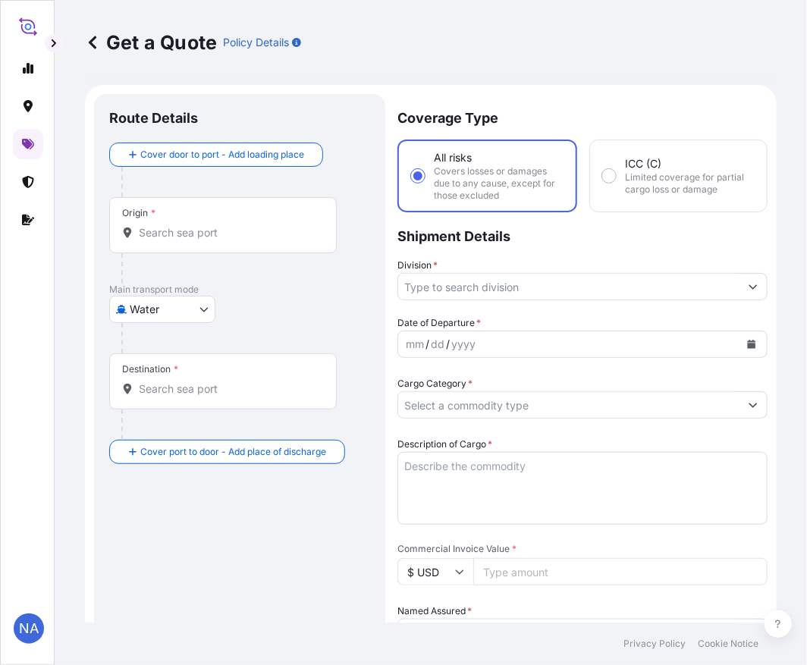
scroll to position [24, 0]
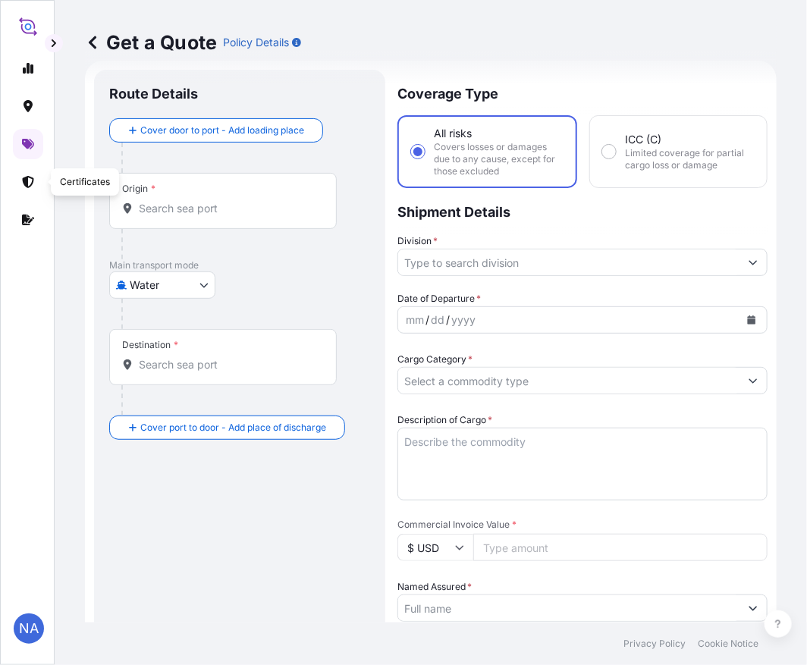
click at [206, 207] on input "Origin *" at bounding box center [228, 208] width 179 height 15
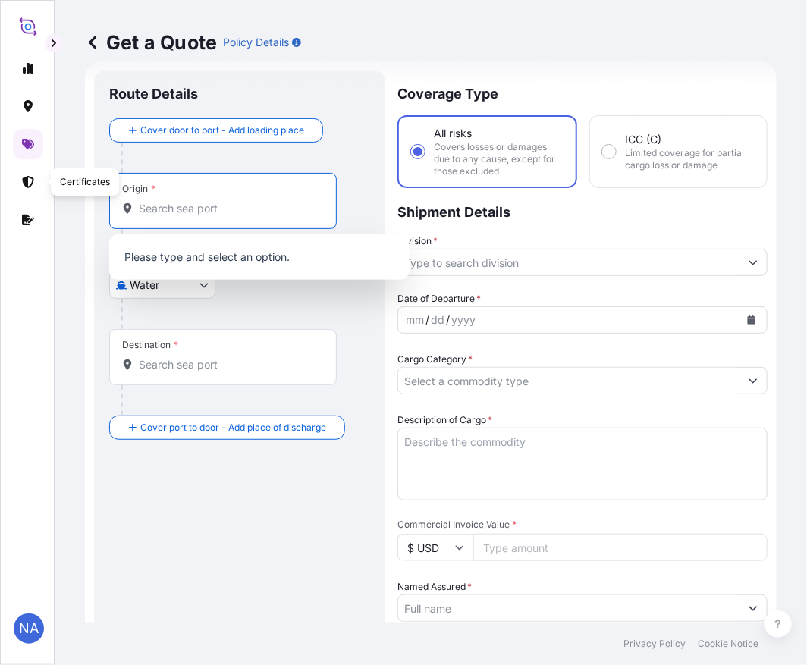
paste input "[GEOGRAPHIC_DATA], [GEOGRAPHIC_DATA]"
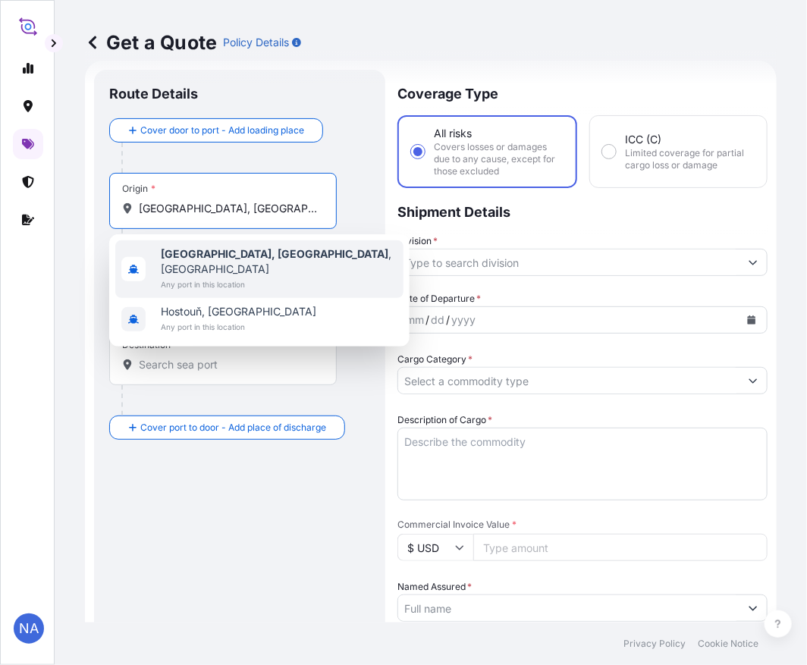
click at [214, 277] on span "Any port in this location" at bounding box center [279, 284] width 237 height 15
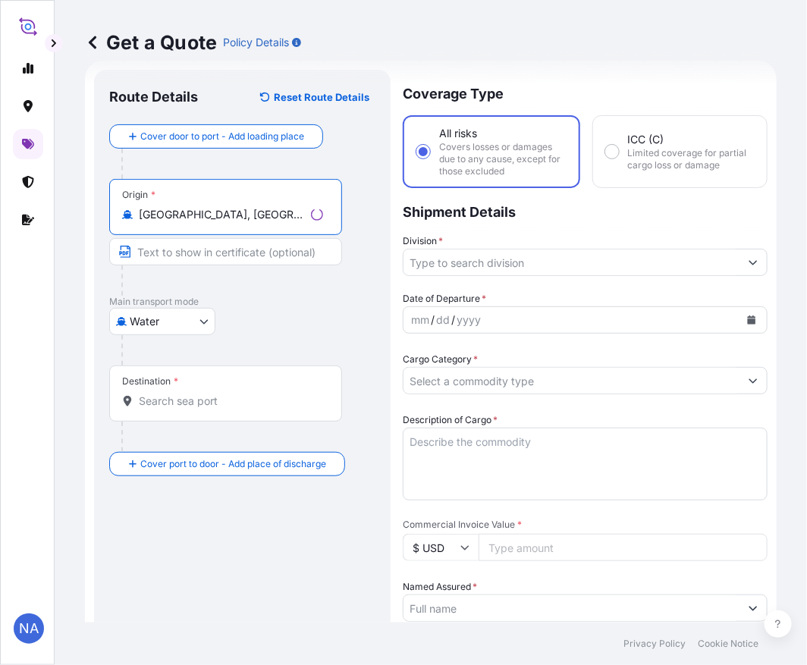
type input "[GEOGRAPHIC_DATA], [GEOGRAPHIC_DATA], [GEOGRAPHIC_DATA]"
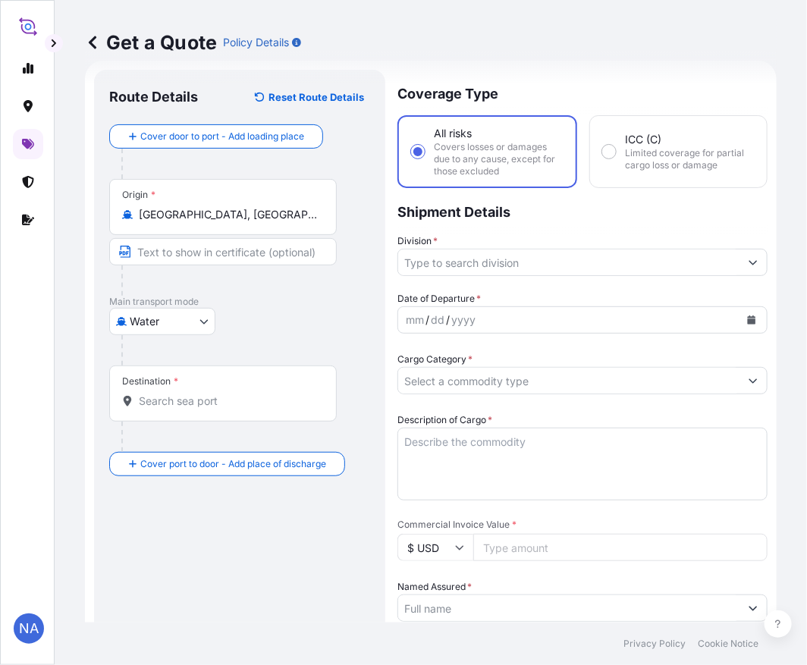
click at [275, 413] on div "Destination *" at bounding box center [223, 394] width 228 height 56
click at [275, 409] on input "Destination *" at bounding box center [228, 401] width 179 height 15
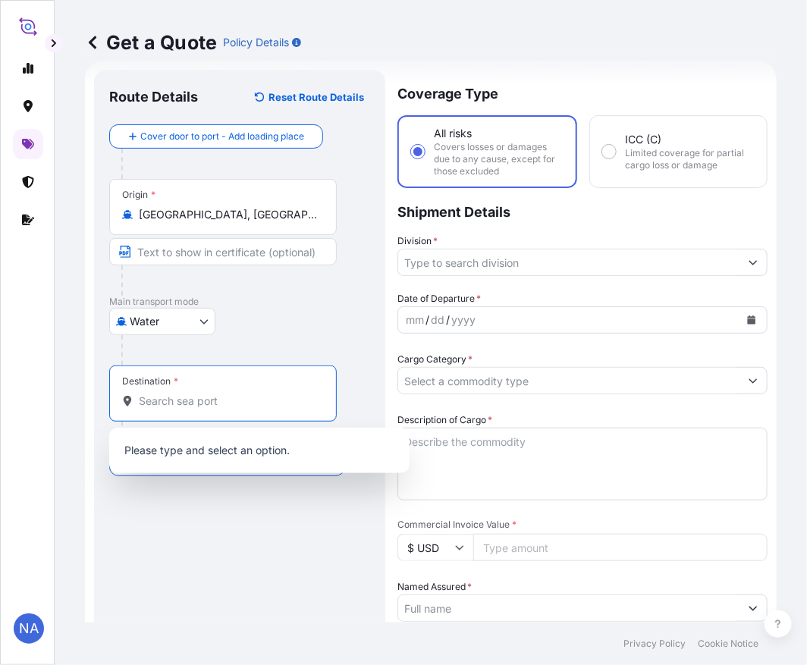
paste input "[GEOGRAPHIC_DATA], [GEOGRAPHIC_DATA]"
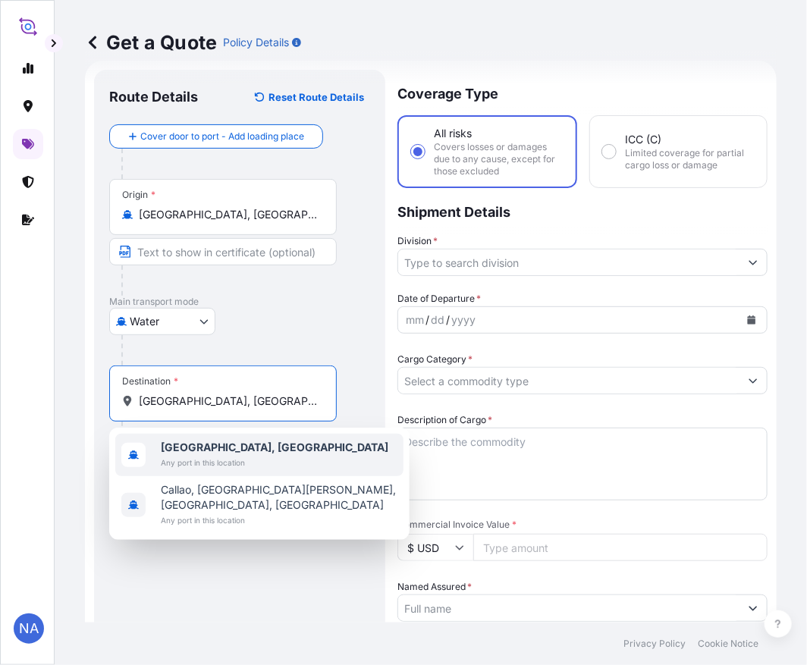
click at [206, 450] on b "[GEOGRAPHIC_DATA], [GEOGRAPHIC_DATA]" at bounding box center [275, 447] width 228 height 13
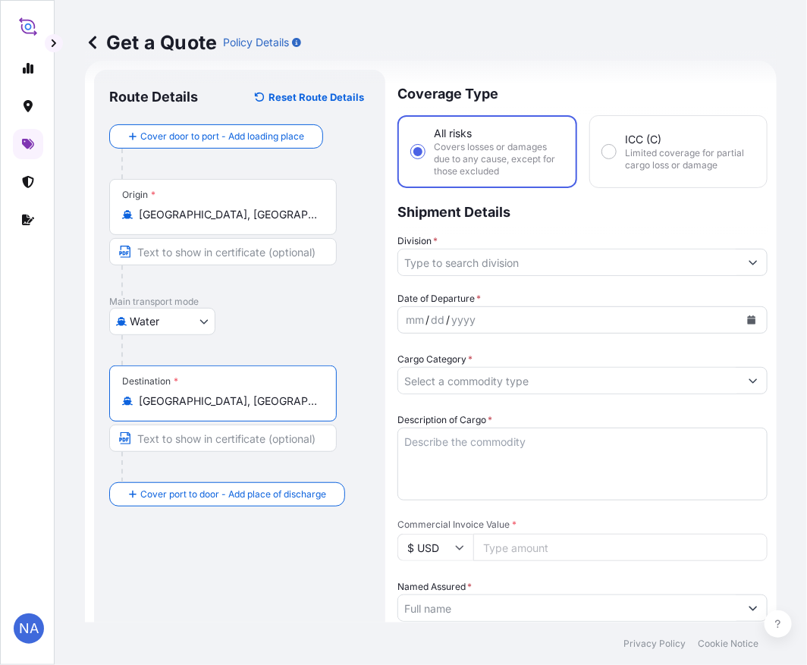
type input "[GEOGRAPHIC_DATA], [GEOGRAPHIC_DATA]"
click at [511, 253] on input "Division *" at bounding box center [568, 262] width 341 height 27
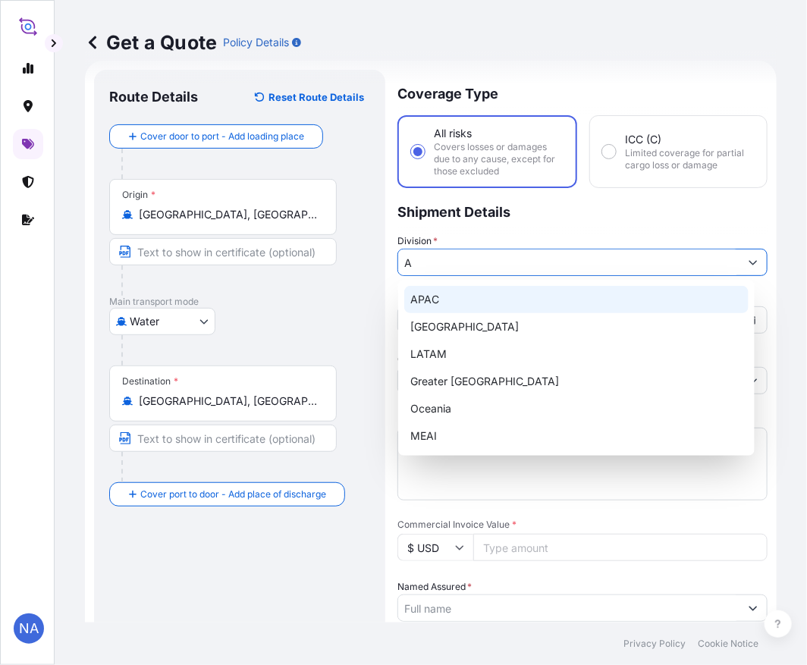
click at [444, 306] on div "APAC" at bounding box center [576, 299] width 344 height 27
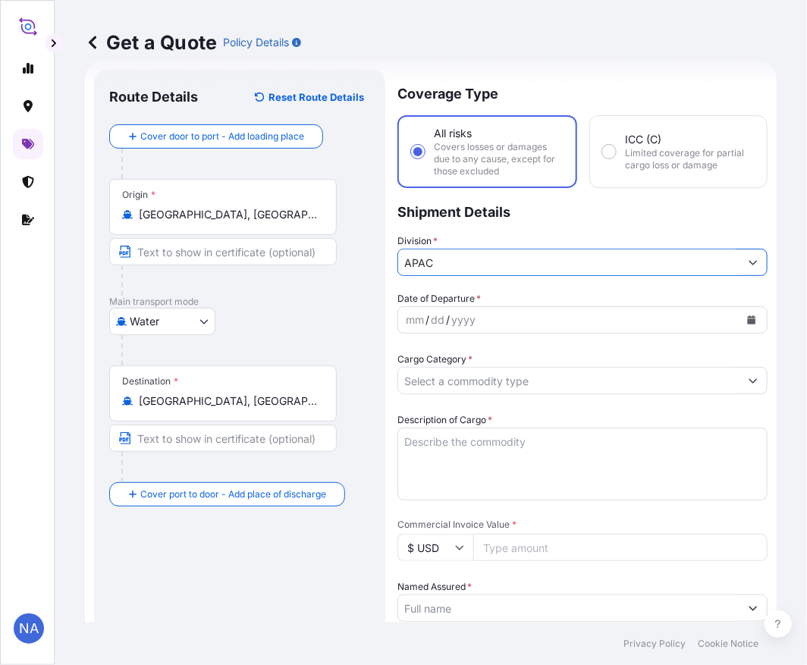
type input "APAC"
click at [552, 226] on p "Shipment Details" at bounding box center [583, 211] width 370 height 46
click at [748, 319] on icon "Calendar" at bounding box center [752, 320] width 8 height 9
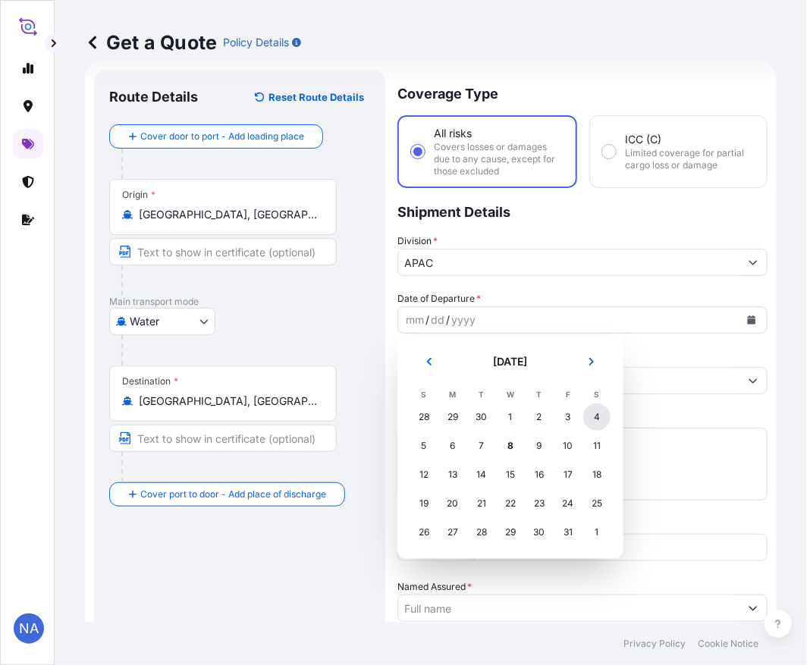
click at [595, 423] on div "4" at bounding box center [596, 417] width 27 height 27
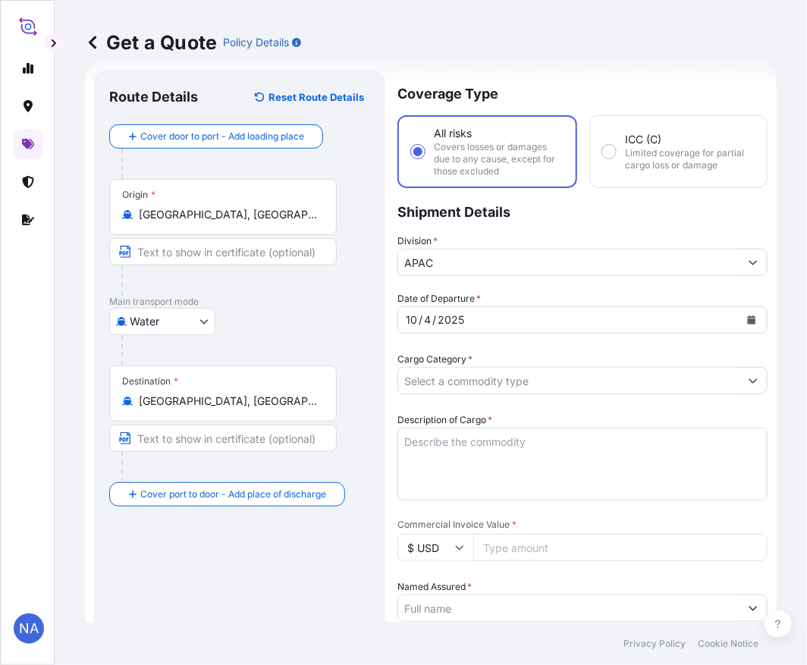
click at [740, 342] on div "Date of Departure * [DATE] Cargo Category * Description of Cargo * Commercial I…" at bounding box center [583, 647] width 370 height 713
click at [683, 388] on input "Cargo Category *" at bounding box center [568, 380] width 341 height 27
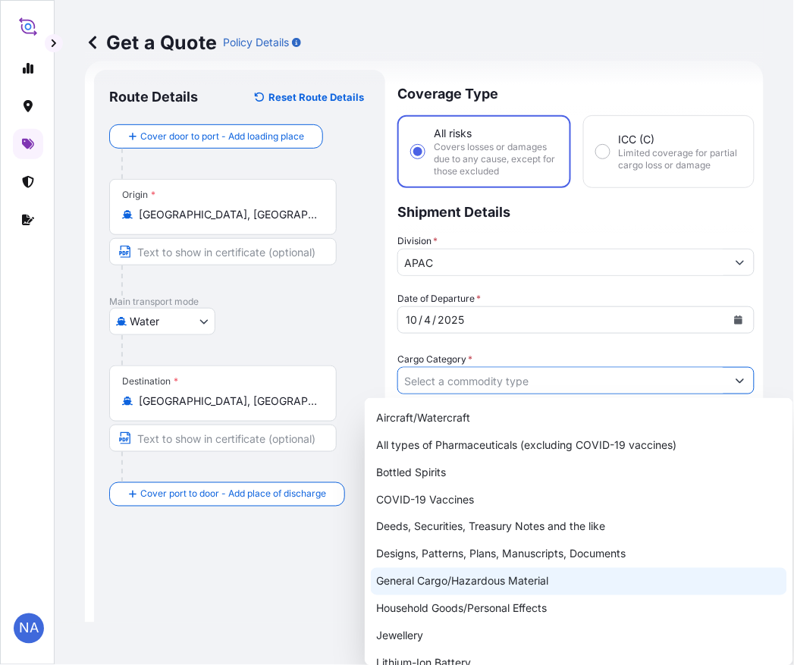
click at [398, 577] on div "General Cargo/Hazardous Material" at bounding box center [579, 581] width 416 height 27
type input "General Cargo/Hazardous Material"
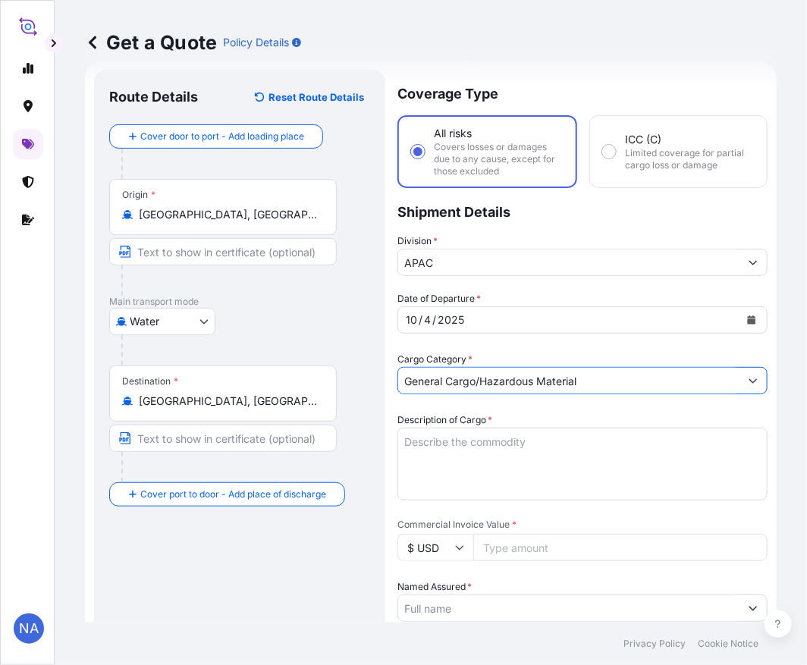
click at [501, 354] on div "Cargo Category * General Cargo/Hazardous Material" at bounding box center [583, 373] width 370 height 42
click at [437, 452] on textarea "Description of Cargo *" at bounding box center [583, 464] width 370 height 73
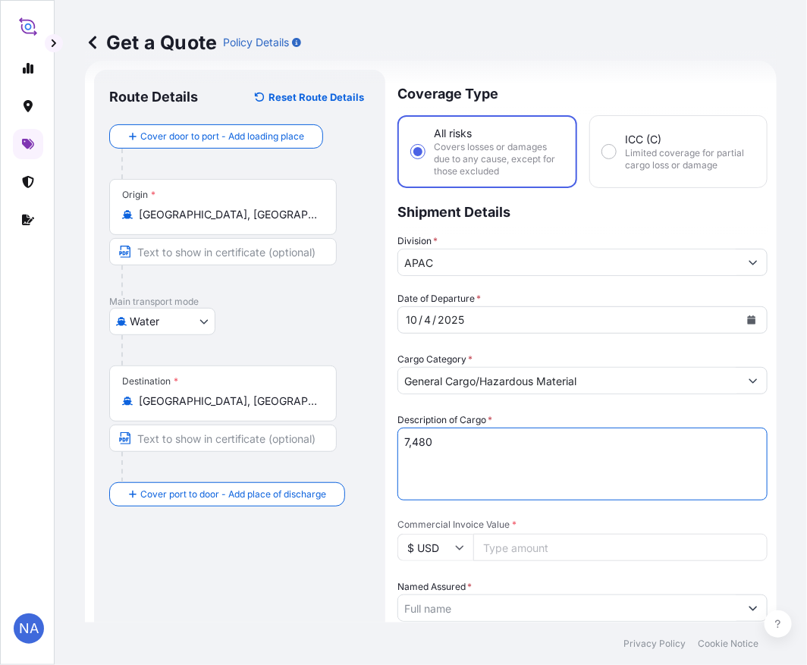
paste textarea "BAGS LOADED ONTO 136 PALLETS LOADED INTO 8 40' CONTAINER(S) PETROTHENE GA1832, …"
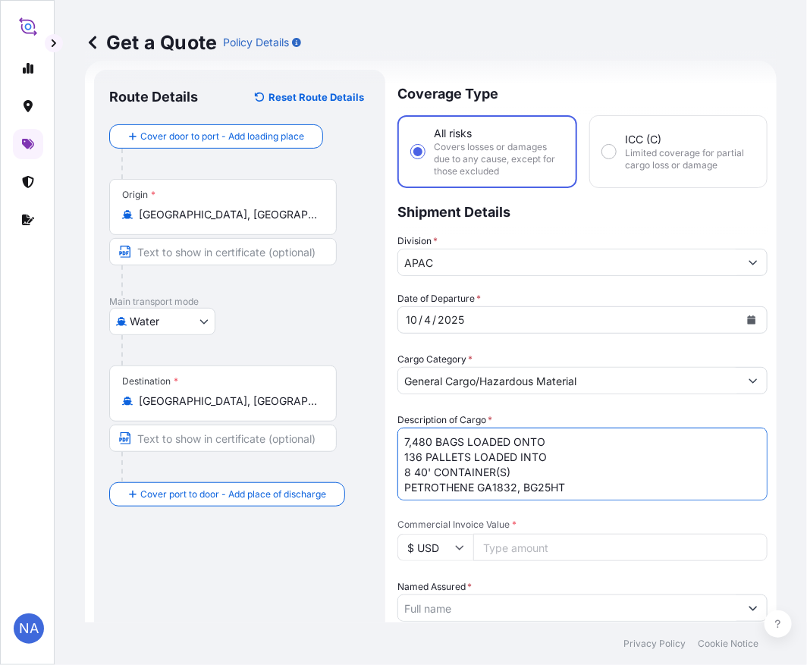
scroll to position [2, 0]
type textarea "7,480 BAGS LOADED ONTO 136 PALLETS LOADED INTO 8 40' CONTAINER(S) PETROTHENE GA…"
click at [481, 413] on label "Description of Cargo *" at bounding box center [445, 420] width 95 height 15
click at [481, 428] on textarea "7,480 BAGS LOADED ONTO 136 PALLETS LOADED INTO 8 40' CONTAINER(S) PETROTHENE GA…" at bounding box center [583, 464] width 370 height 73
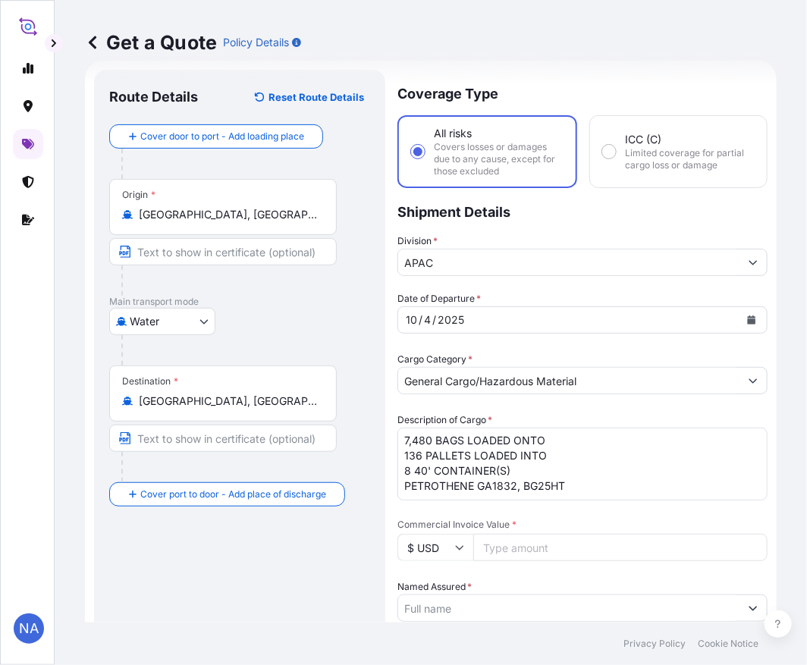
click at [531, 547] on input "Commercial Invoice Value *" at bounding box center [620, 547] width 294 height 27
paste input "180370.0"
type input "180370.04"
click at [537, 526] on span "Commercial Invoice Value *" at bounding box center [583, 525] width 370 height 12
click at [537, 534] on input "180370.04" at bounding box center [620, 547] width 294 height 27
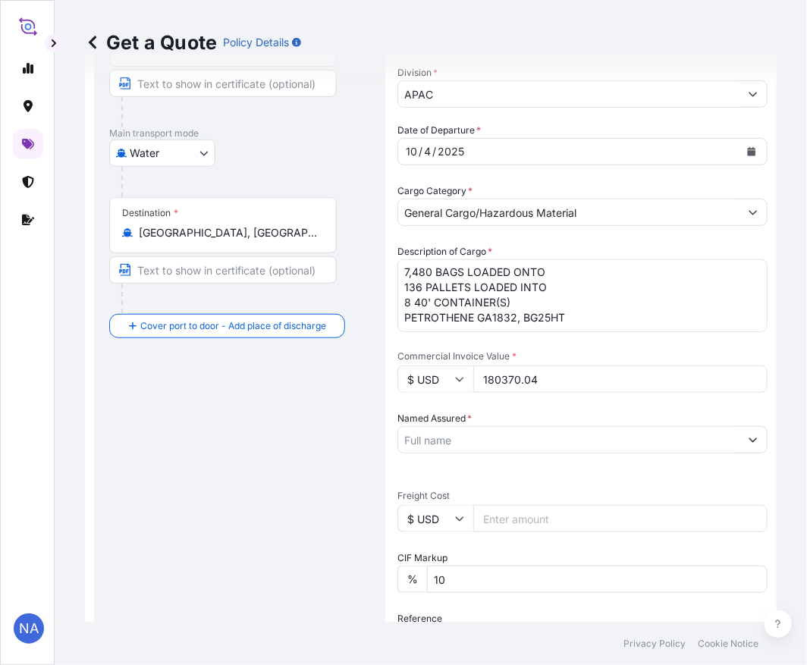
scroll to position [277, 0]
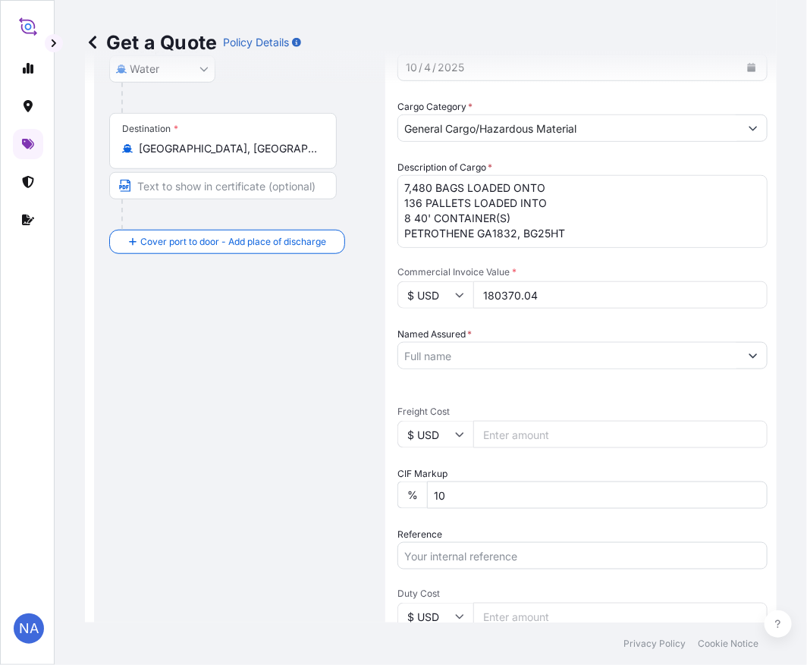
click at [475, 352] on input "Named Assured *" at bounding box center [568, 355] width 341 height 27
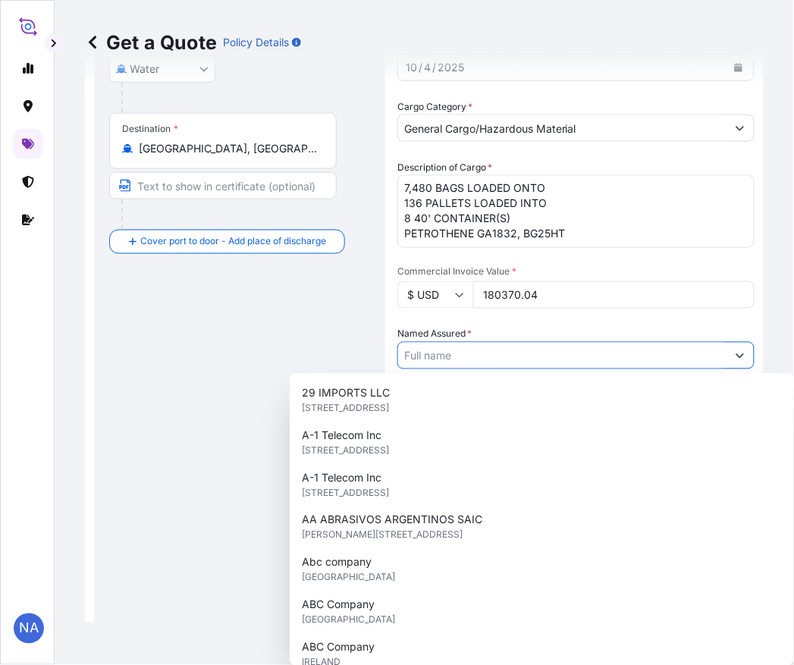
paste input "EQUISTAR CHEMICALS, LP"
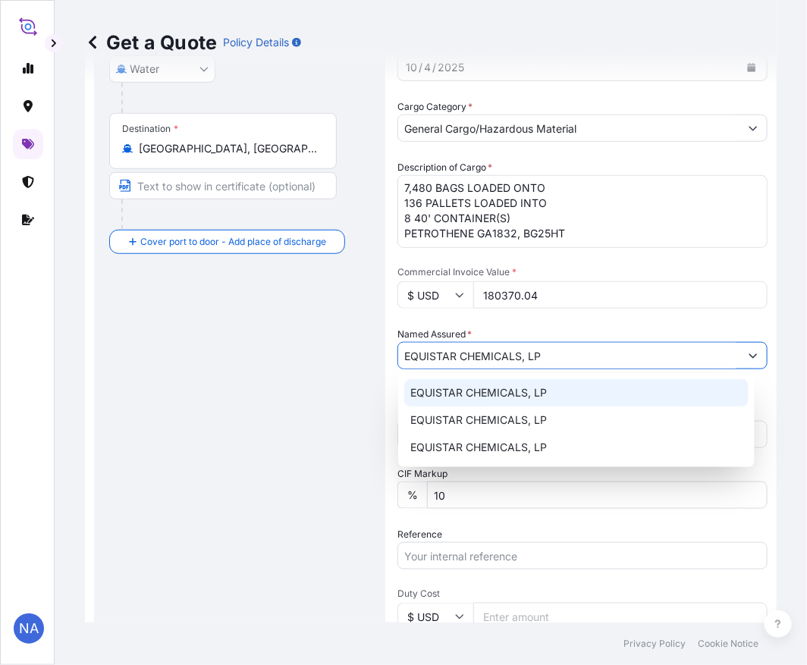
click at [461, 398] on span "EQUISTAR CHEMICALS, LP" at bounding box center [478, 392] width 137 height 15
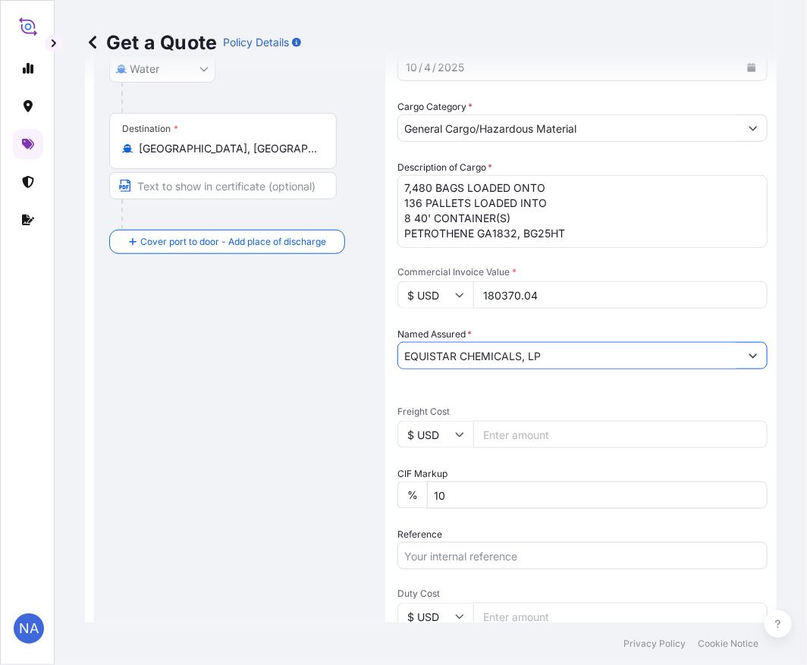
type input "EQUISTAR CHEMICALS, LP"
click at [508, 310] on div "Date of Departure * [DATE] Cargo Category * General Cargo/Hazardous Material De…" at bounding box center [583, 395] width 370 height 713
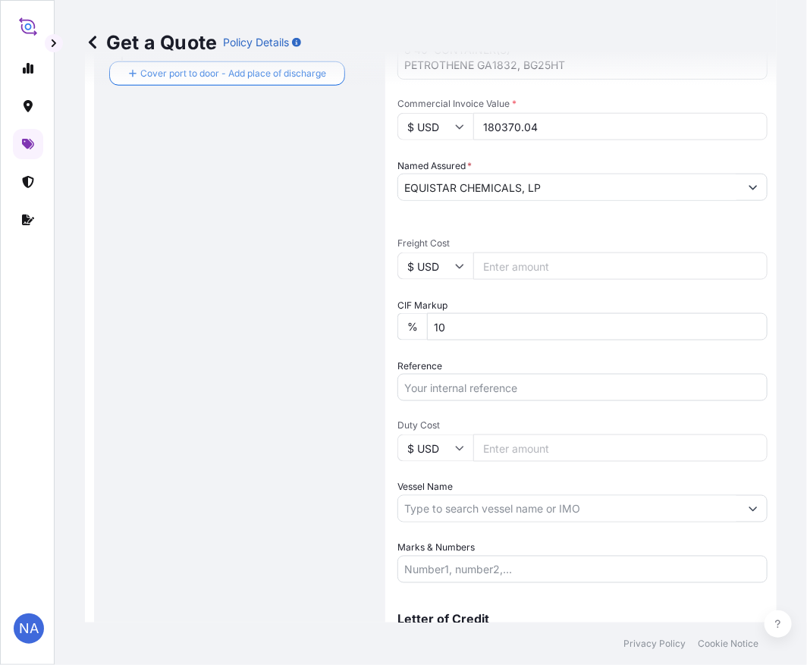
click at [440, 374] on input "Reference" at bounding box center [583, 387] width 370 height 27
paste input "10420890931"
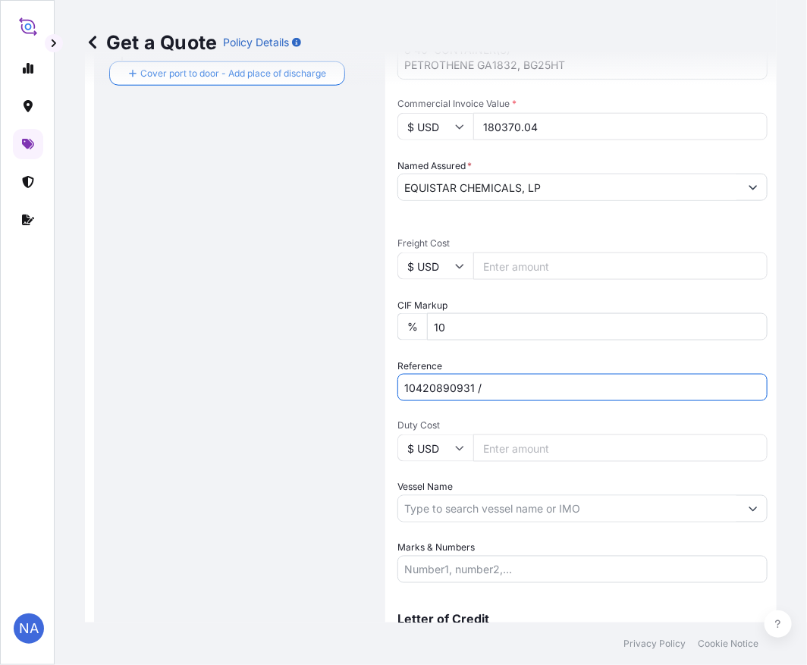
click at [557, 376] on input "10420890931 /" at bounding box center [583, 387] width 370 height 27
paste input "5012891550"
type input "10420890931 / 5012891550"
click at [533, 365] on div "Reference 10420890931 / 5012891550" at bounding box center [583, 380] width 370 height 42
click at [486, 508] on input "Vessel Name" at bounding box center [568, 508] width 341 height 27
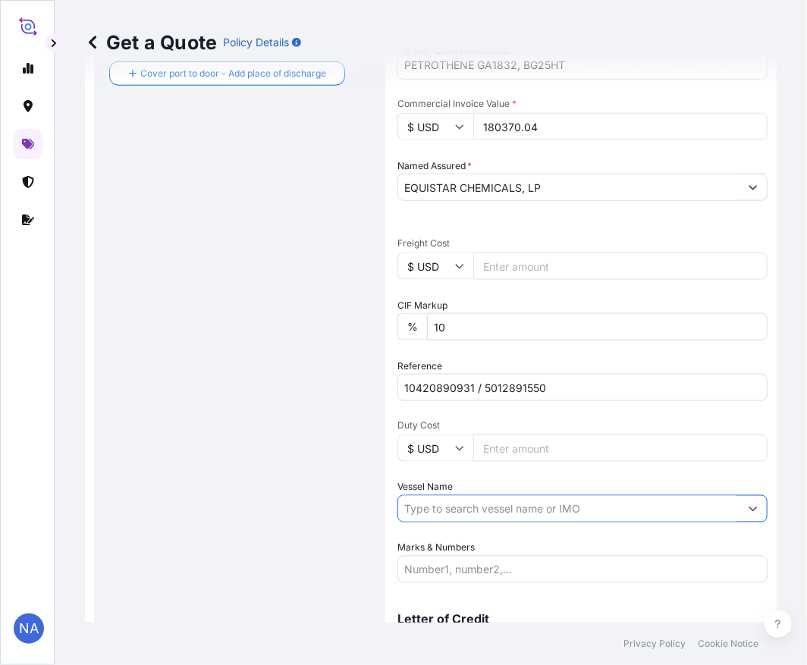
paste input "MSC MARINA"
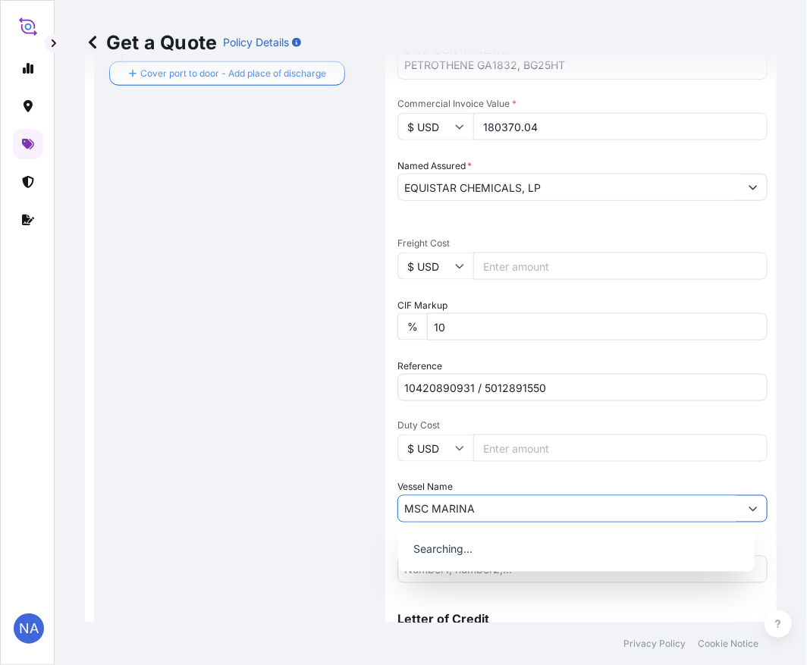
type input "MSC MARINA"
click at [495, 486] on div "Vessel Name MSC MARINA" at bounding box center [583, 501] width 370 height 42
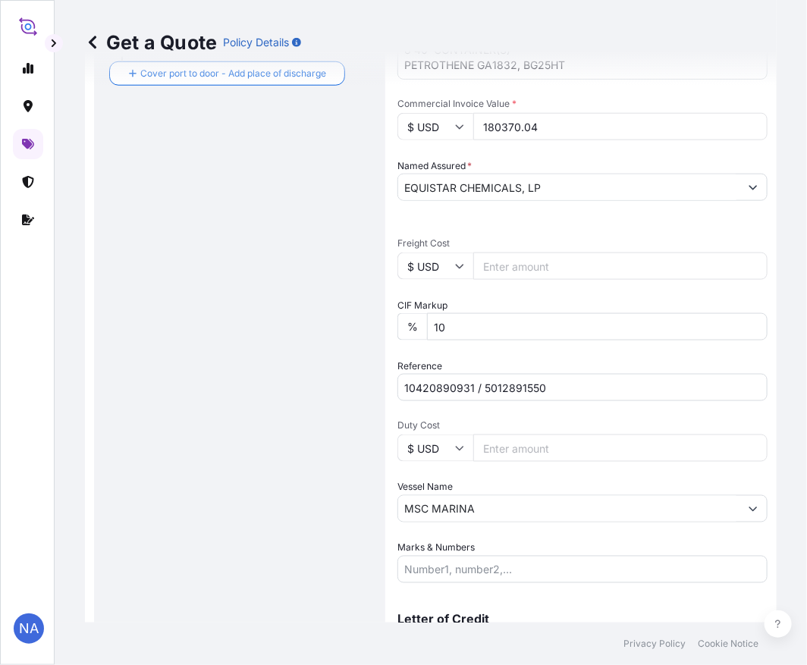
click at [478, 513] on input "MSC MARINA" at bounding box center [568, 508] width 341 height 27
drag, startPoint x: 314, startPoint y: 509, endPoint x: 455, endPoint y: 507, distance: 141.1
click at [304, 509] on form "Route Details Reset Route Details Cover door to port - Add loading place Place …" at bounding box center [431, 173] width 692 height 1066
click at [740, 511] on button "Show suggestions" at bounding box center [753, 508] width 27 height 27
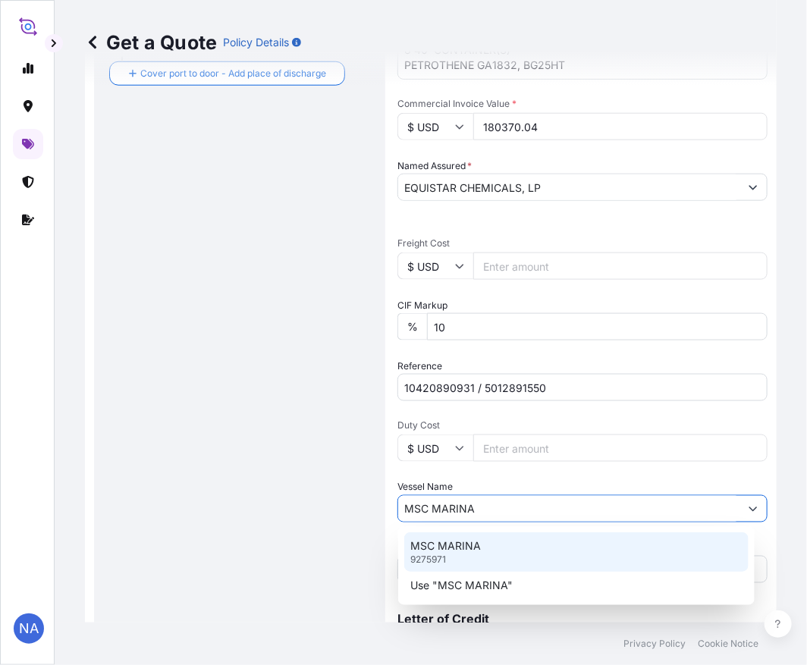
click at [471, 542] on p "MSC MARINA" at bounding box center [445, 546] width 71 height 15
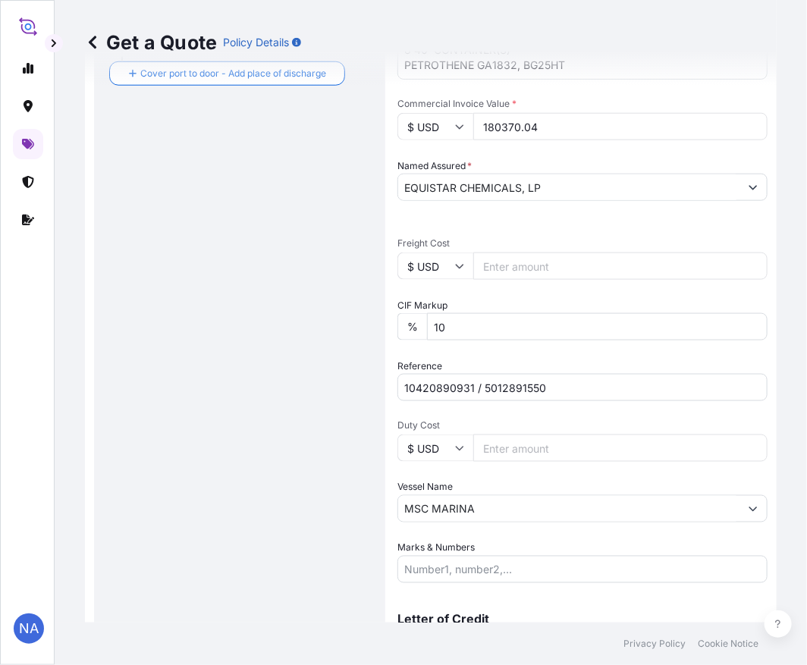
click at [497, 480] on div "Vessel Name MSC MARINA" at bounding box center [583, 501] width 370 height 42
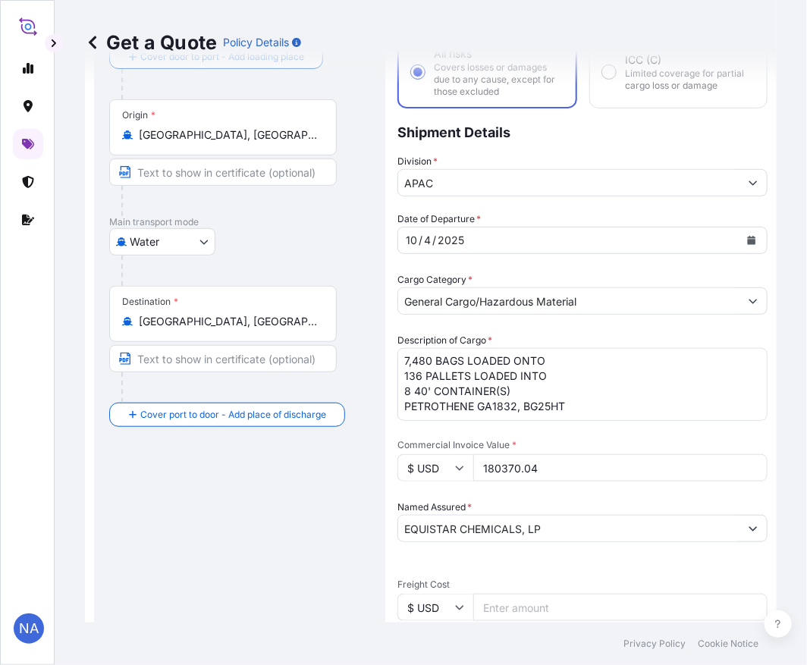
scroll to position [526, 0]
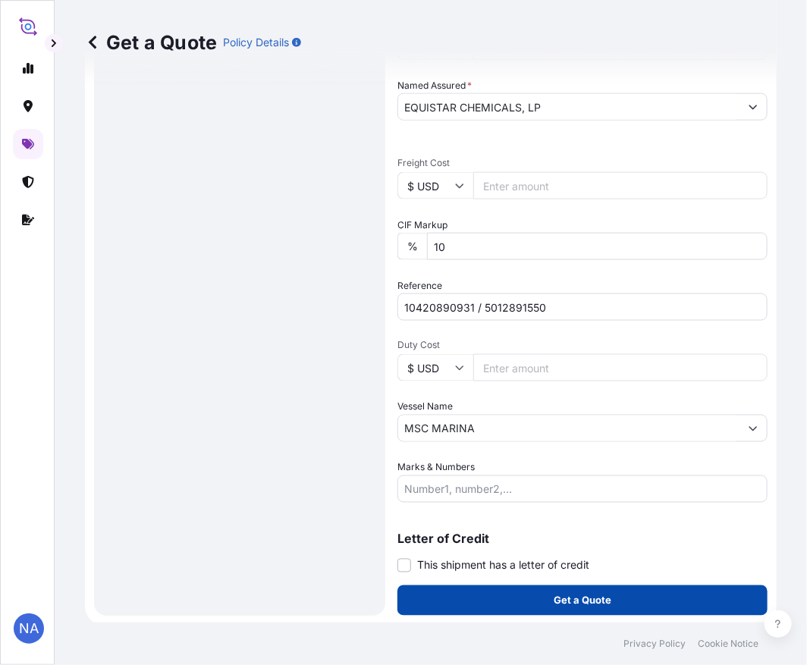
click at [501, 590] on button "Get a Quote" at bounding box center [583, 601] width 370 height 30
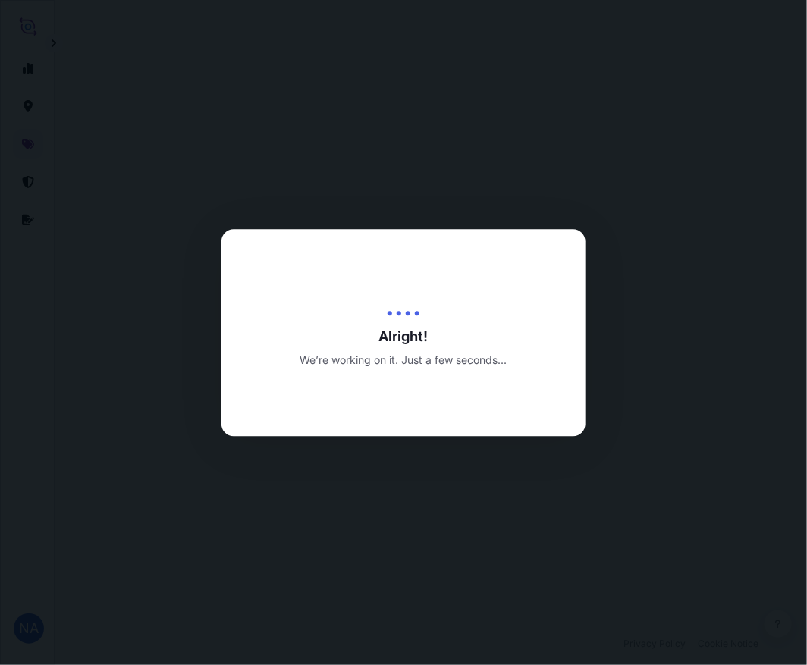
select select "Water"
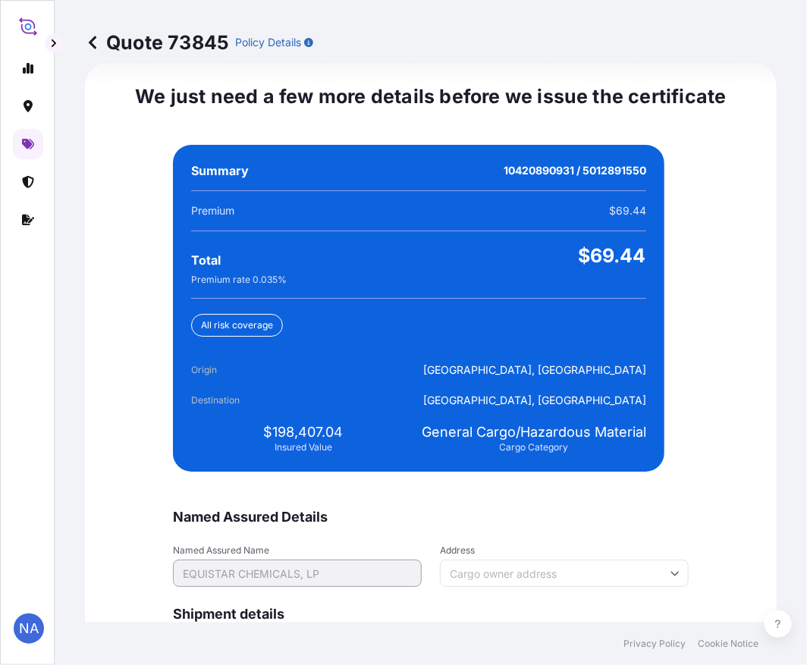
scroll to position [3566, 0]
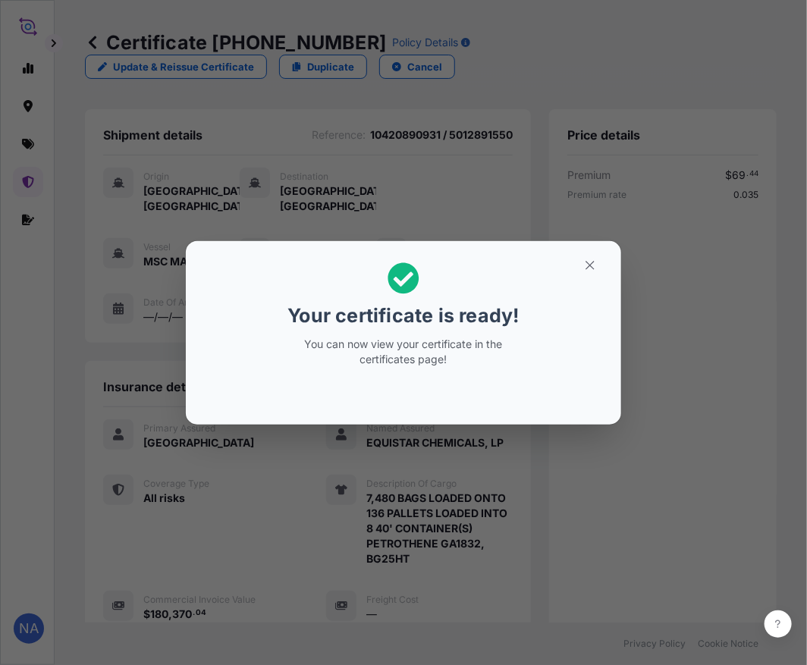
click at [306, 528] on div "Your certificate is ready! You can now view your certificate in the certificate…" at bounding box center [403, 333] width 807 height 666
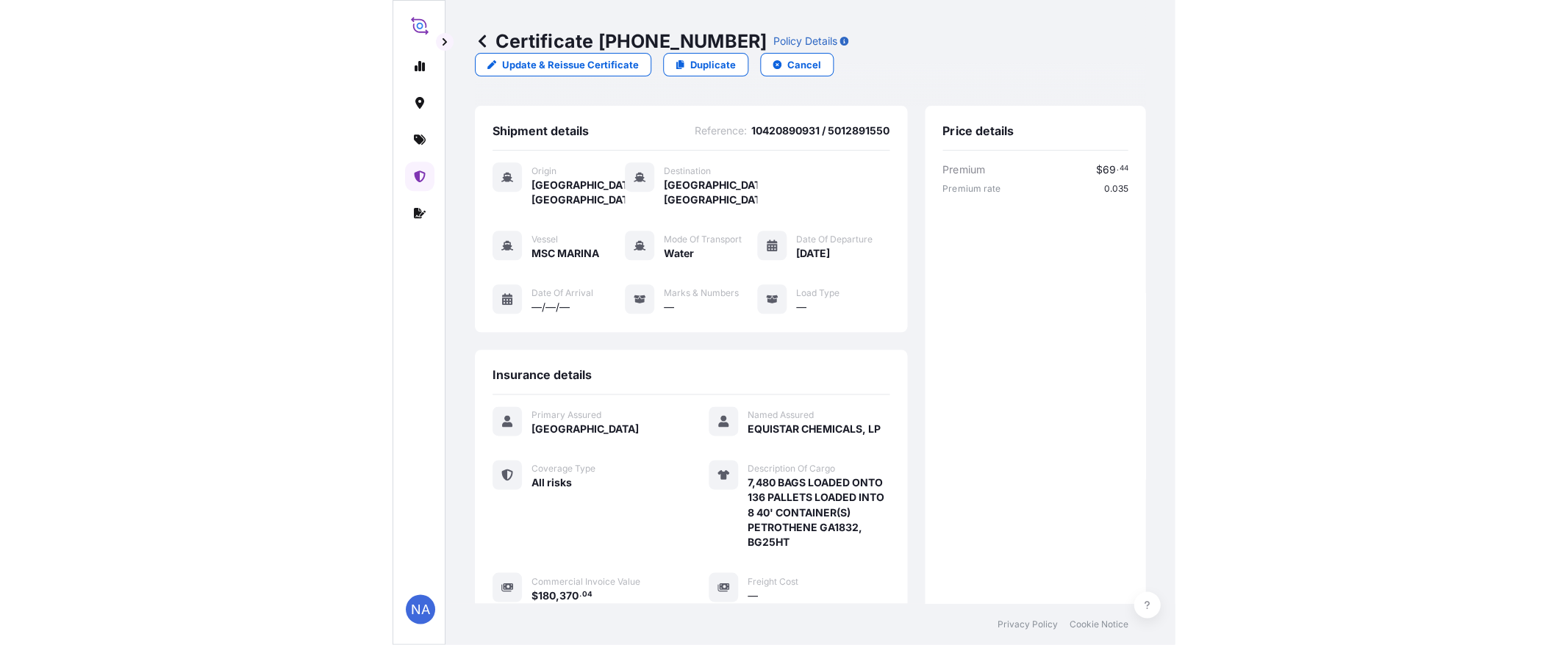
scroll to position [326, 0]
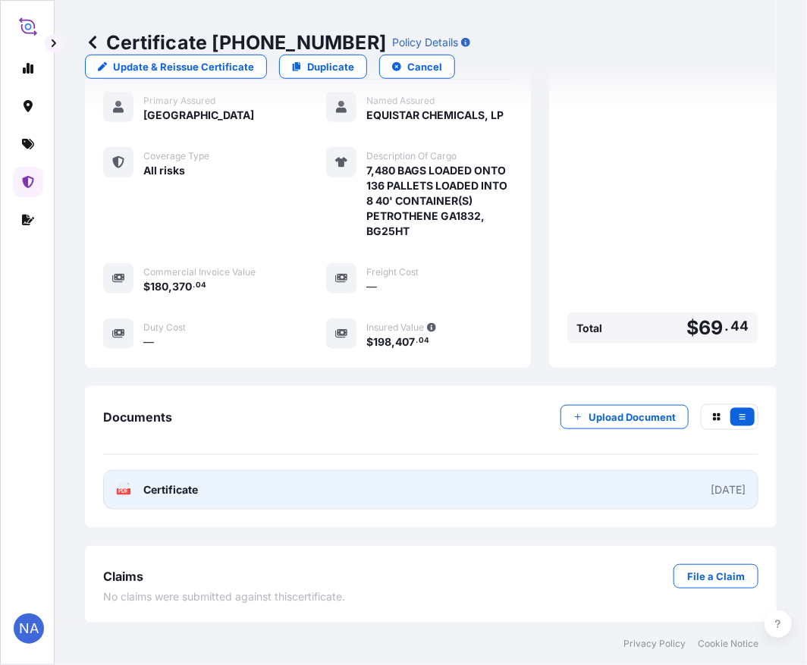
click at [407, 503] on link "PDF Certificate [DATE]" at bounding box center [430, 489] width 655 height 39
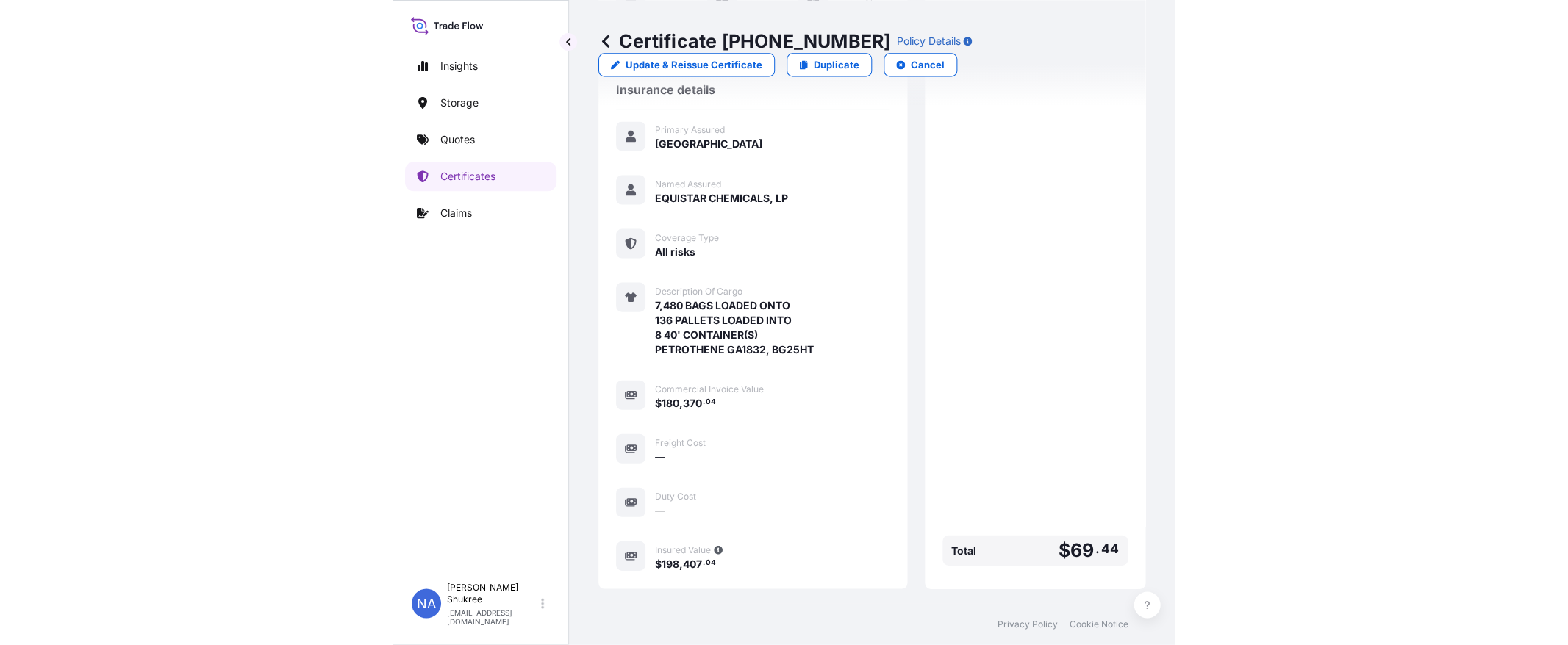
scroll to position [157, 0]
